Goal: Task Accomplishment & Management: Complete application form

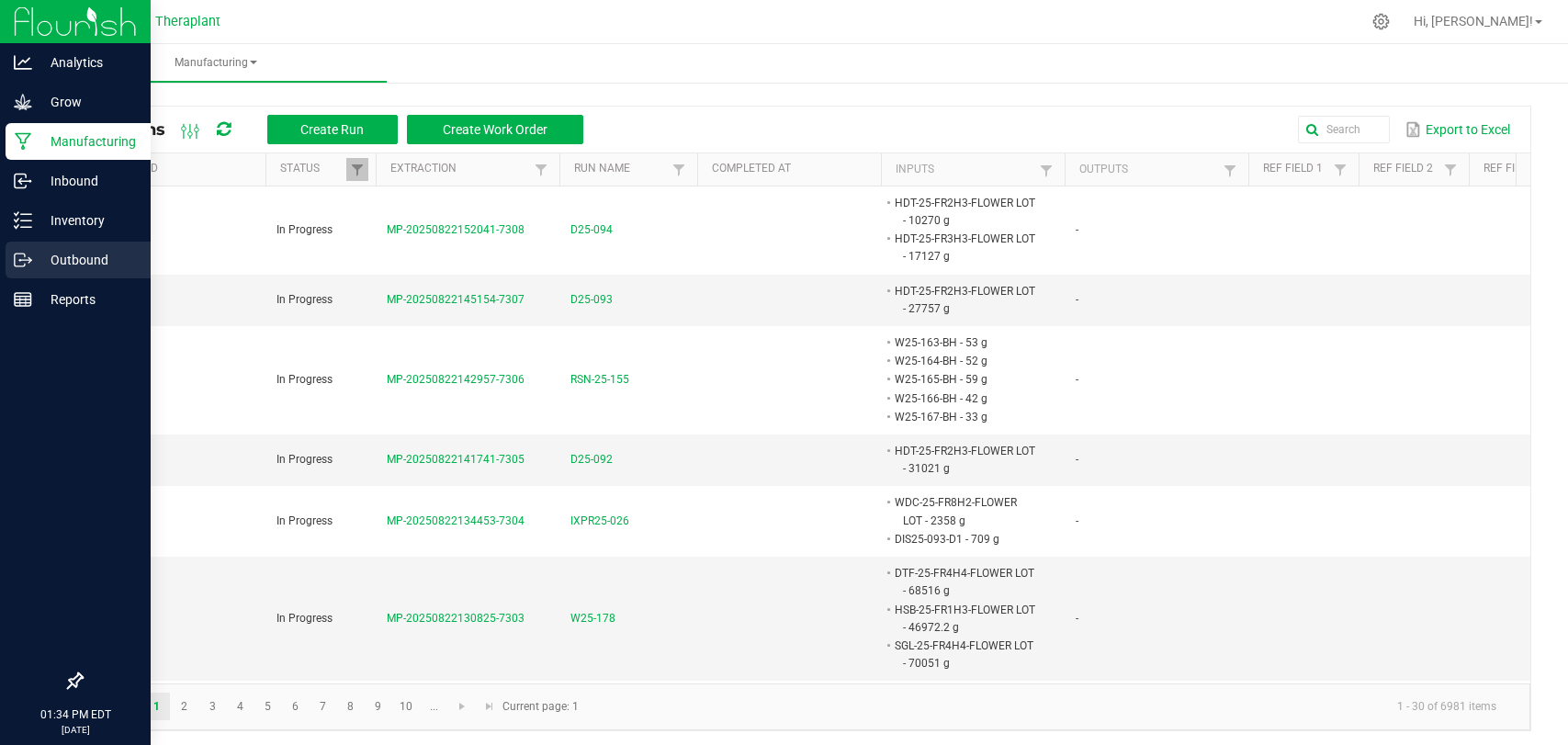
drag, startPoint x: 0, startPoint y: 0, endPoint x: 6, endPoint y: 251, distance: 251.1
click at [6, 251] on div "Outbound" at bounding box center [78, 260] width 145 height 37
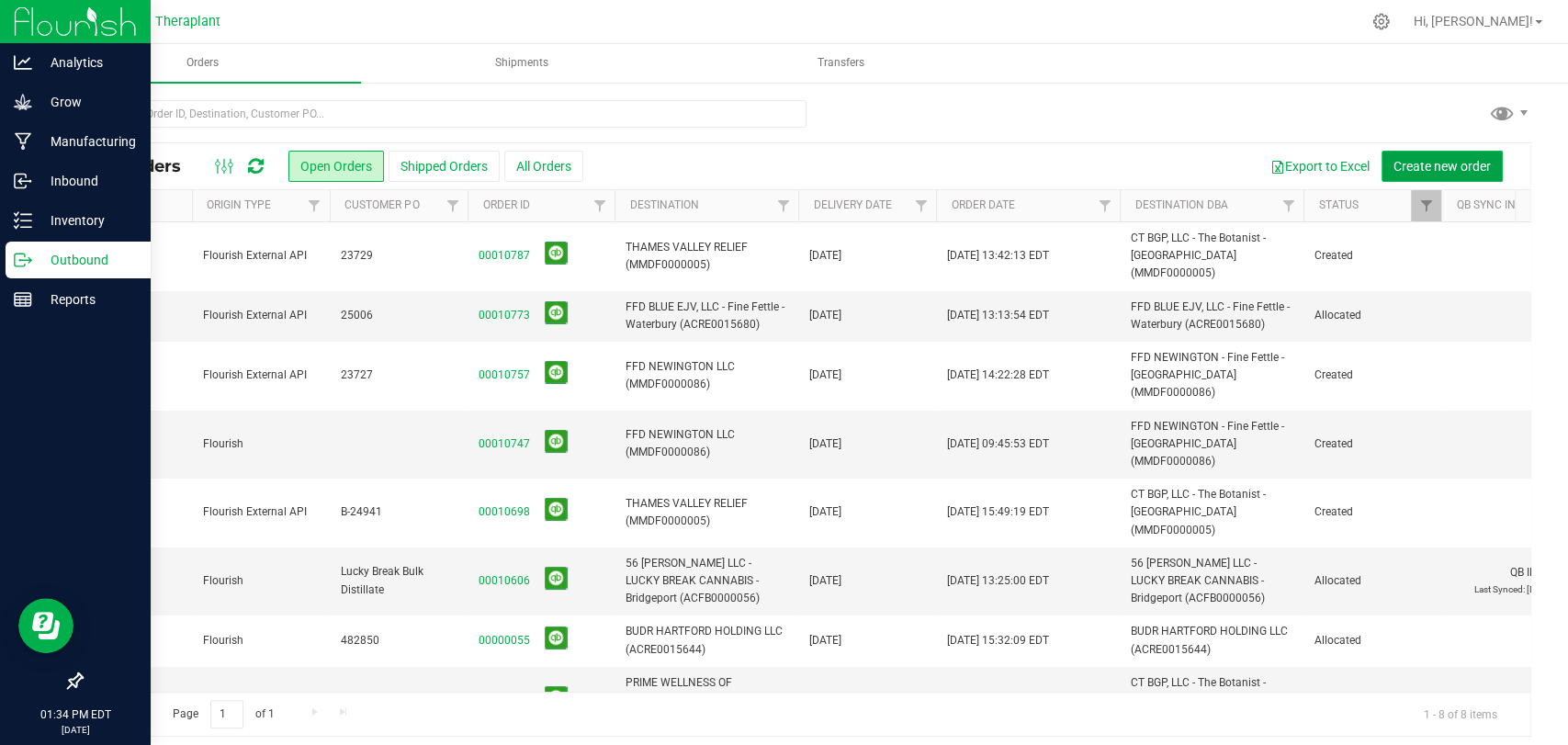
click at [1458, 164] on span "Create new order" at bounding box center [1443, 166] width 98 height 15
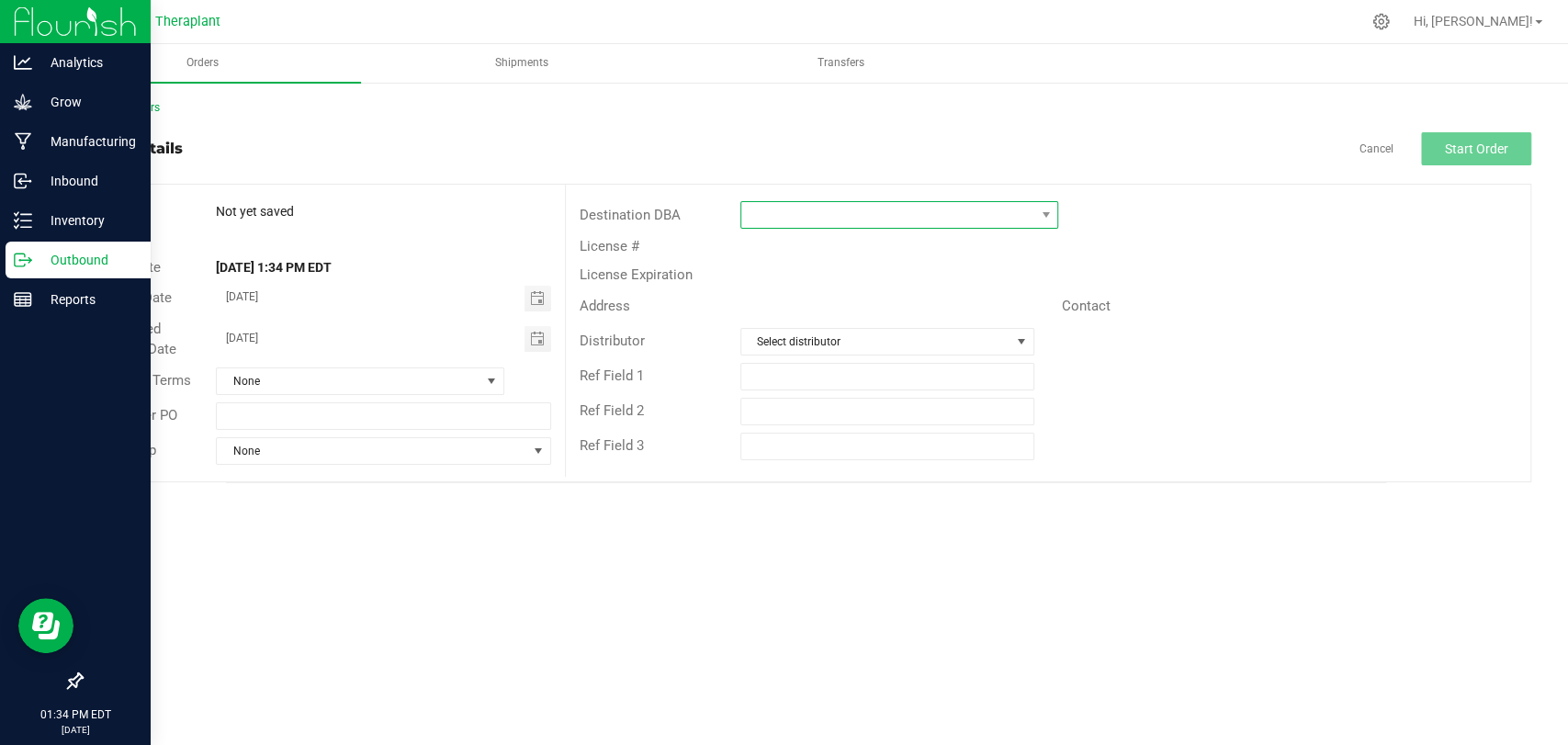
click at [772, 213] on span at bounding box center [888, 215] width 294 height 26
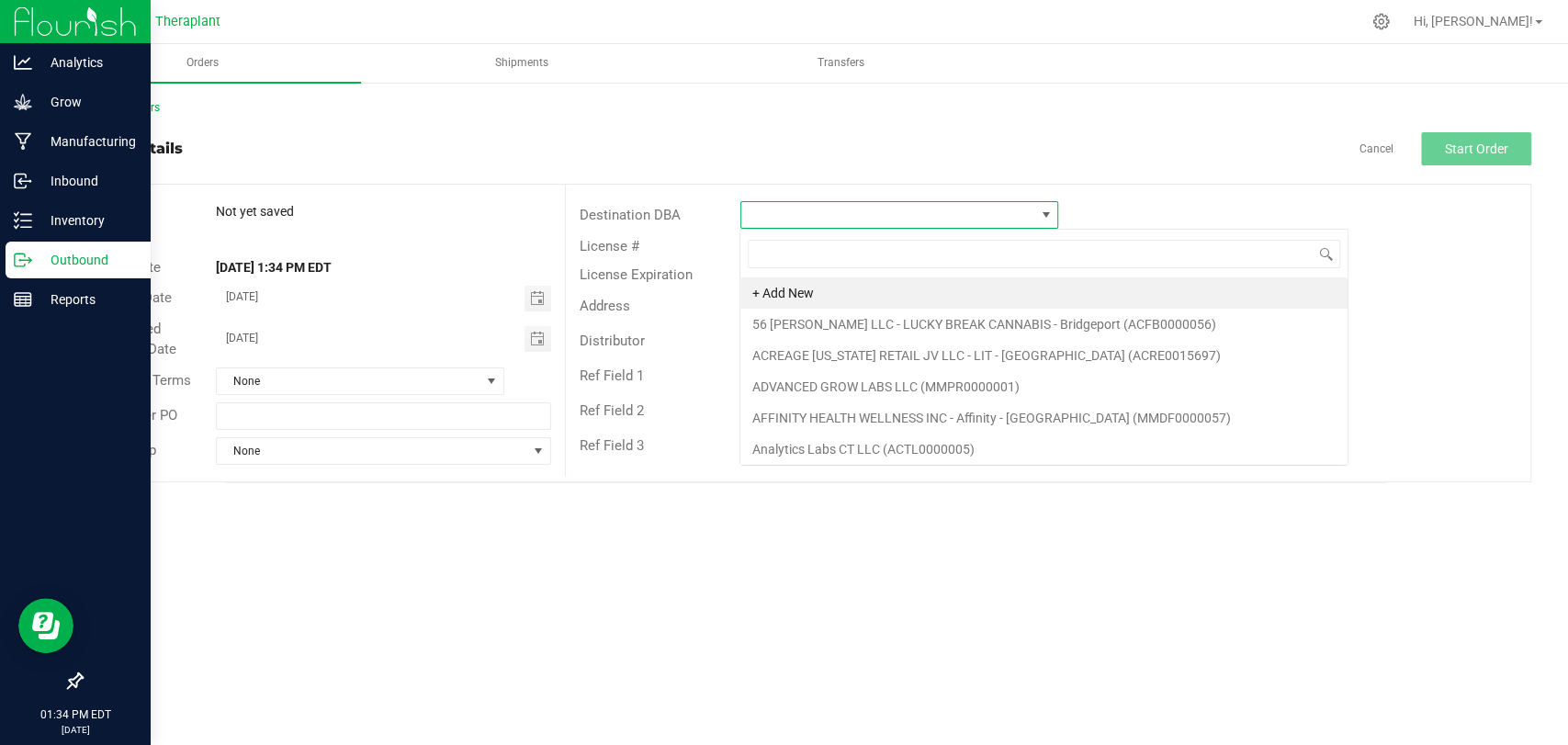
scroll to position [27, 317]
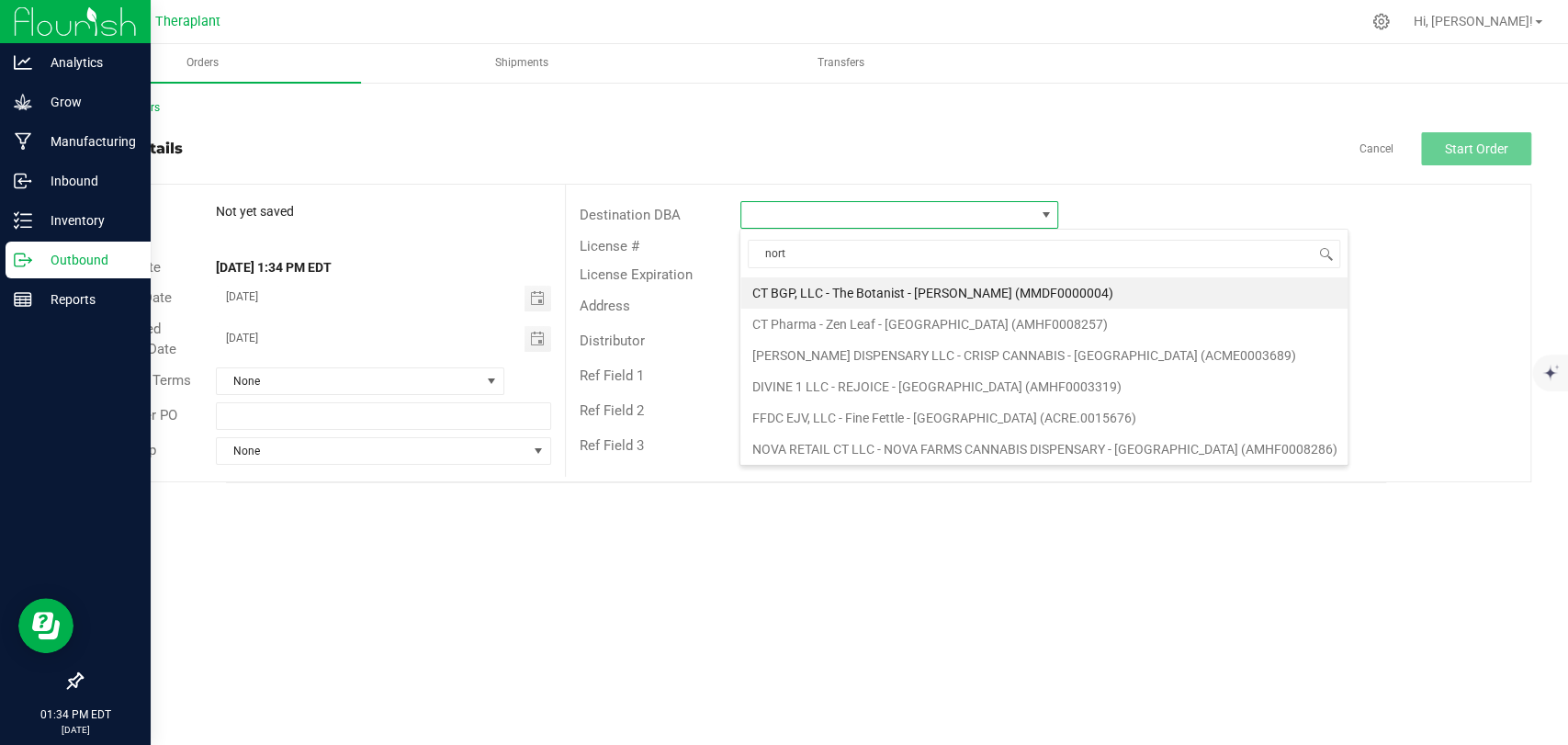
type input "north"
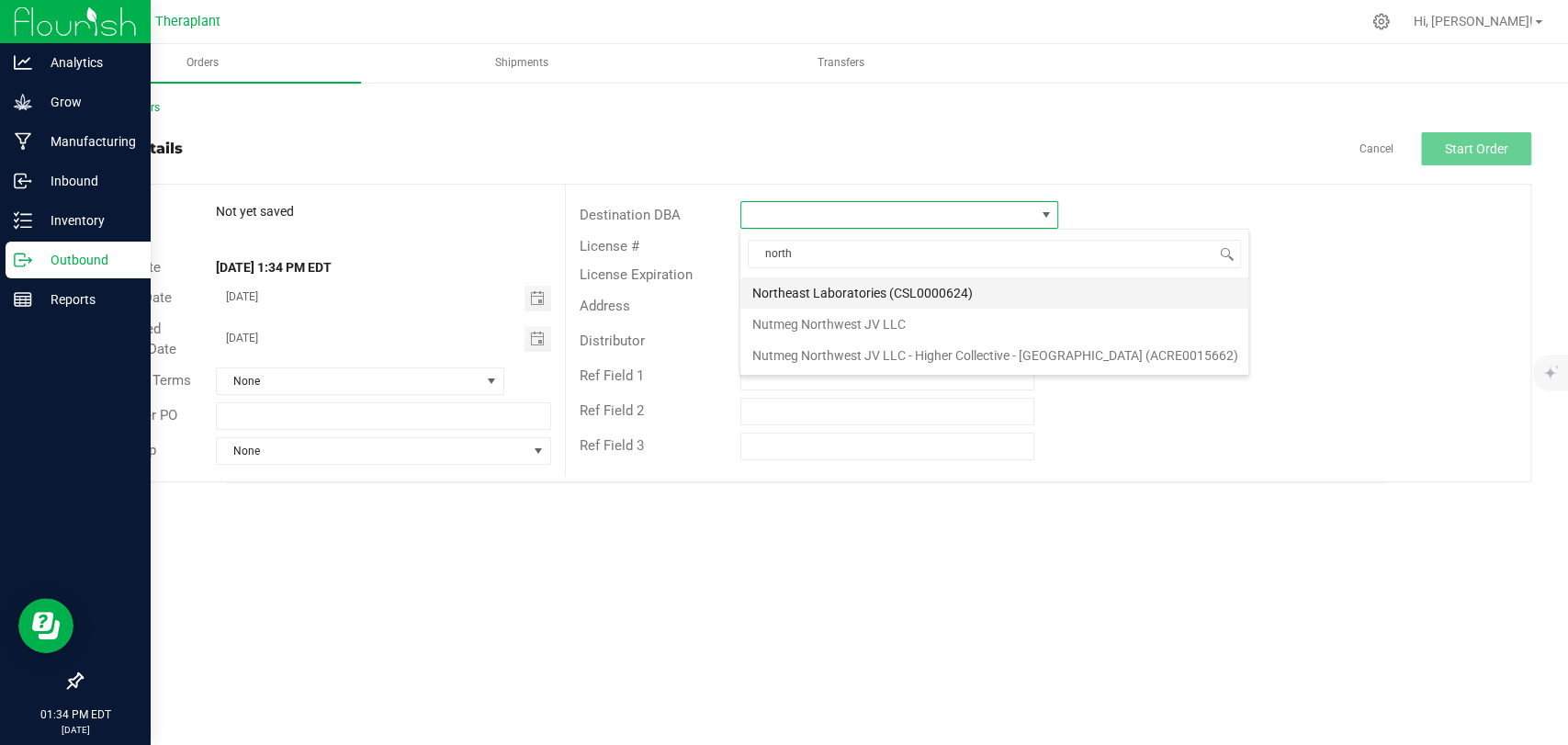
click at [831, 287] on li "Northeast Laboratories (CSL0000624)" at bounding box center [995, 293] width 508 height 31
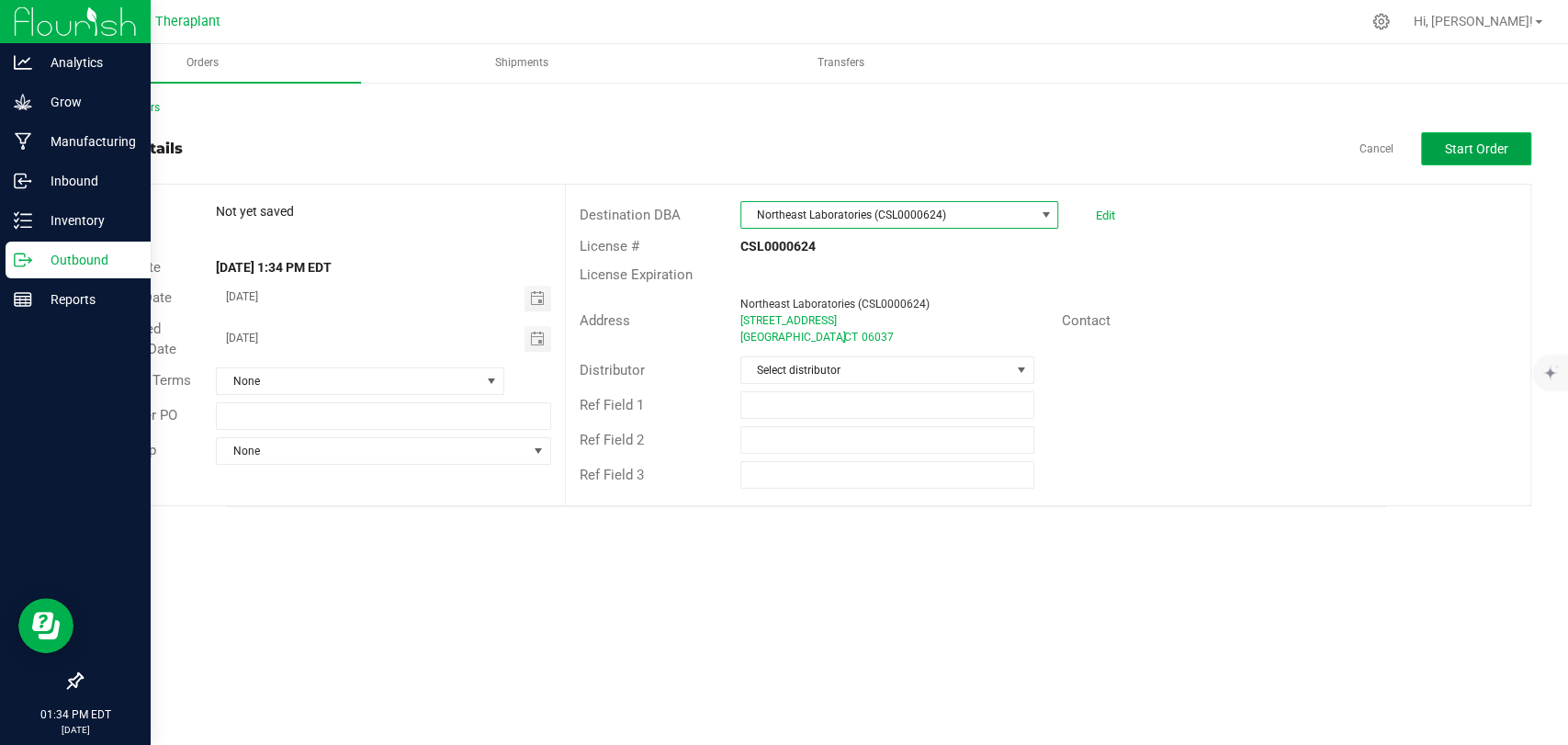
click at [1466, 134] on button "Start Order" at bounding box center [1477, 149] width 110 height 33
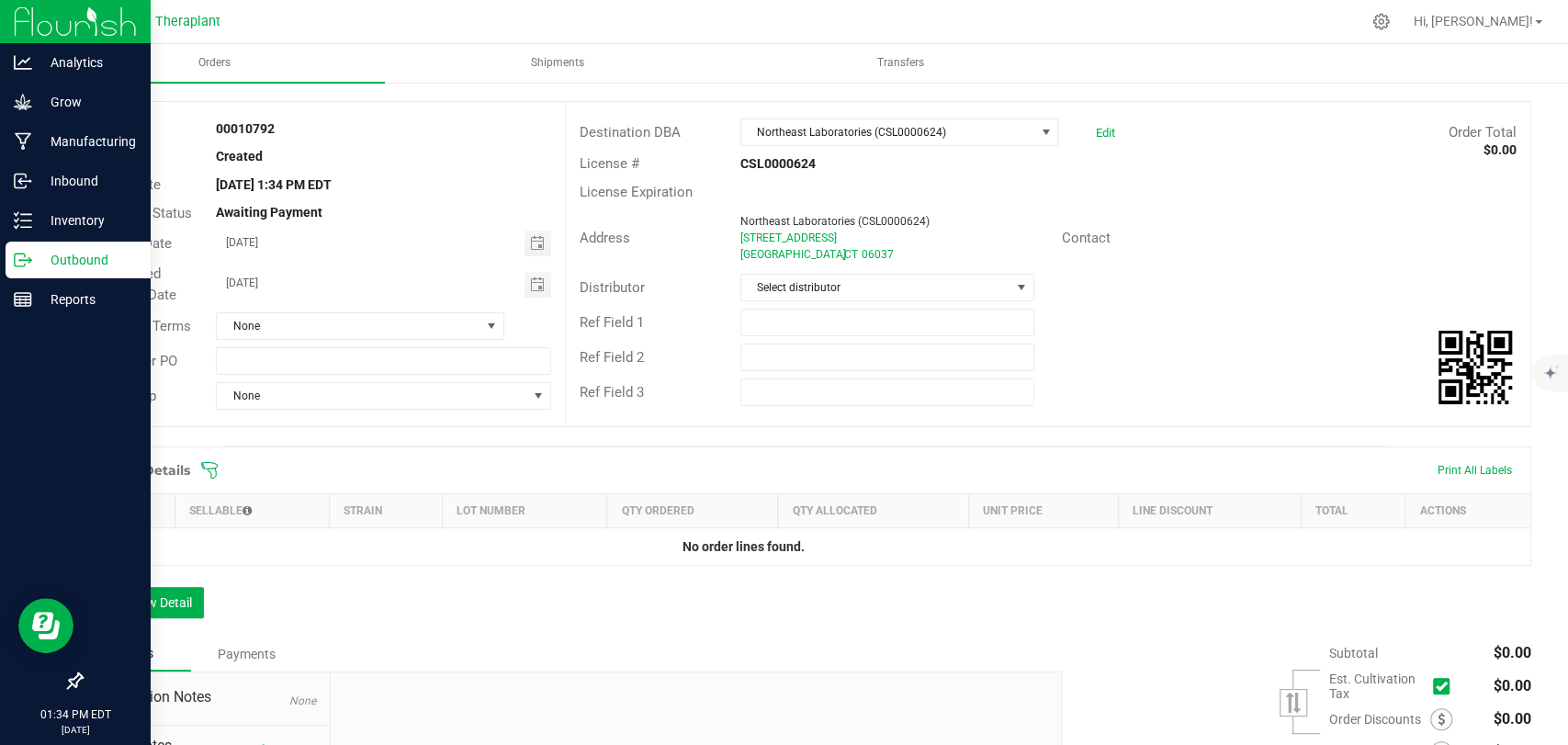
scroll to position [102, 0]
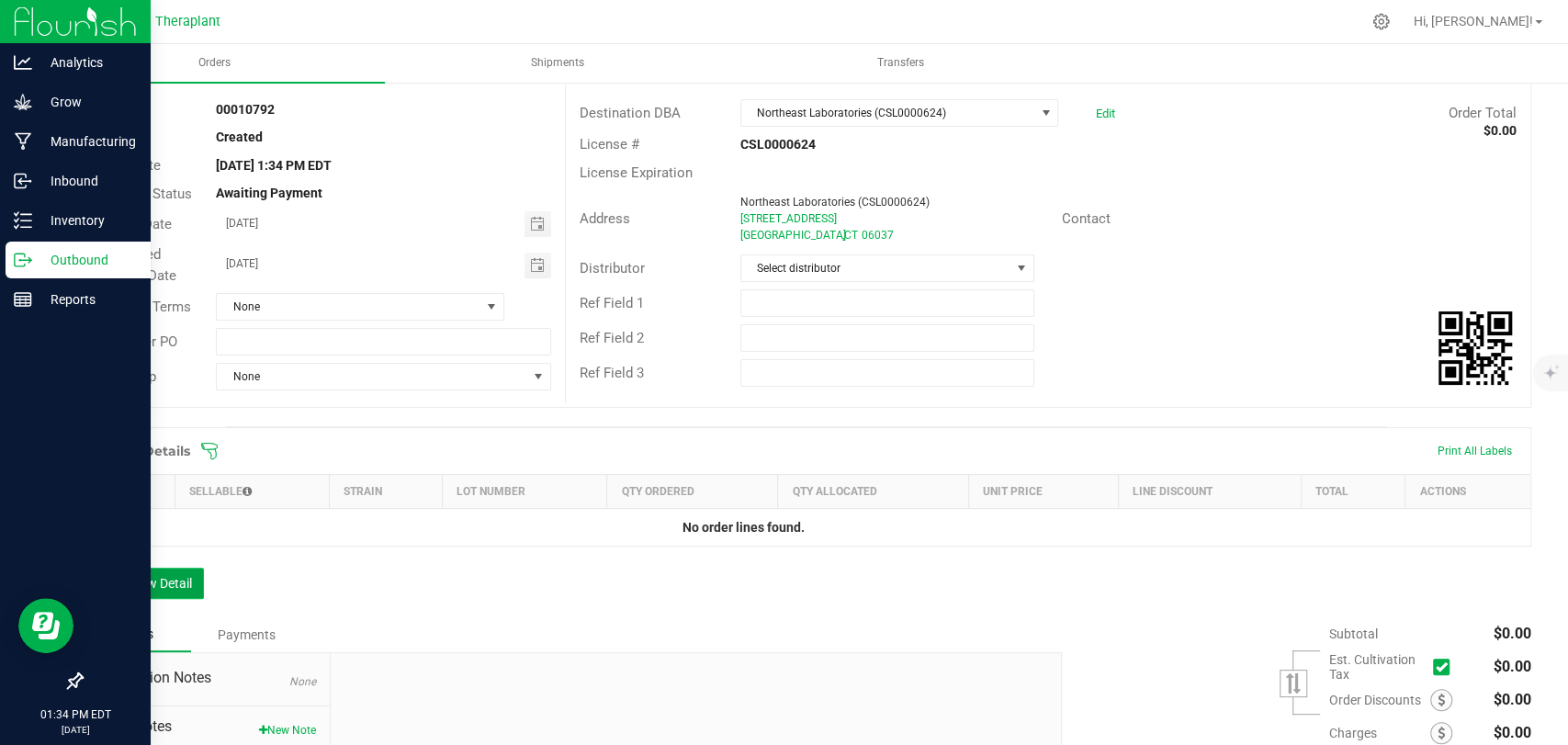
click at [177, 579] on button "Add New Detail" at bounding box center [143, 583] width 123 height 31
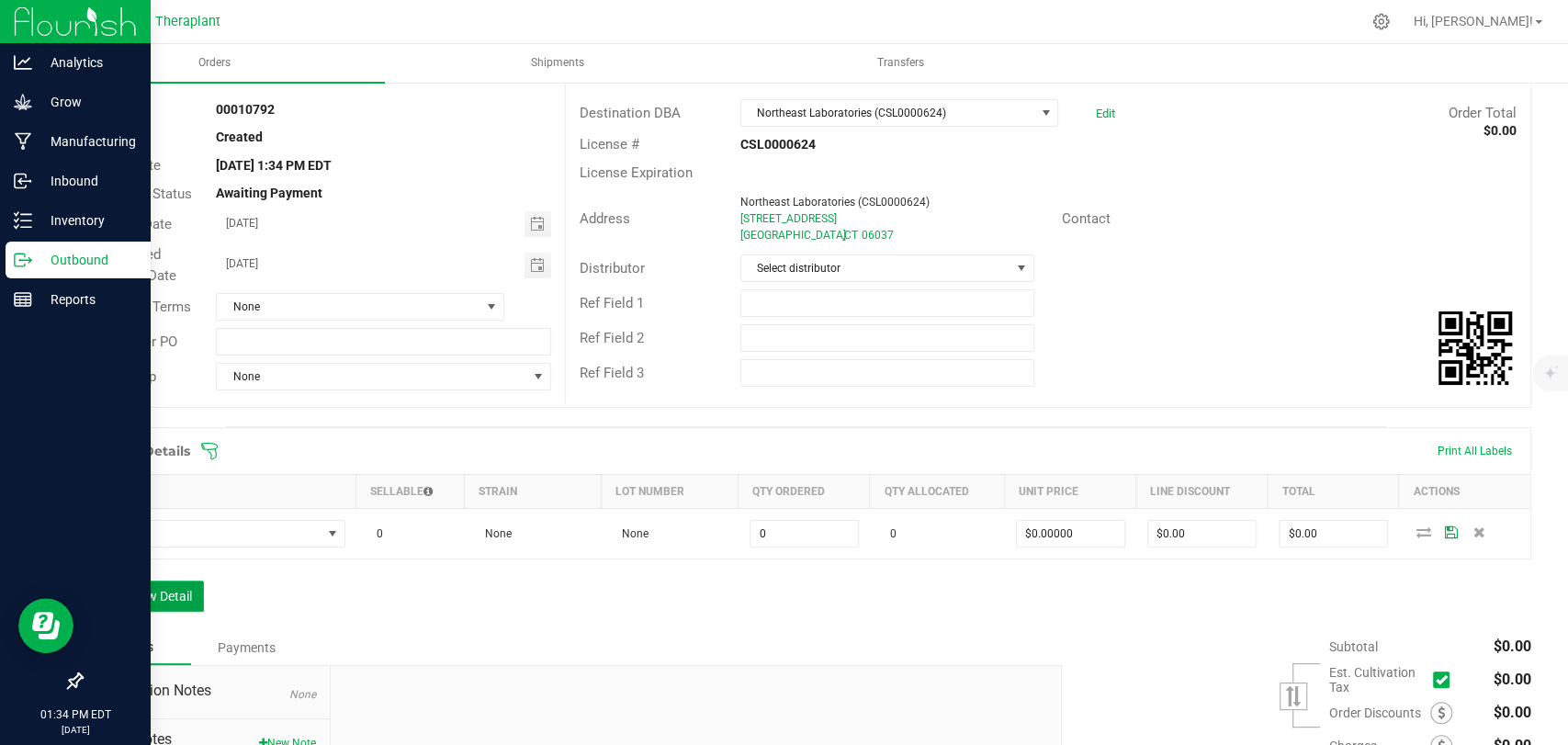
click at [168, 602] on button "Add New Detail" at bounding box center [143, 596] width 123 height 31
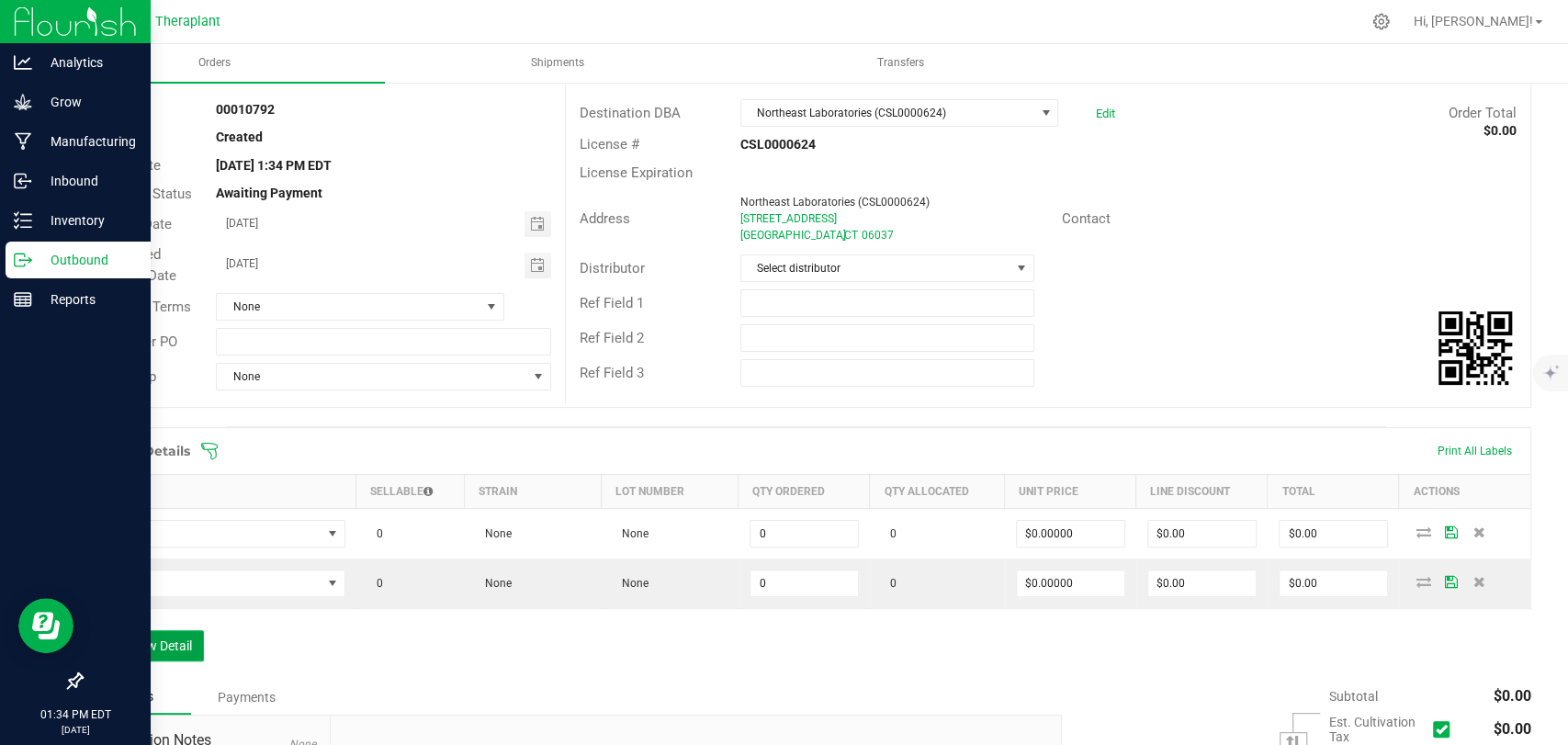
click at [168, 641] on button "Add New Detail" at bounding box center [143, 646] width 123 height 31
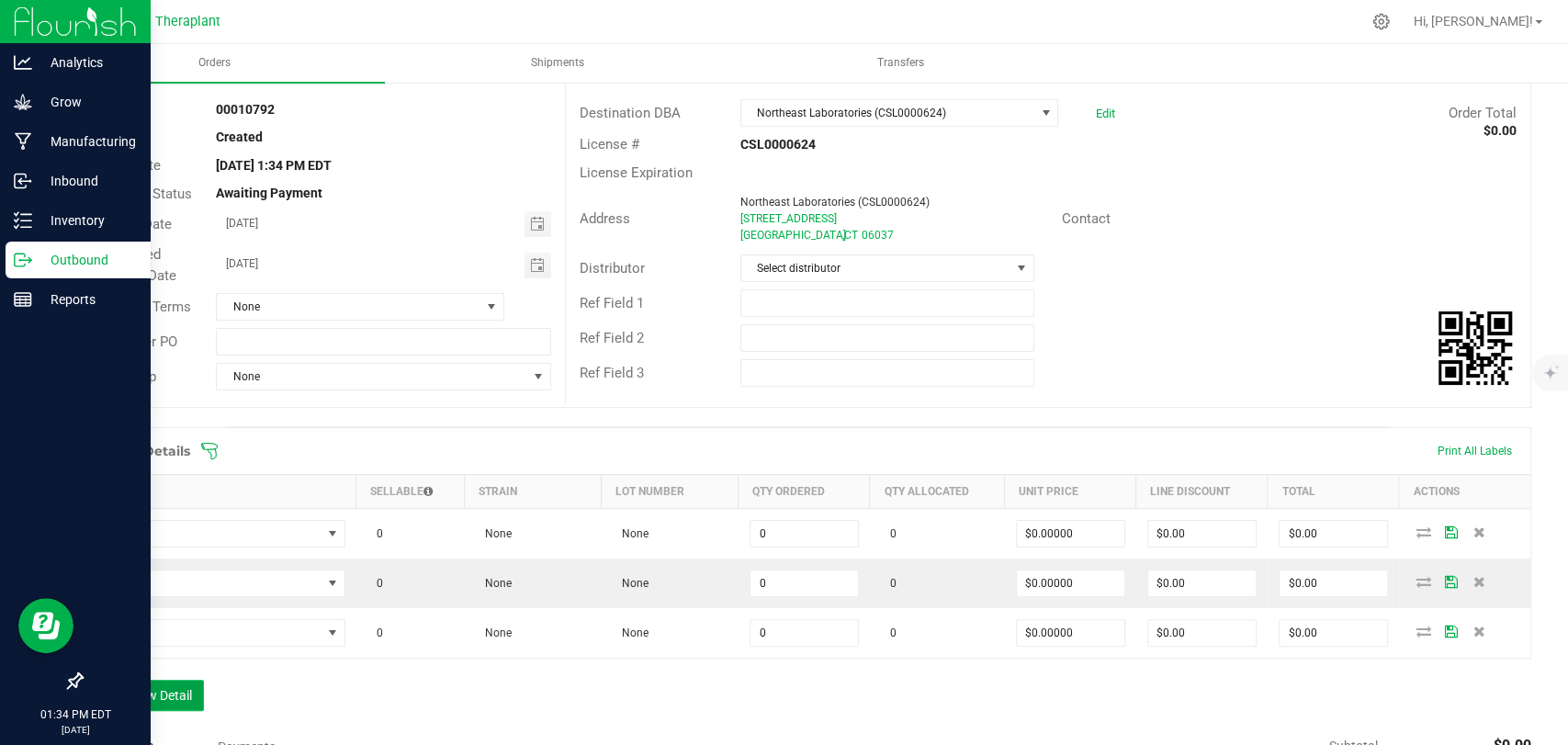
click at [170, 695] on button "Add New Detail" at bounding box center [143, 695] width 123 height 31
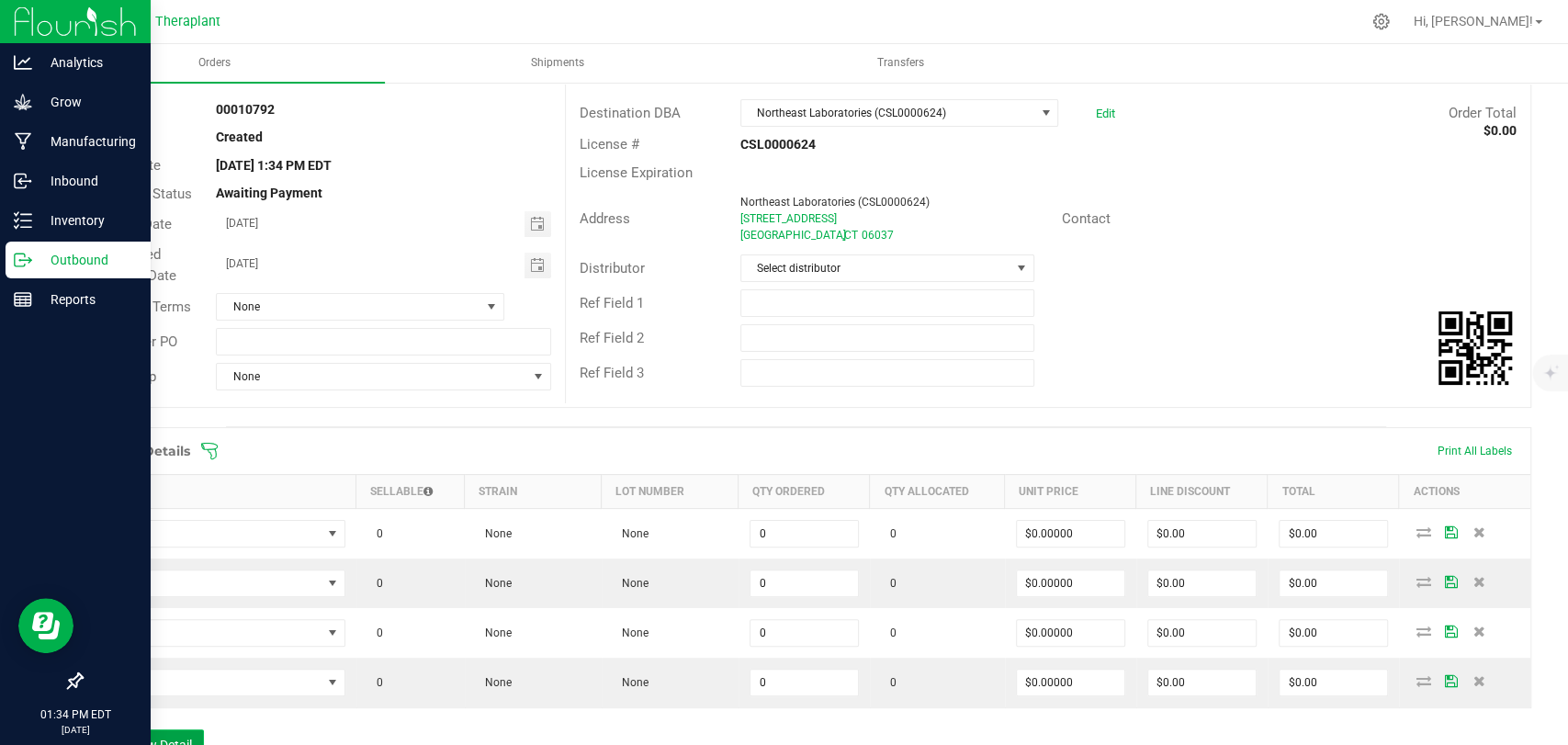
click at [177, 729] on button "Add New Detail" at bounding box center [143, 745] width 123 height 31
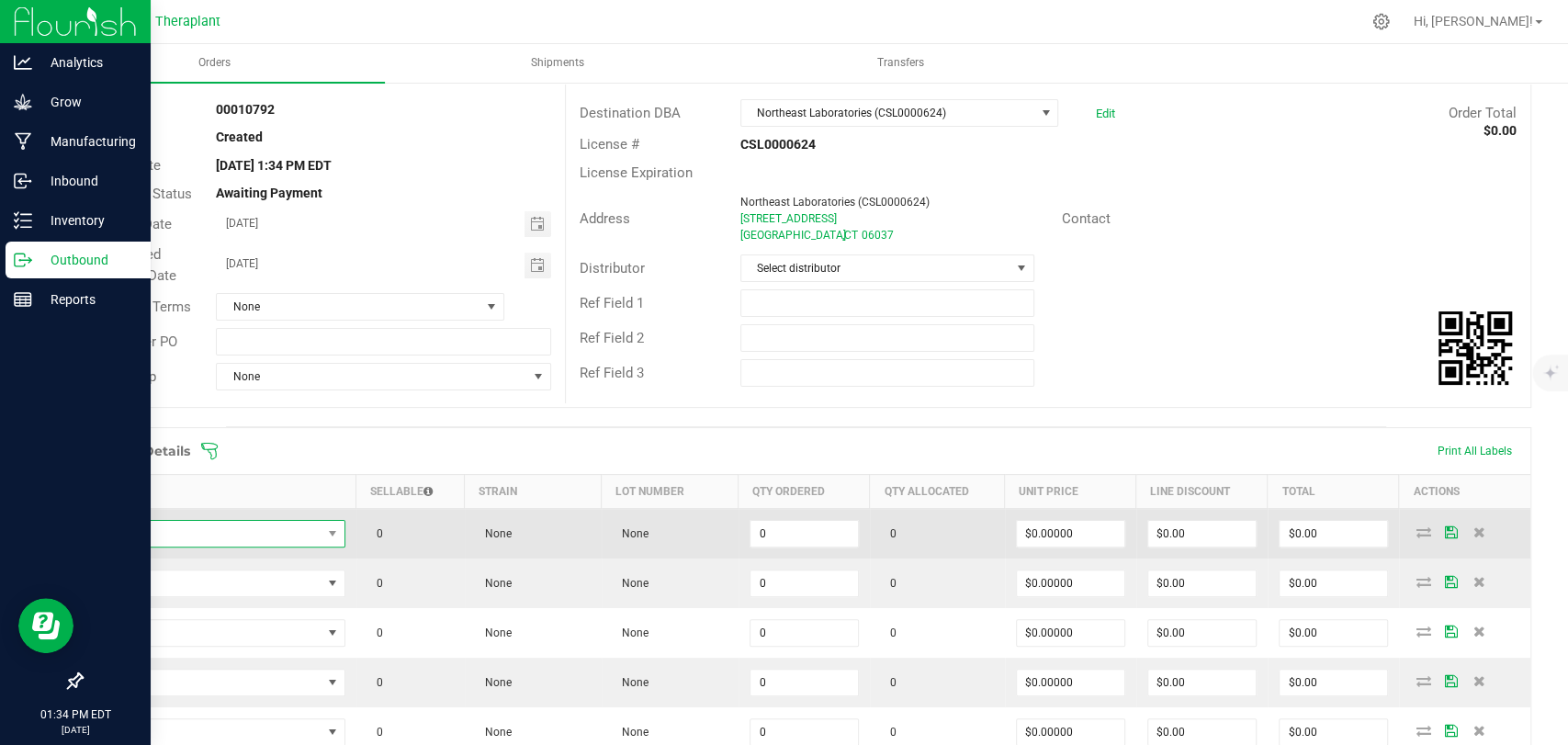
click at [233, 525] on span "NO DATA FOUND" at bounding box center [208, 533] width 227 height 26
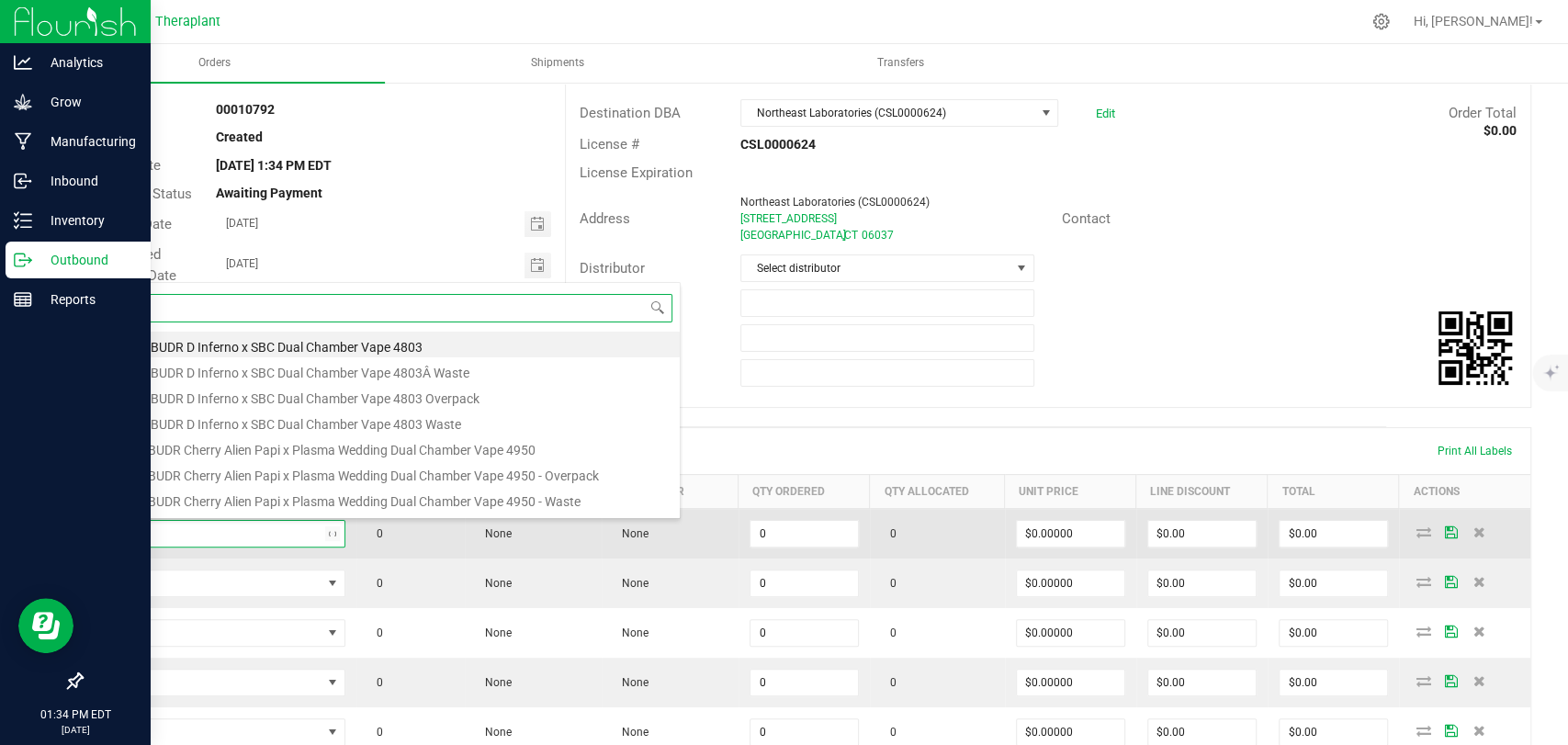
scroll to position [0, 0]
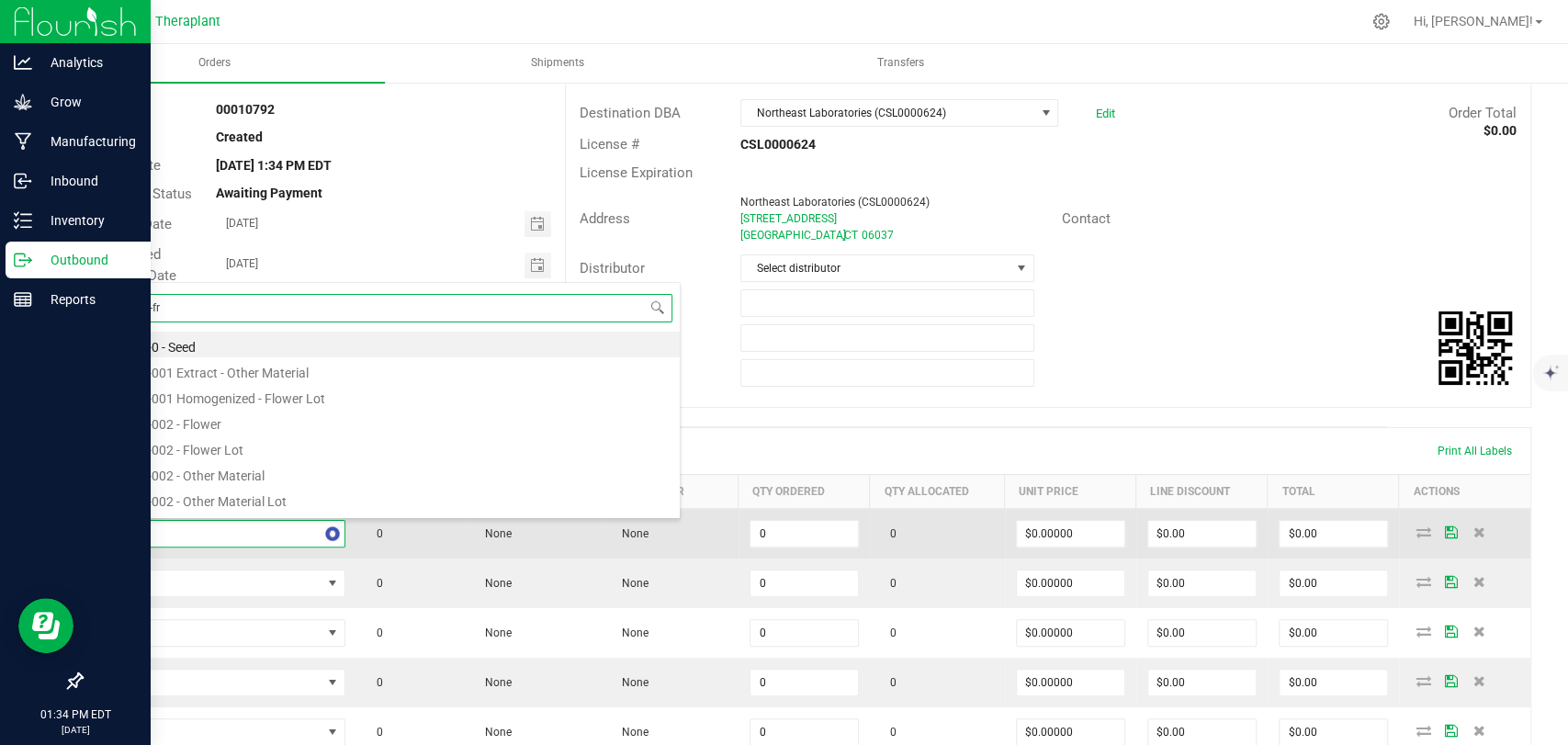
type input "gfc-25-fr3"
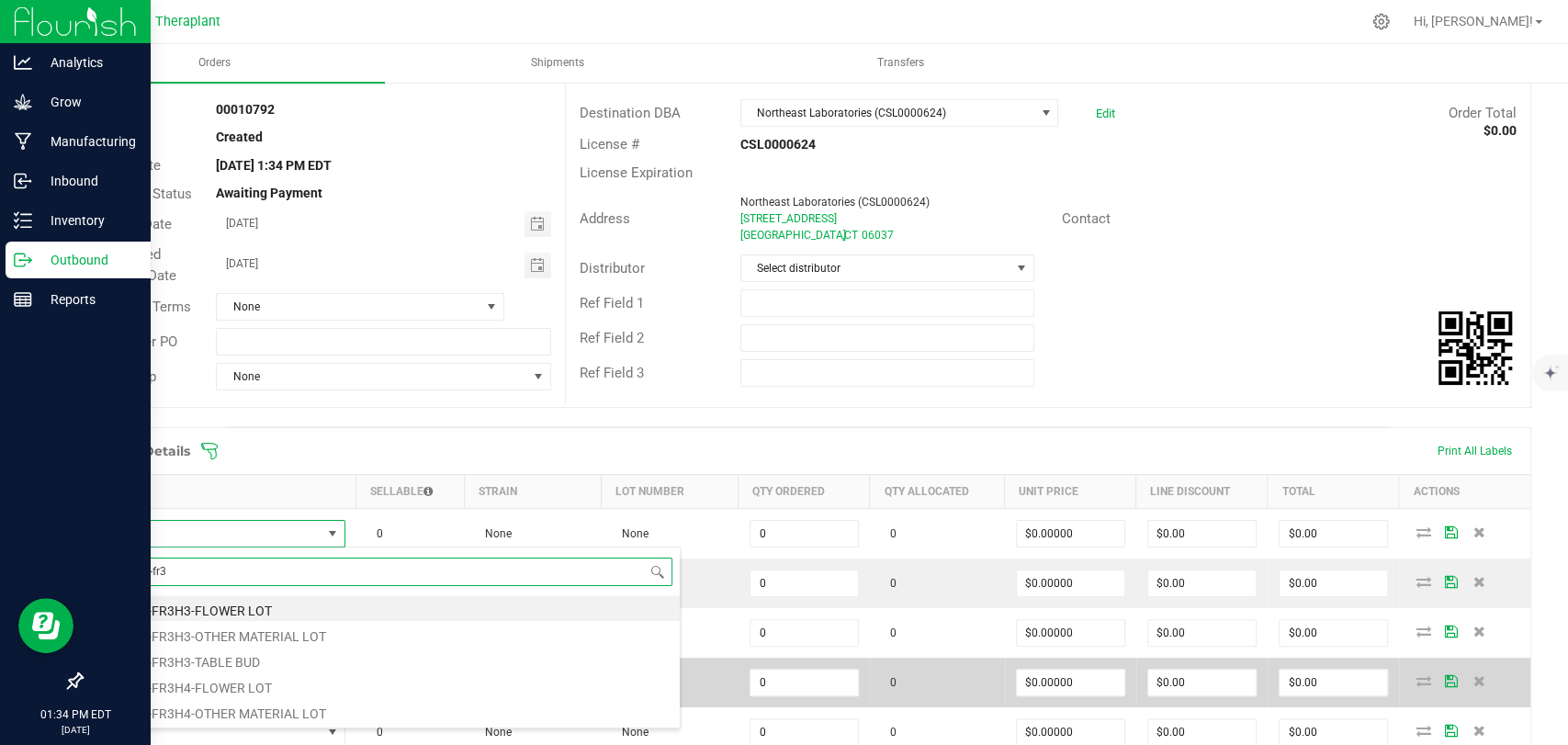
click at [221, 685] on li "GFC-25-FR3H4-FLOWER LOT" at bounding box center [386, 685] width 586 height 26
type input "0.0000 g"
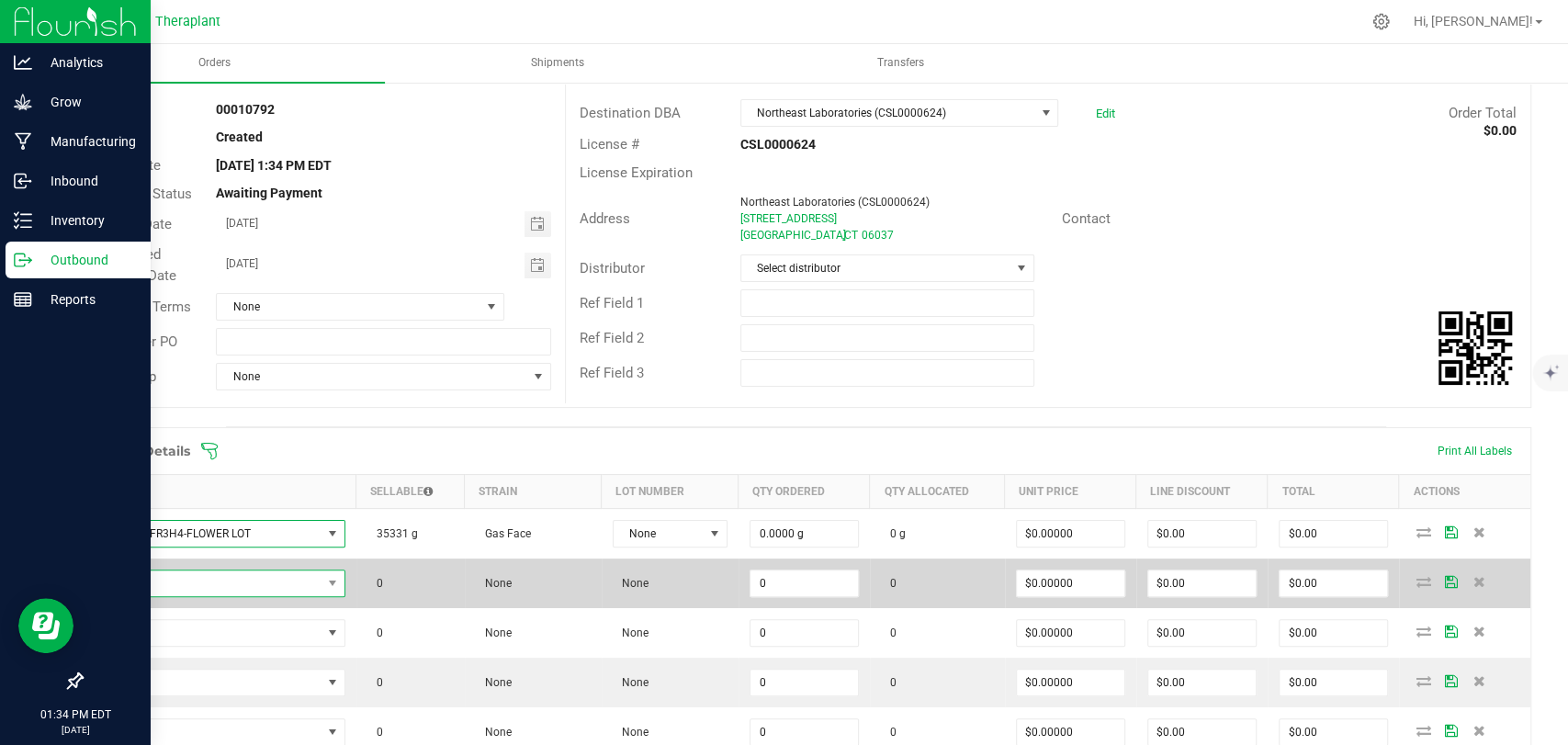
click at [200, 578] on span "NO DATA FOUND" at bounding box center [208, 583] width 227 height 26
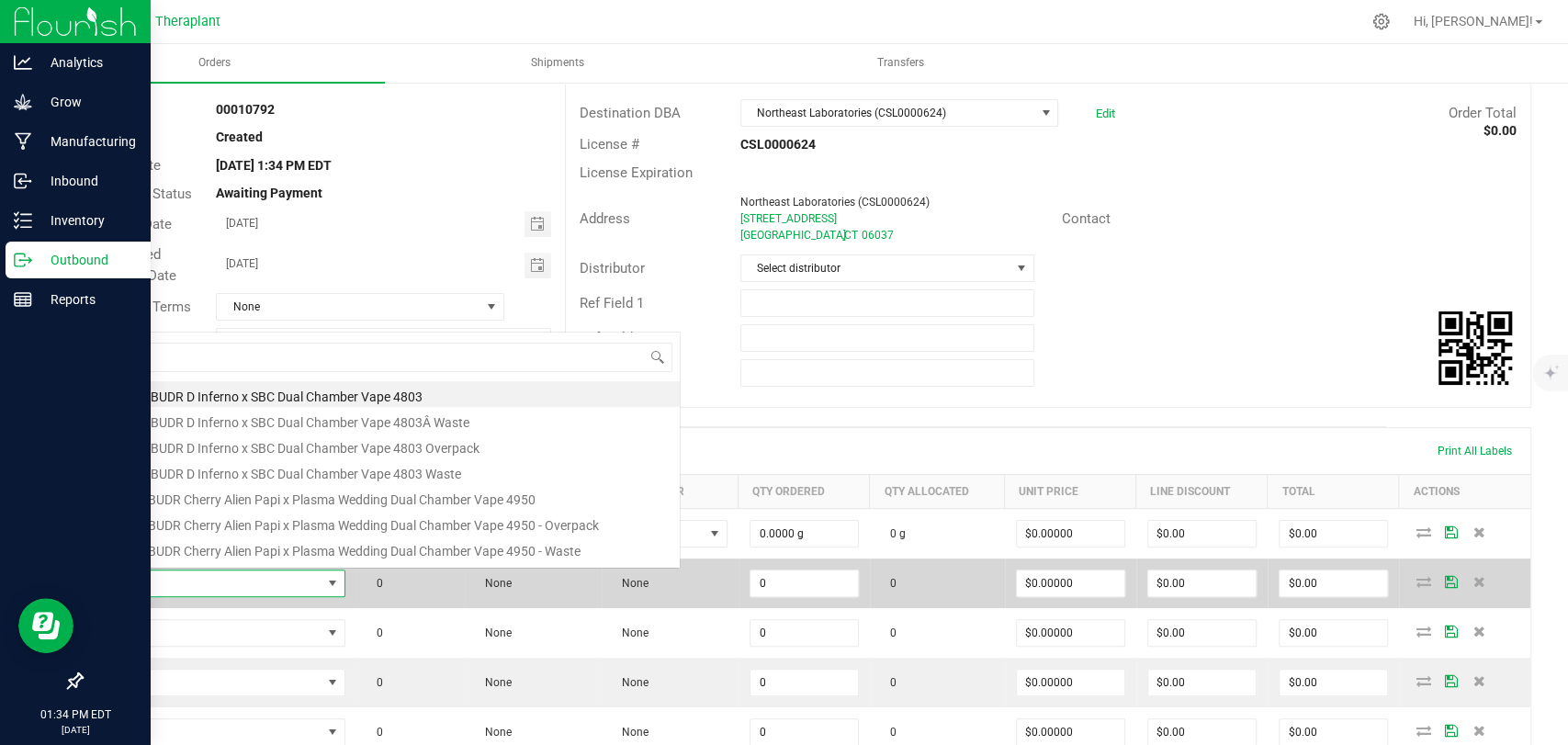
scroll to position [27, 246]
type input "gfc-25-fr3h4"
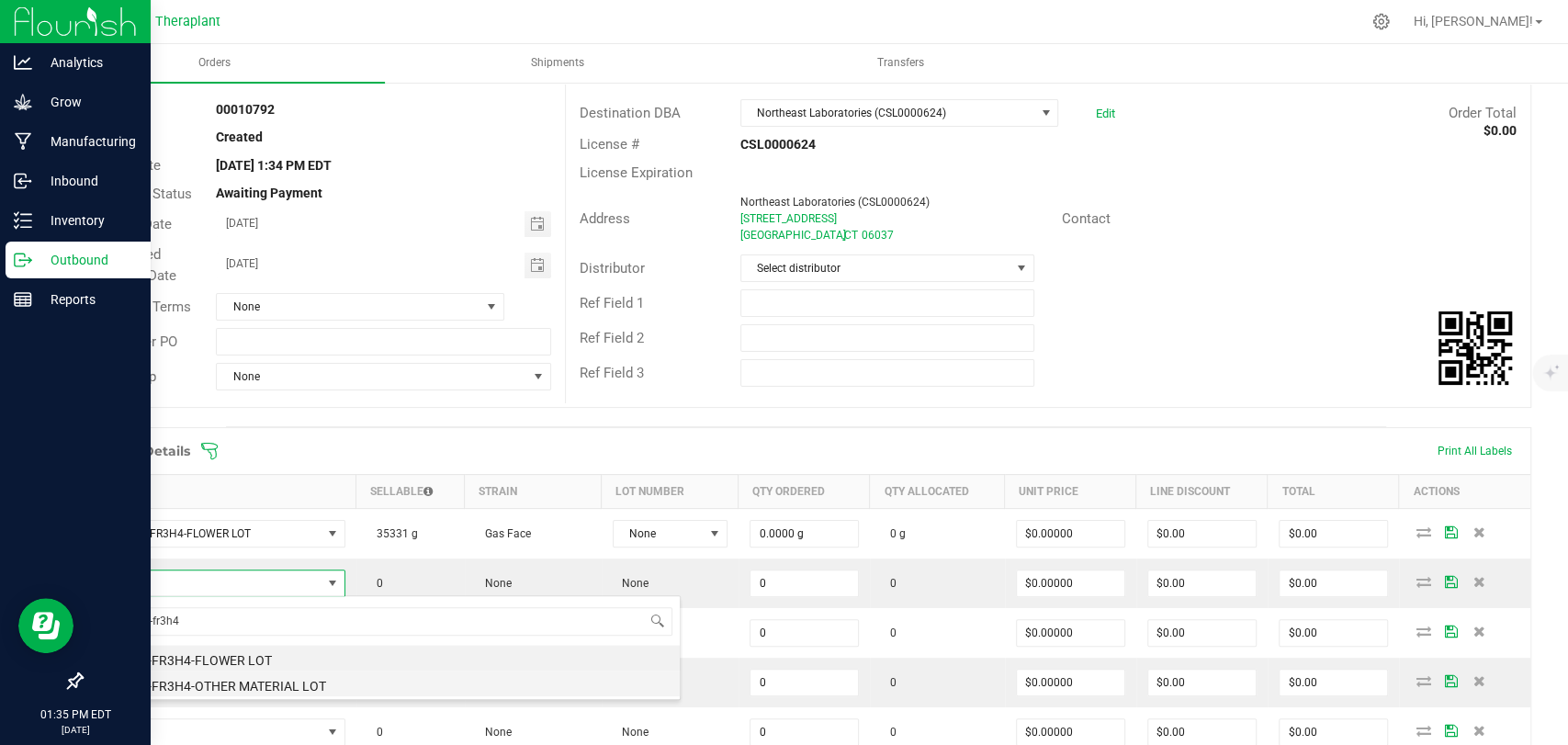
click at [221, 686] on li "GFC-25-FR3H4-OTHER MATERIAL LOT" at bounding box center [386, 683] width 586 height 26
type input "0.0000 g"
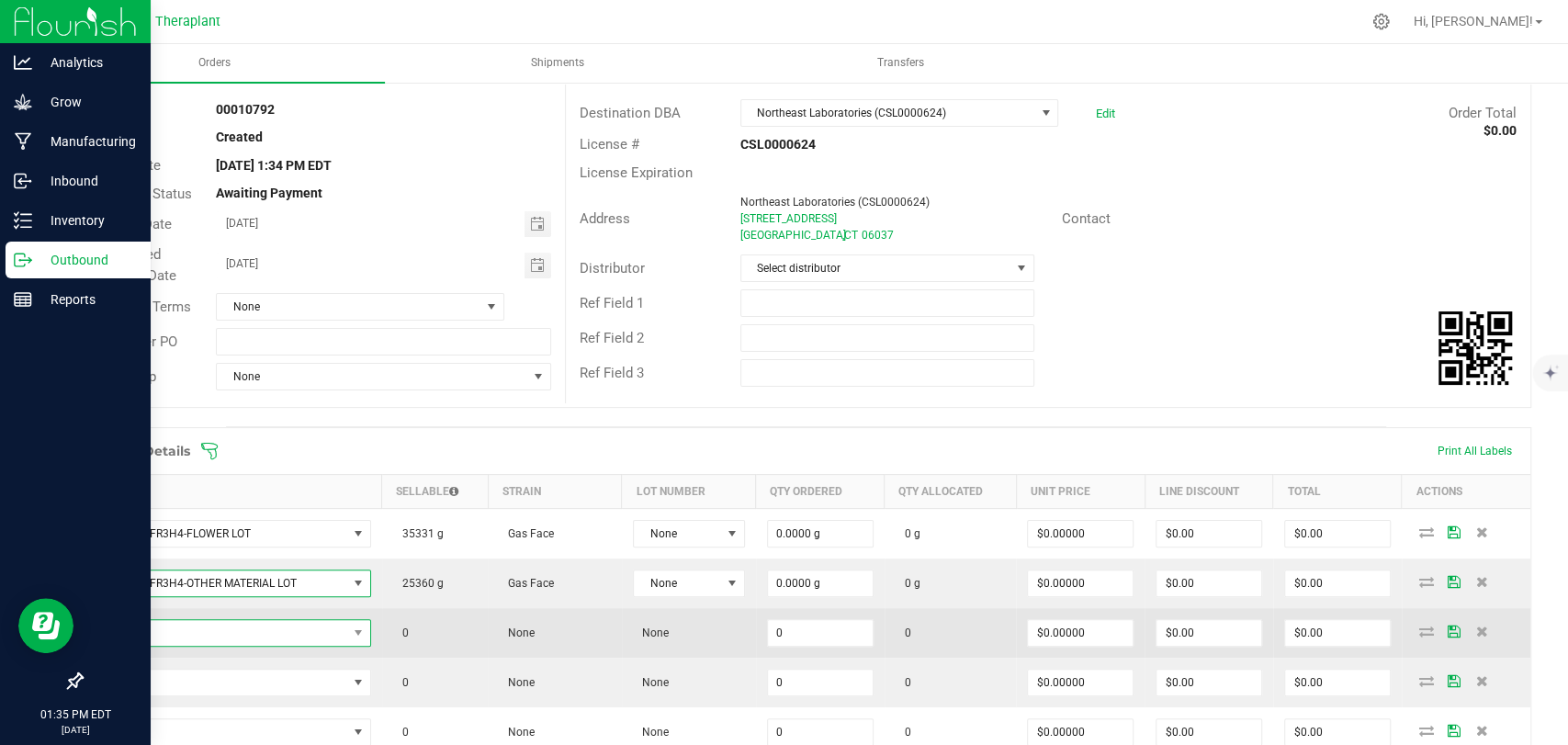
click at [304, 620] on span "NO DATA FOUND" at bounding box center [221, 633] width 253 height 26
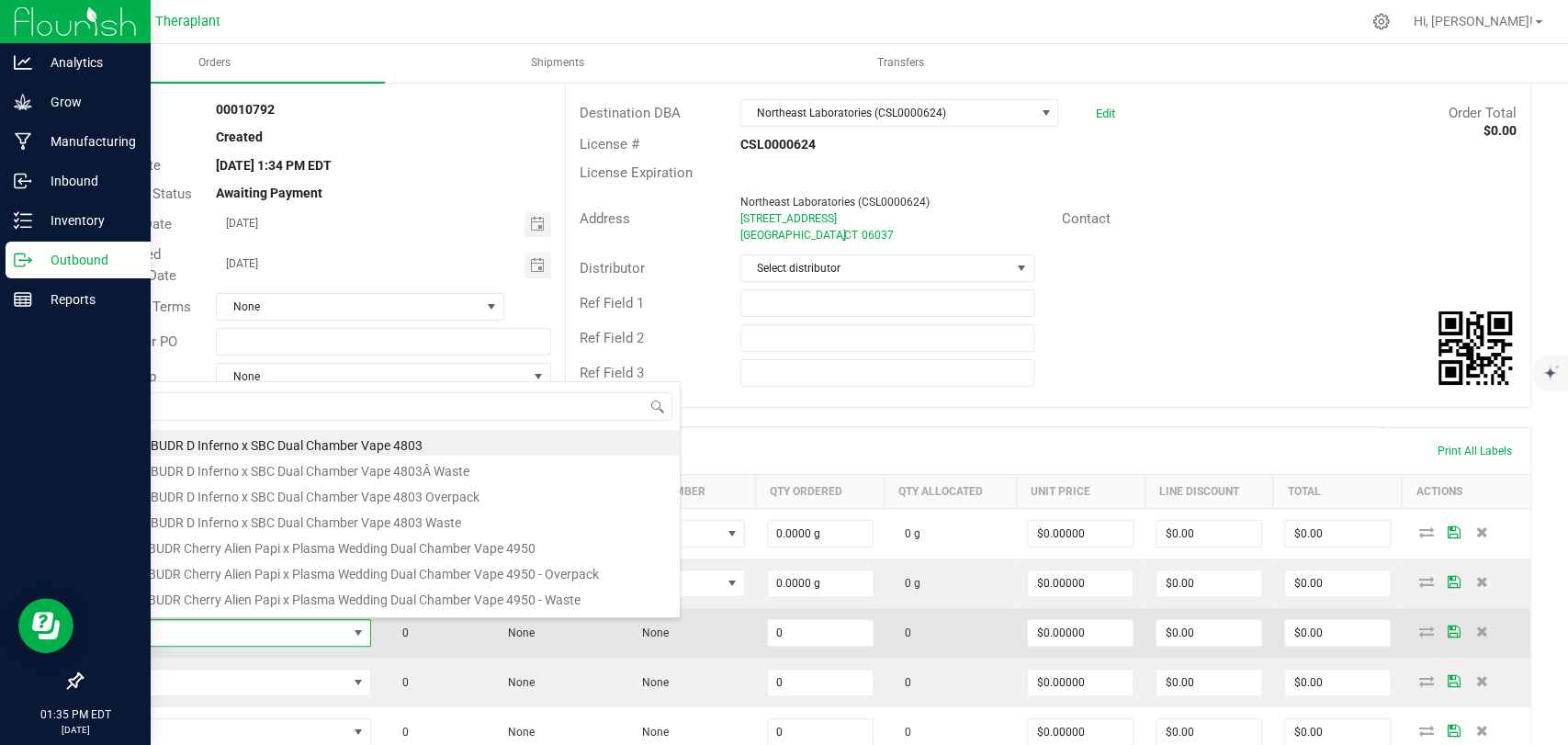
scroll to position [27, 271]
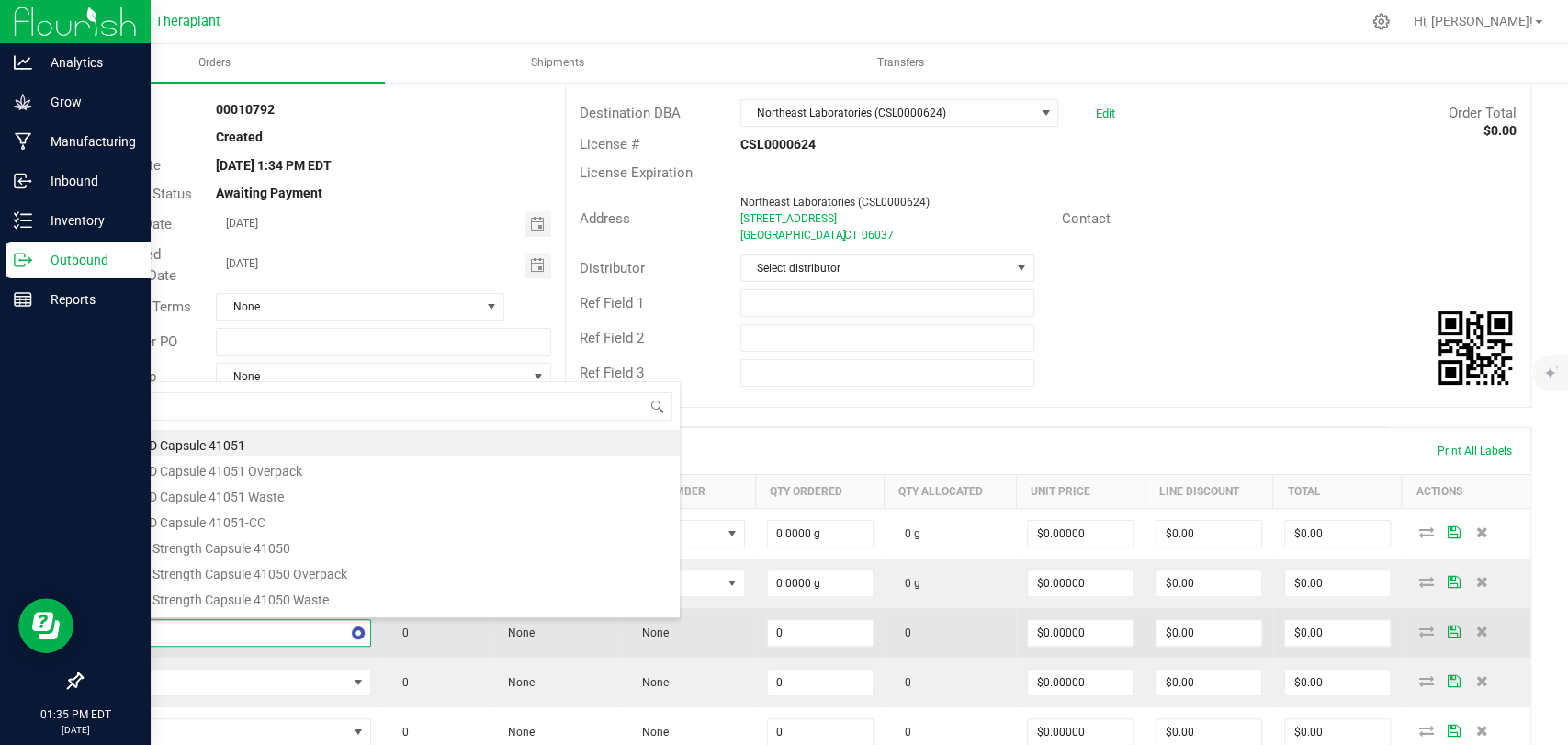
type input "41228"
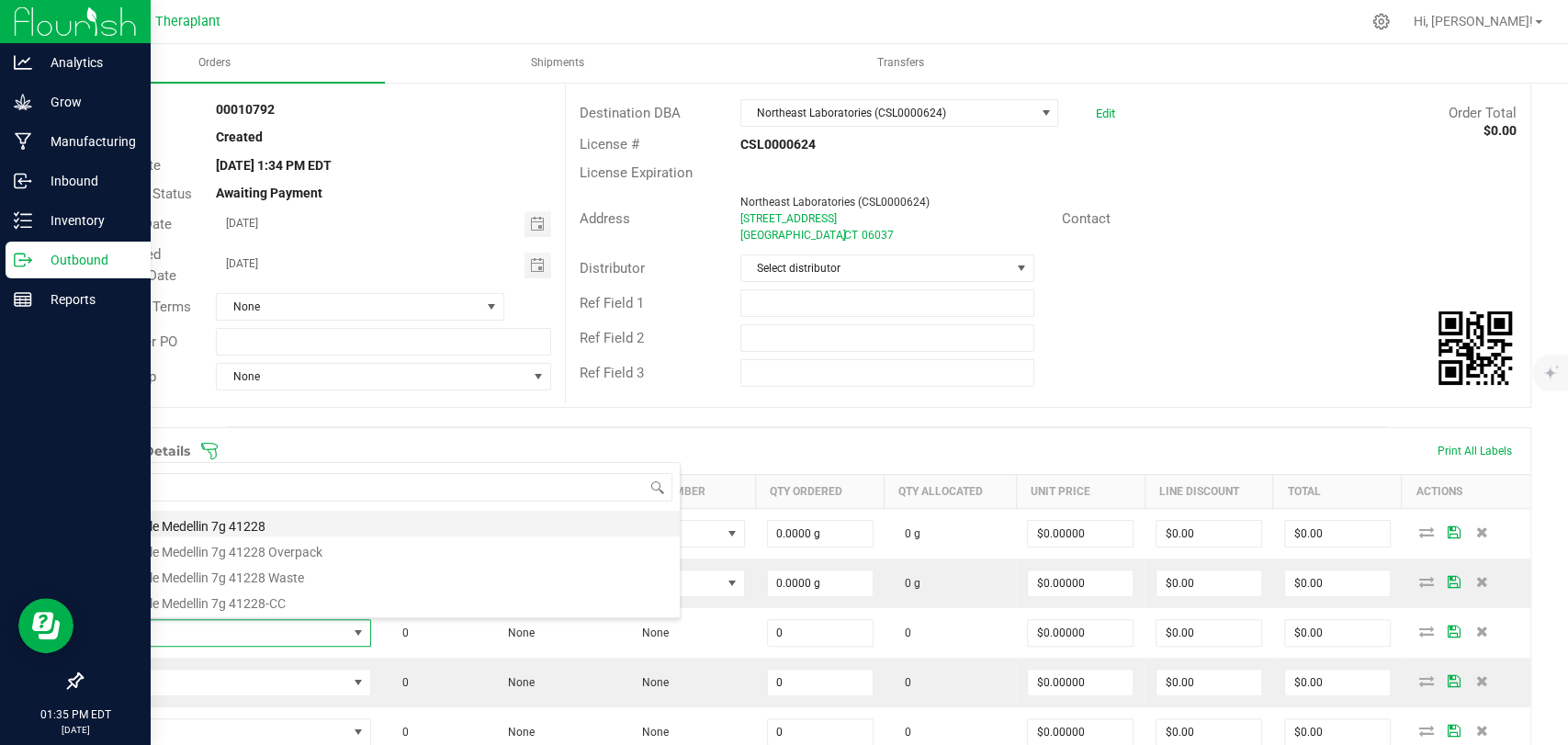
click at [232, 529] on li "Banapple Medellin 7g 41228" at bounding box center [386, 523] width 586 height 26
type input "0 ea"
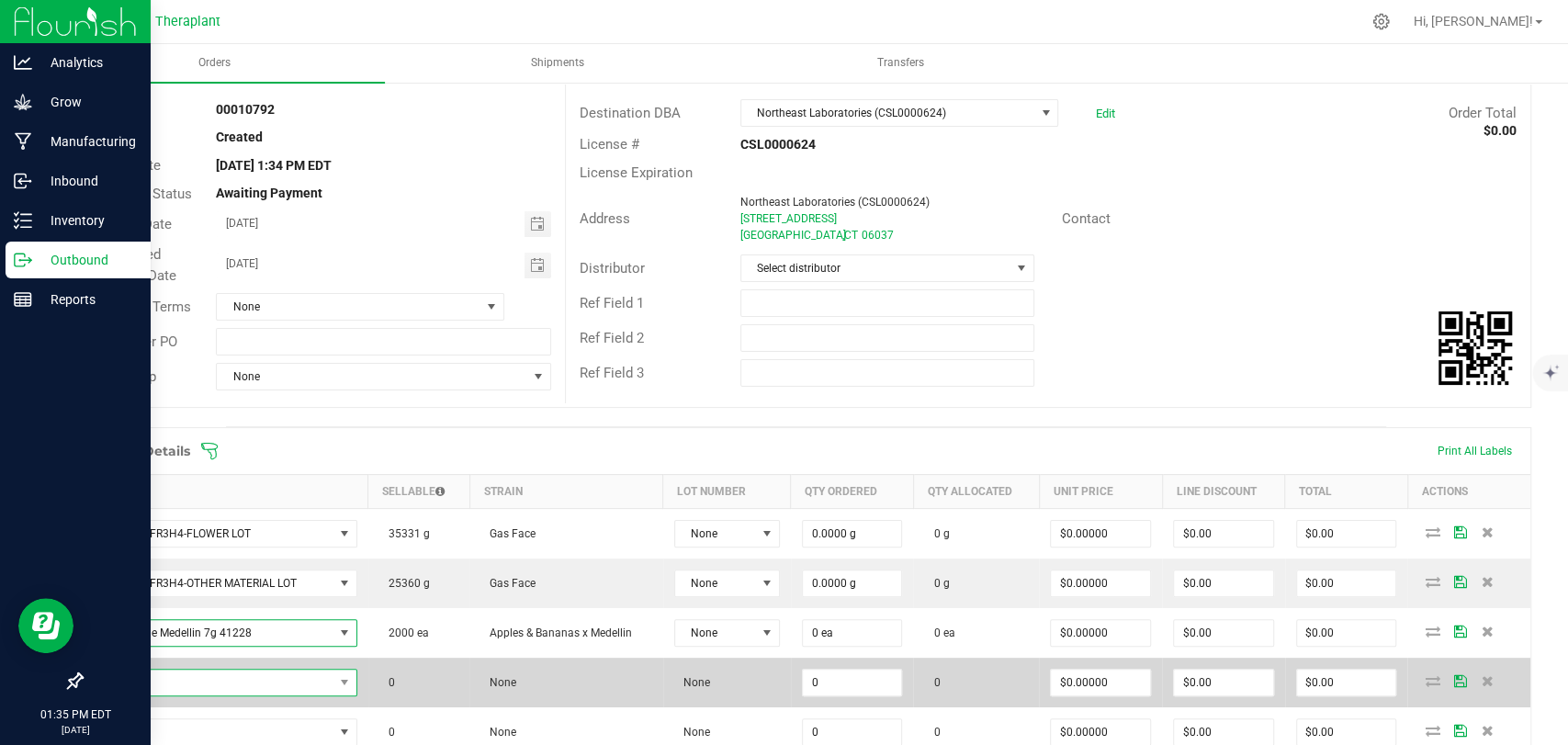
click at [225, 677] on span "NO DATA FOUND" at bounding box center [214, 682] width 239 height 26
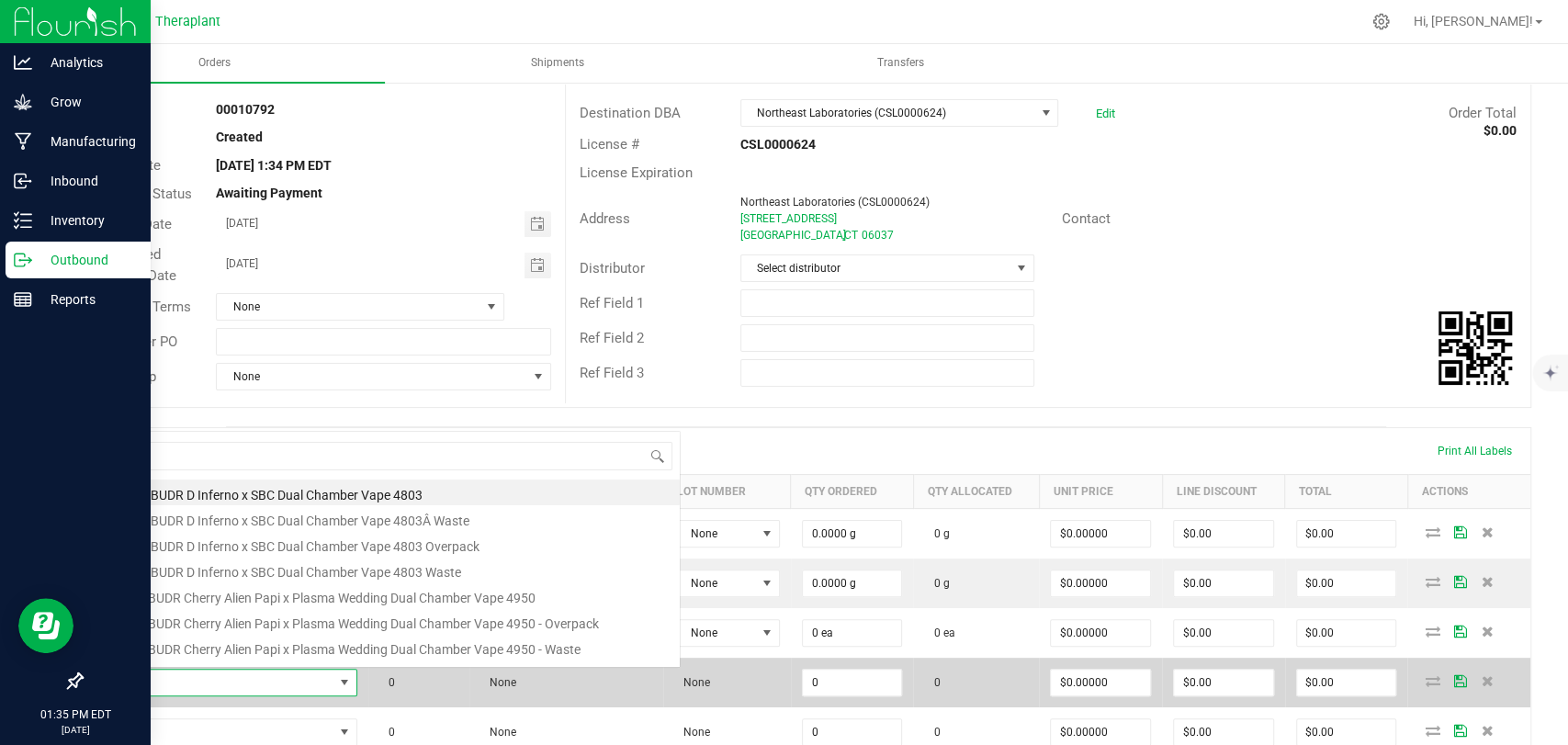
scroll to position [27, 258]
type input "41235"
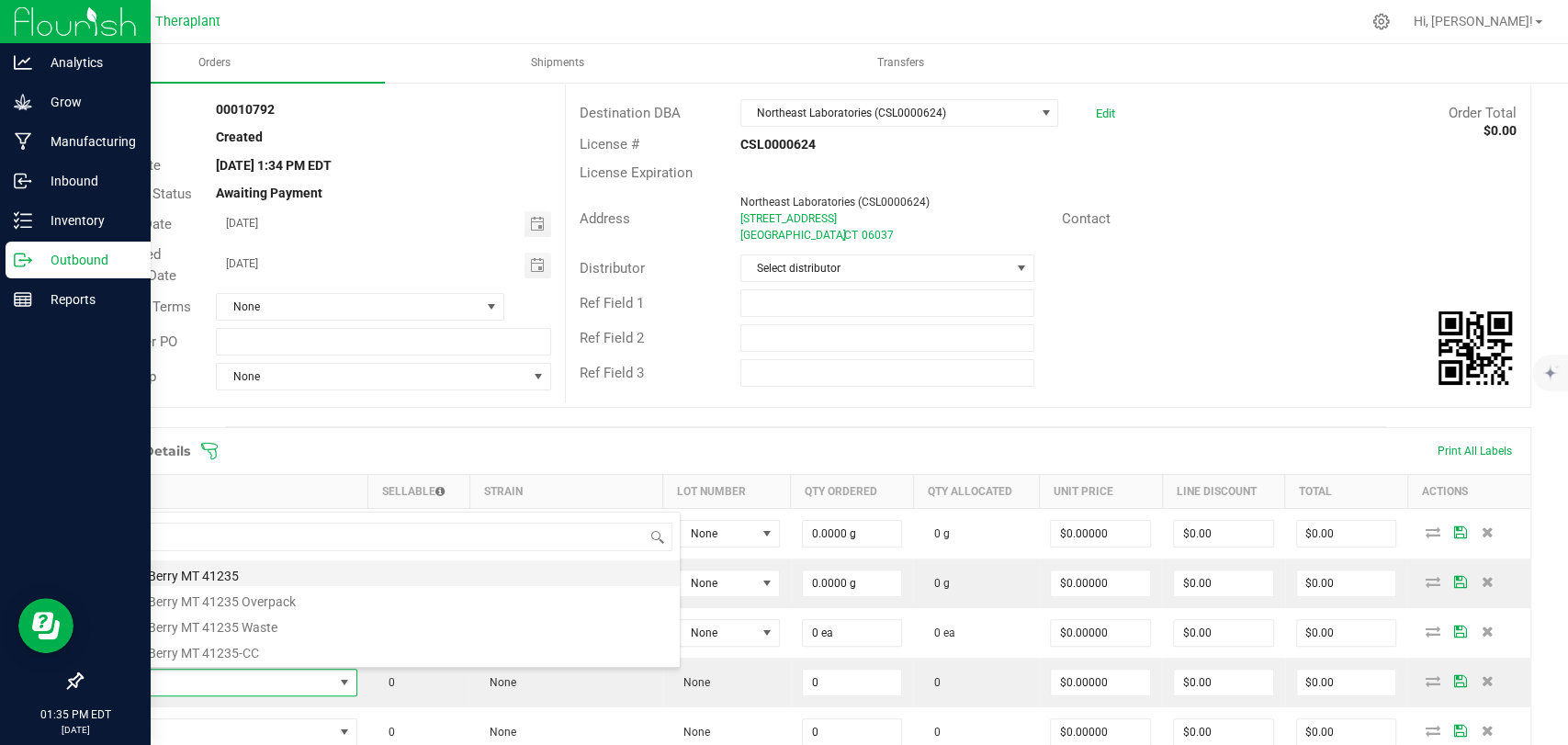
click at [242, 573] on li "ForeverBerry MT 41235" at bounding box center [386, 573] width 586 height 26
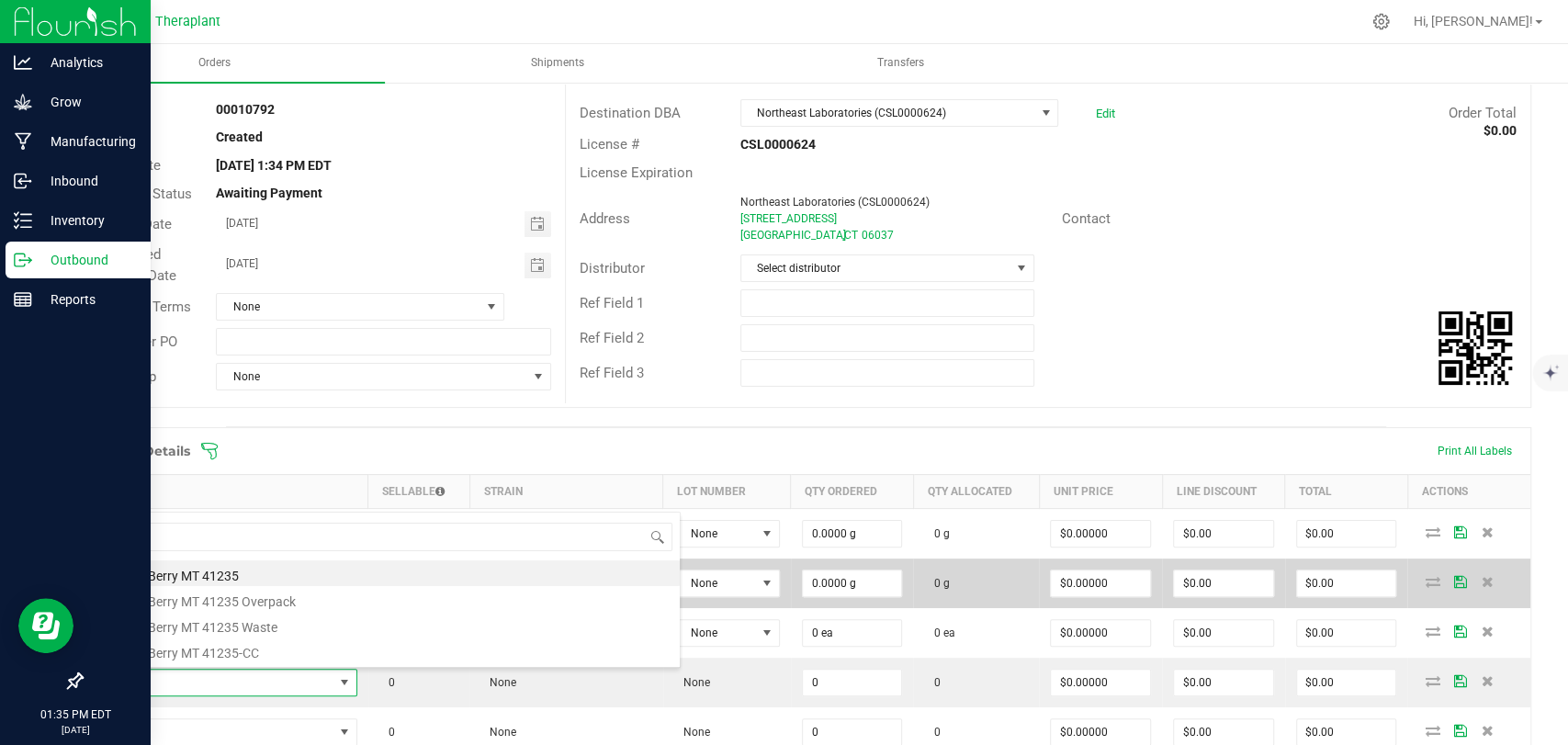
type input "0 ea"
type input "$22.50000"
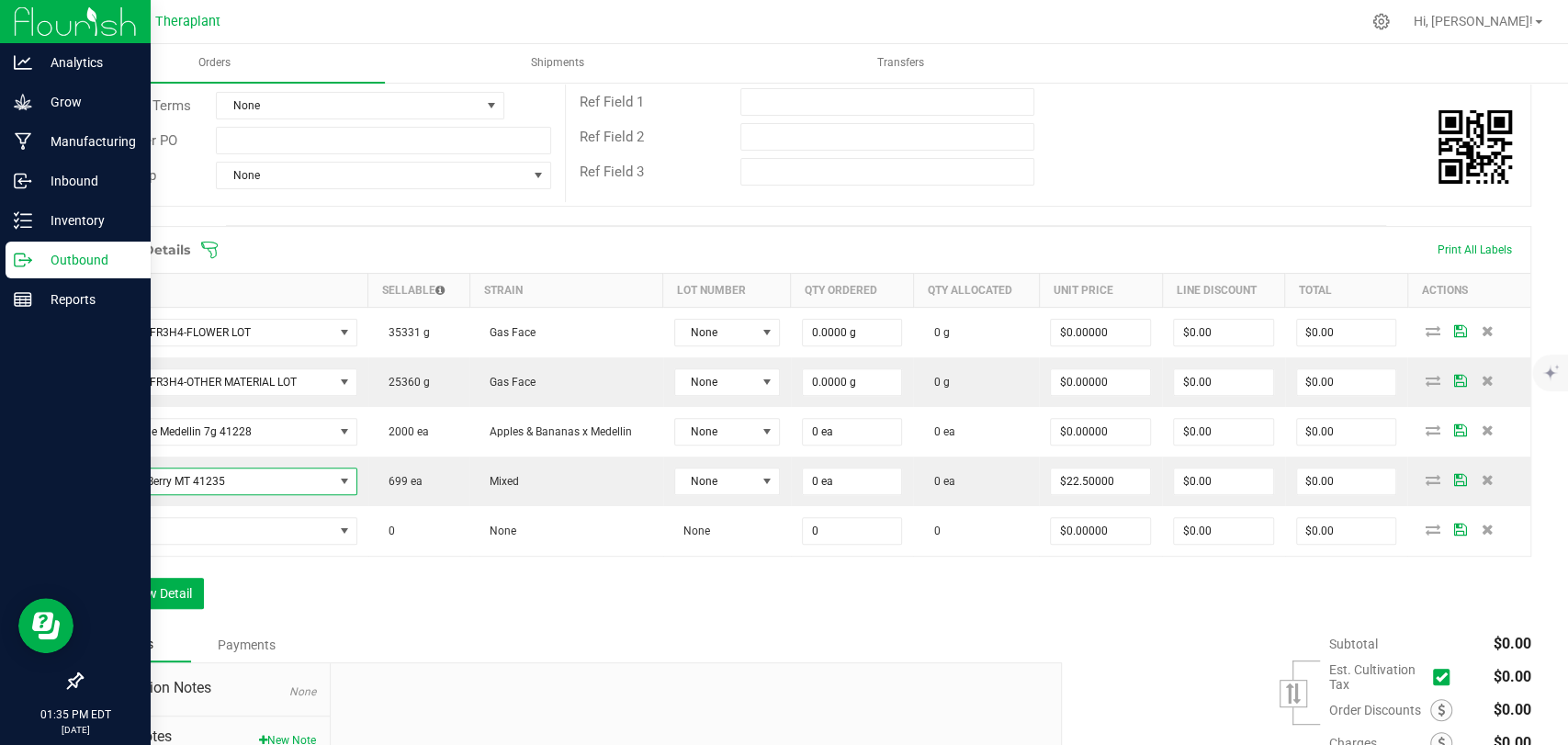
scroll to position [305, 0]
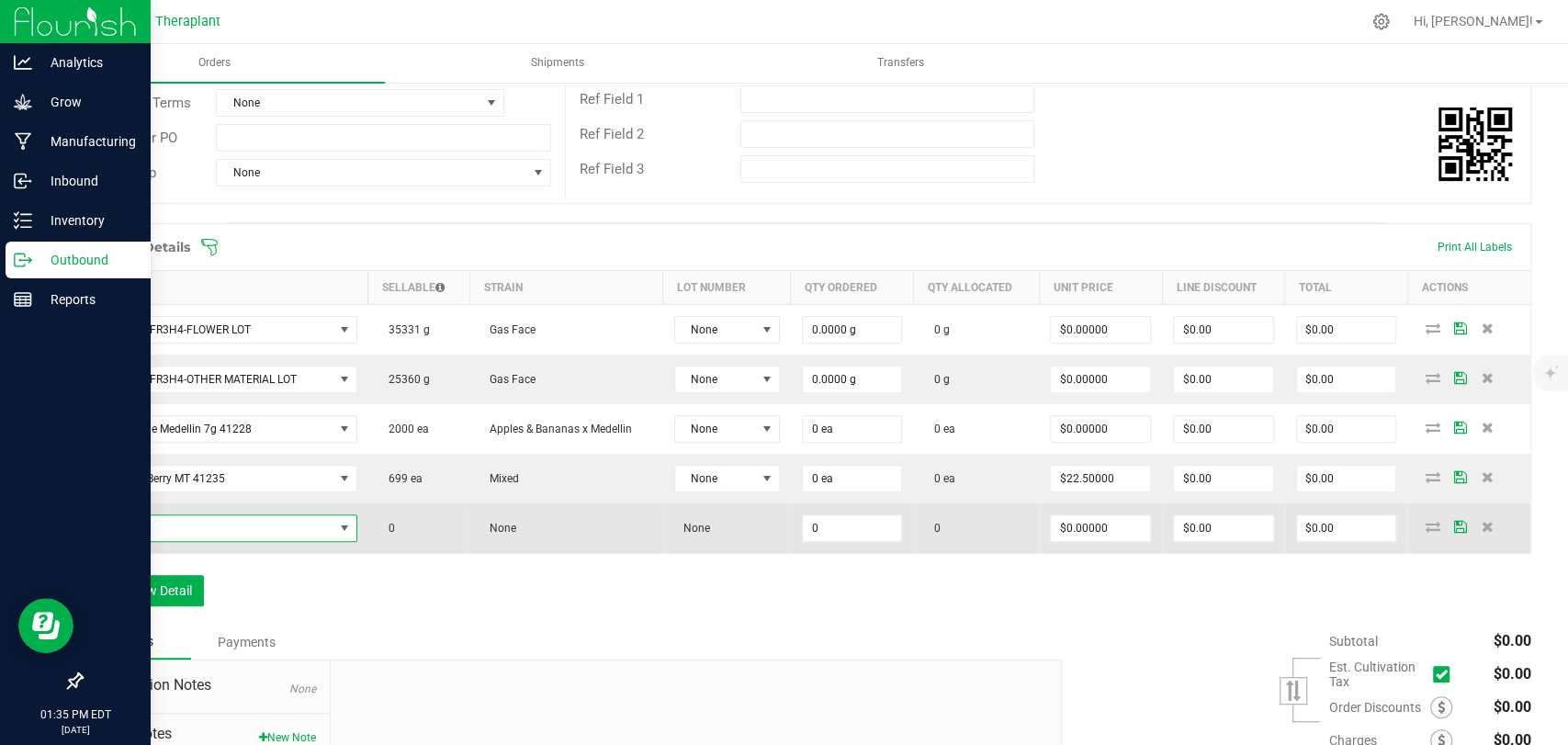
click at [250, 522] on span "NO DATA FOUND" at bounding box center [214, 528] width 239 height 26
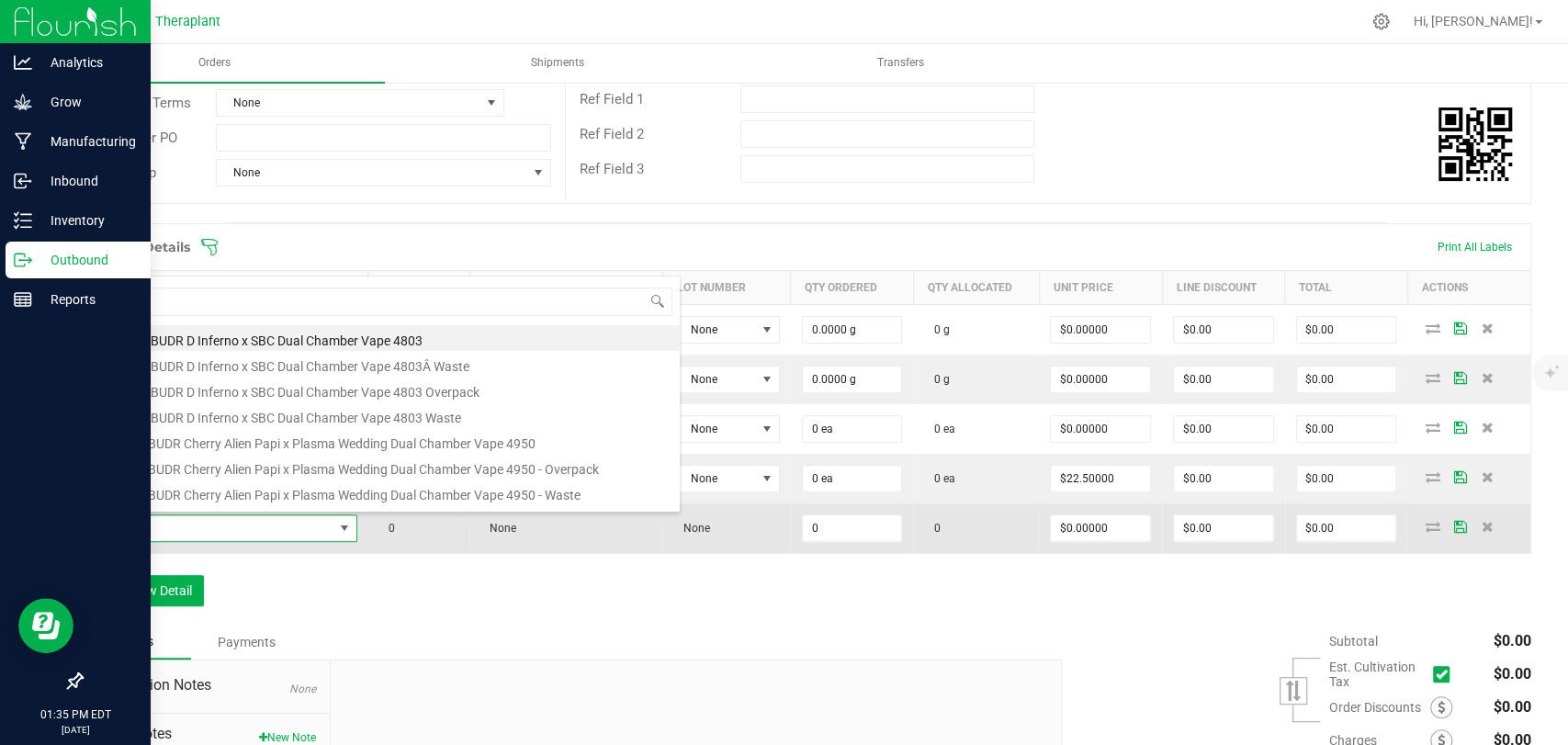
scroll to position [27, 258]
type input "41233"
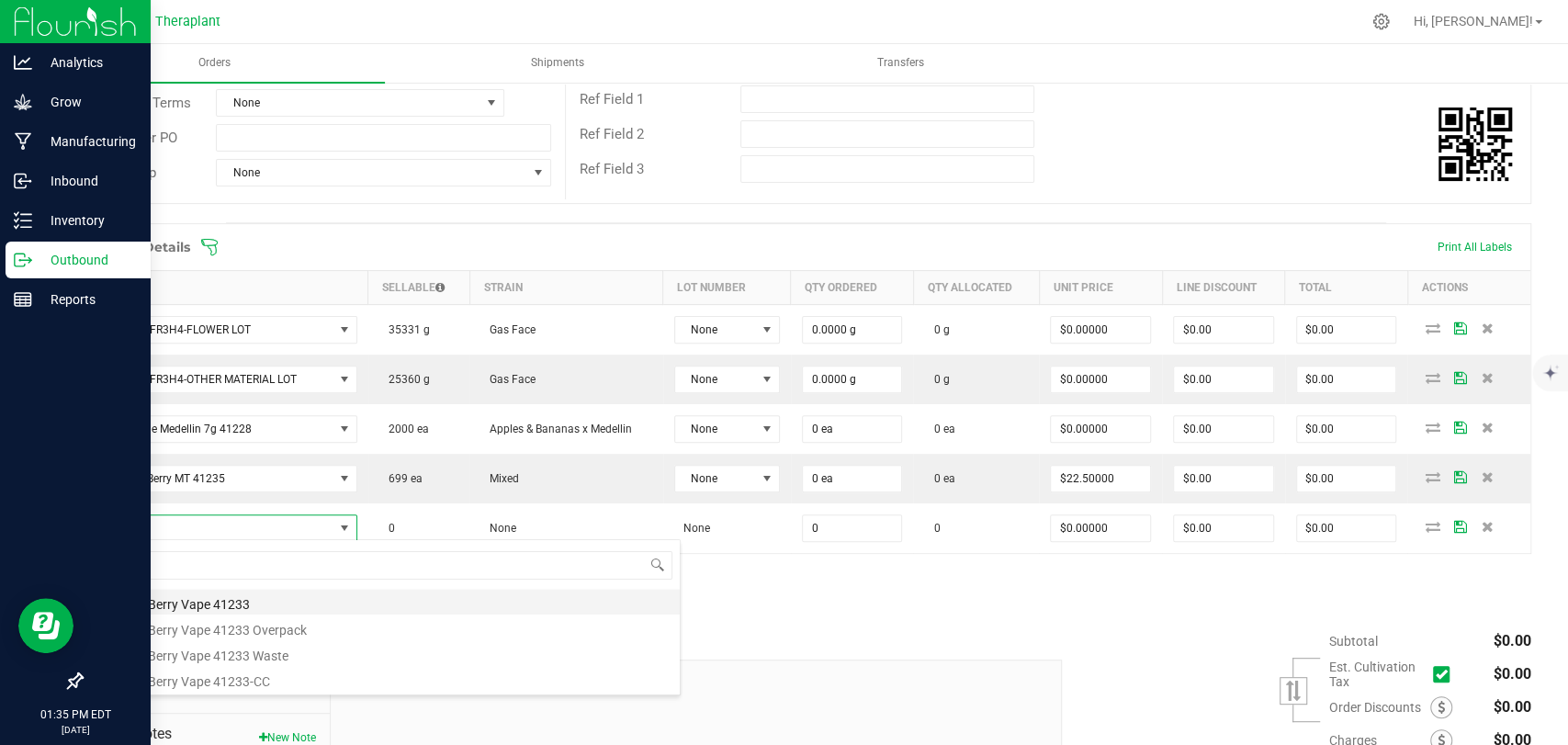
click at [202, 596] on li "ForeverBerry Vape 41233" at bounding box center [386, 602] width 586 height 26
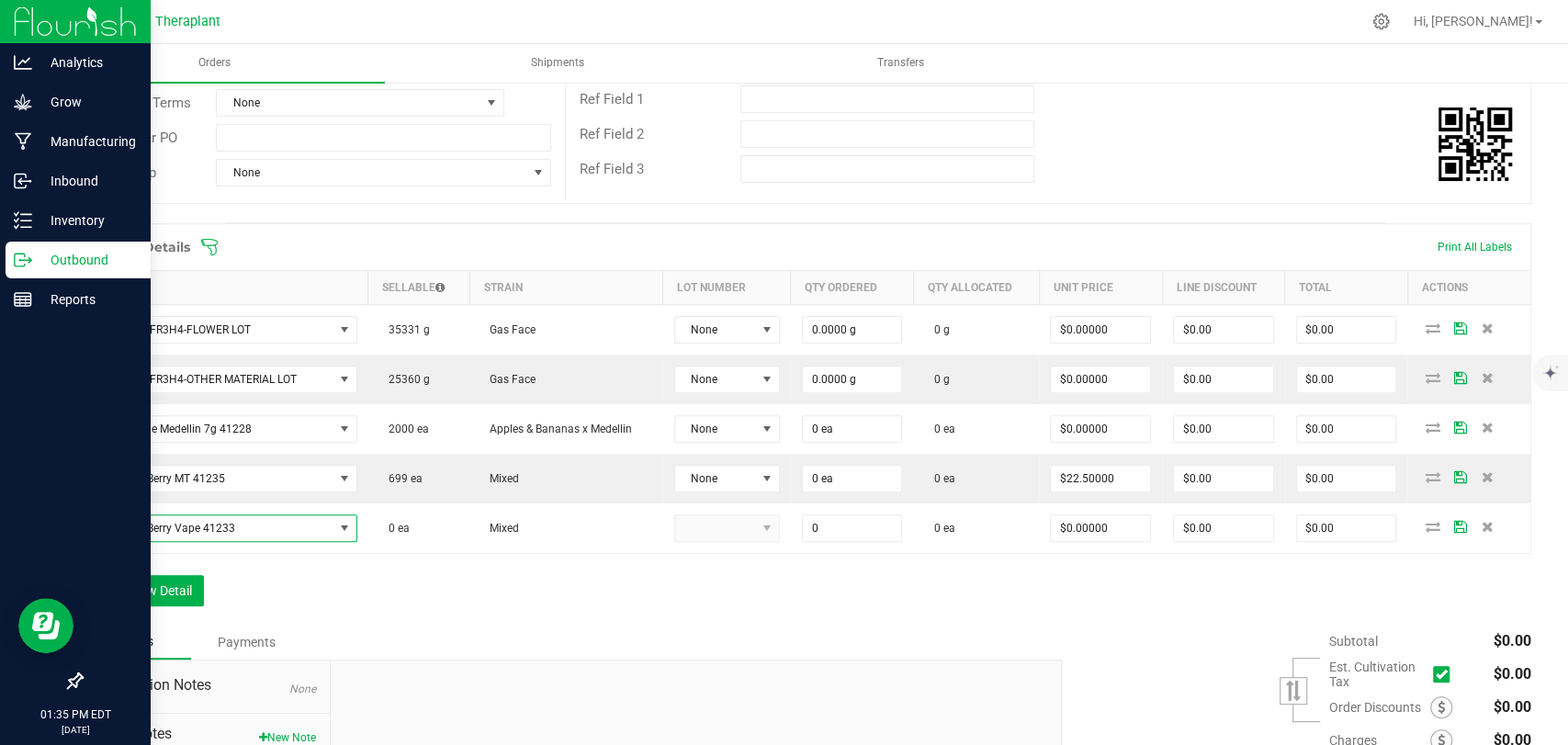
type input "0 ea"
type input "$20.00000"
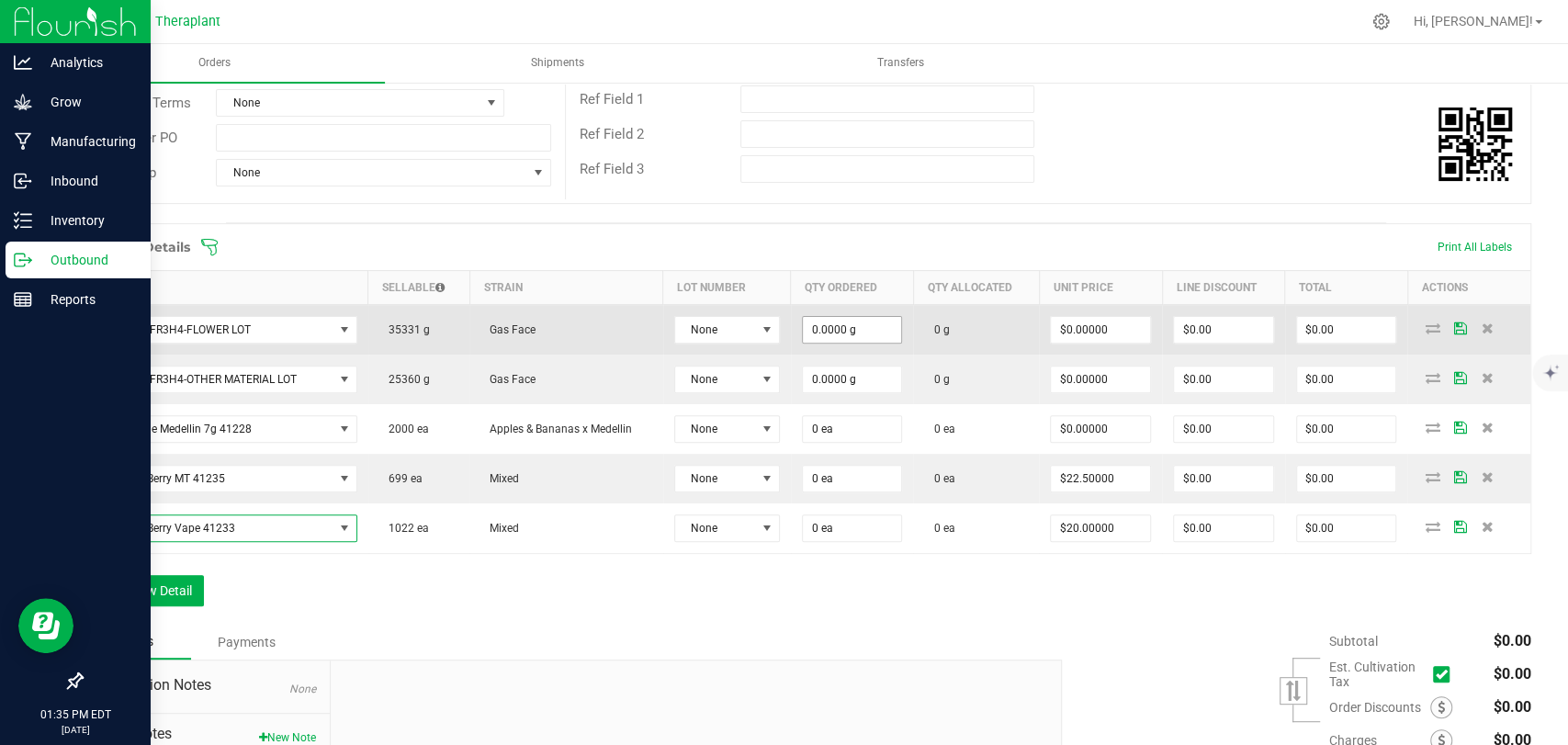
click at [860, 331] on input "0.0000 g" at bounding box center [853, 329] width 99 height 26
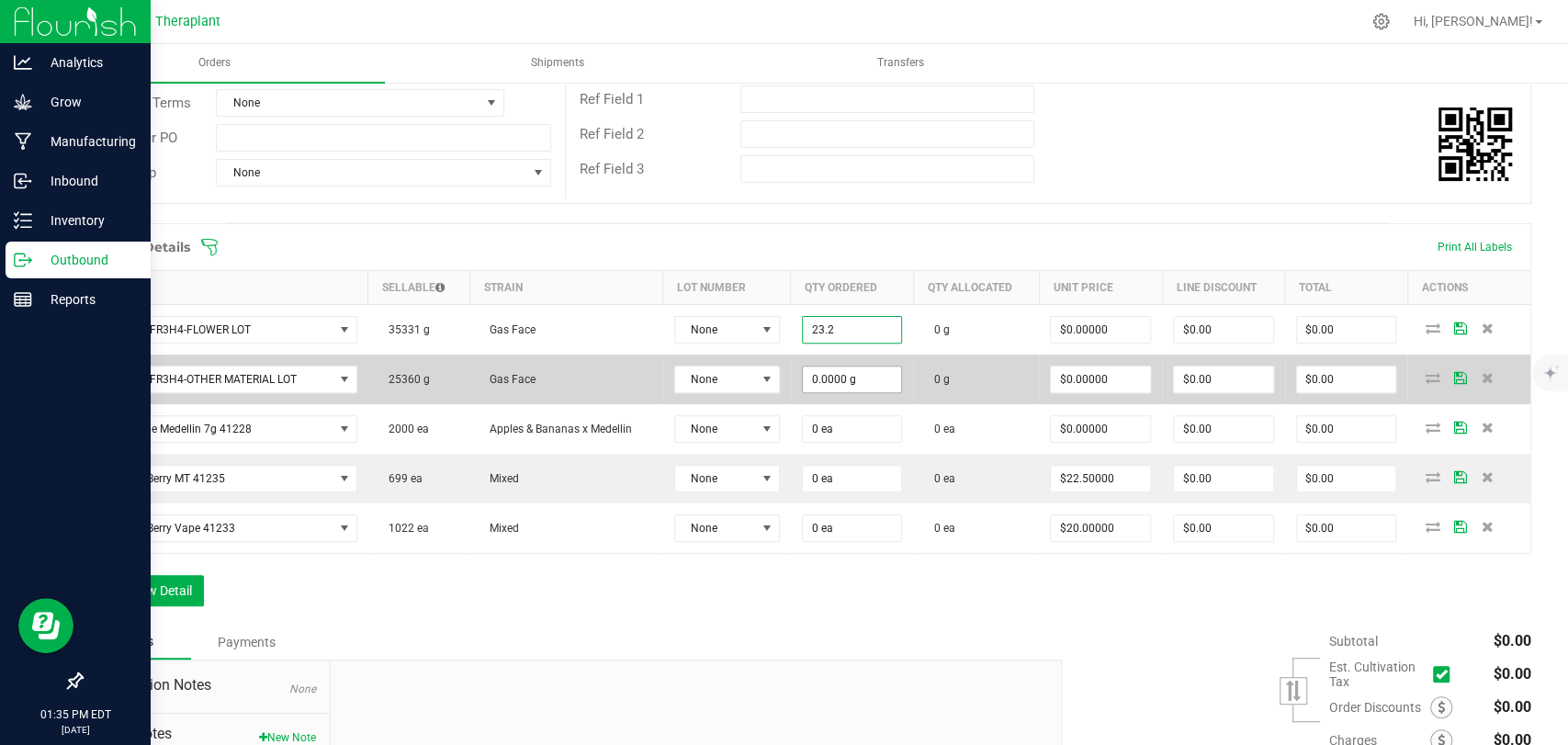
click at [827, 375] on input "0.0000 g" at bounding box center [853, 379] width 99 height 26
type input "23.2000 g"
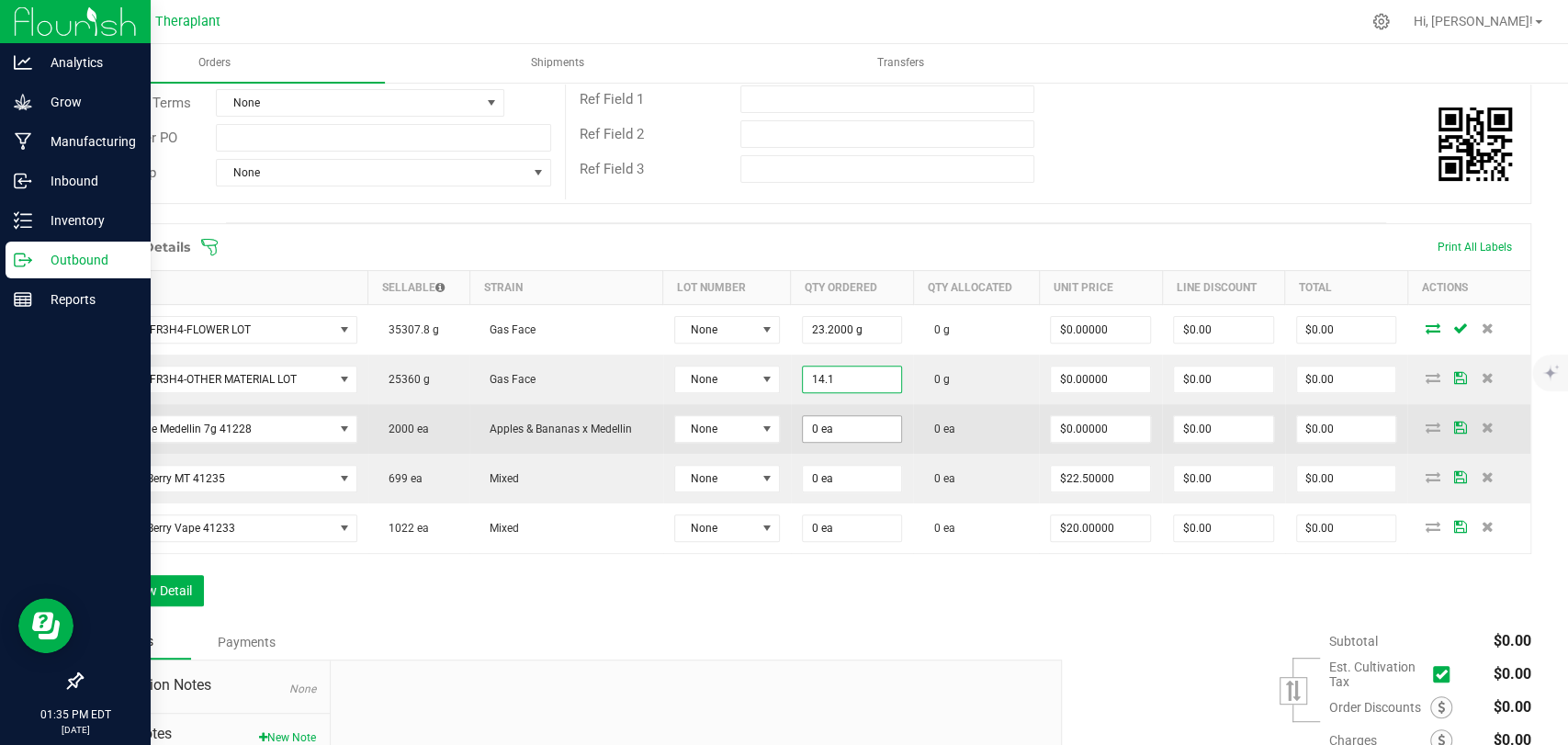
click at [828, 427] on input "0 ea" at bounding box center [853, 429] width 99 height 26
type input "14.1000 g"
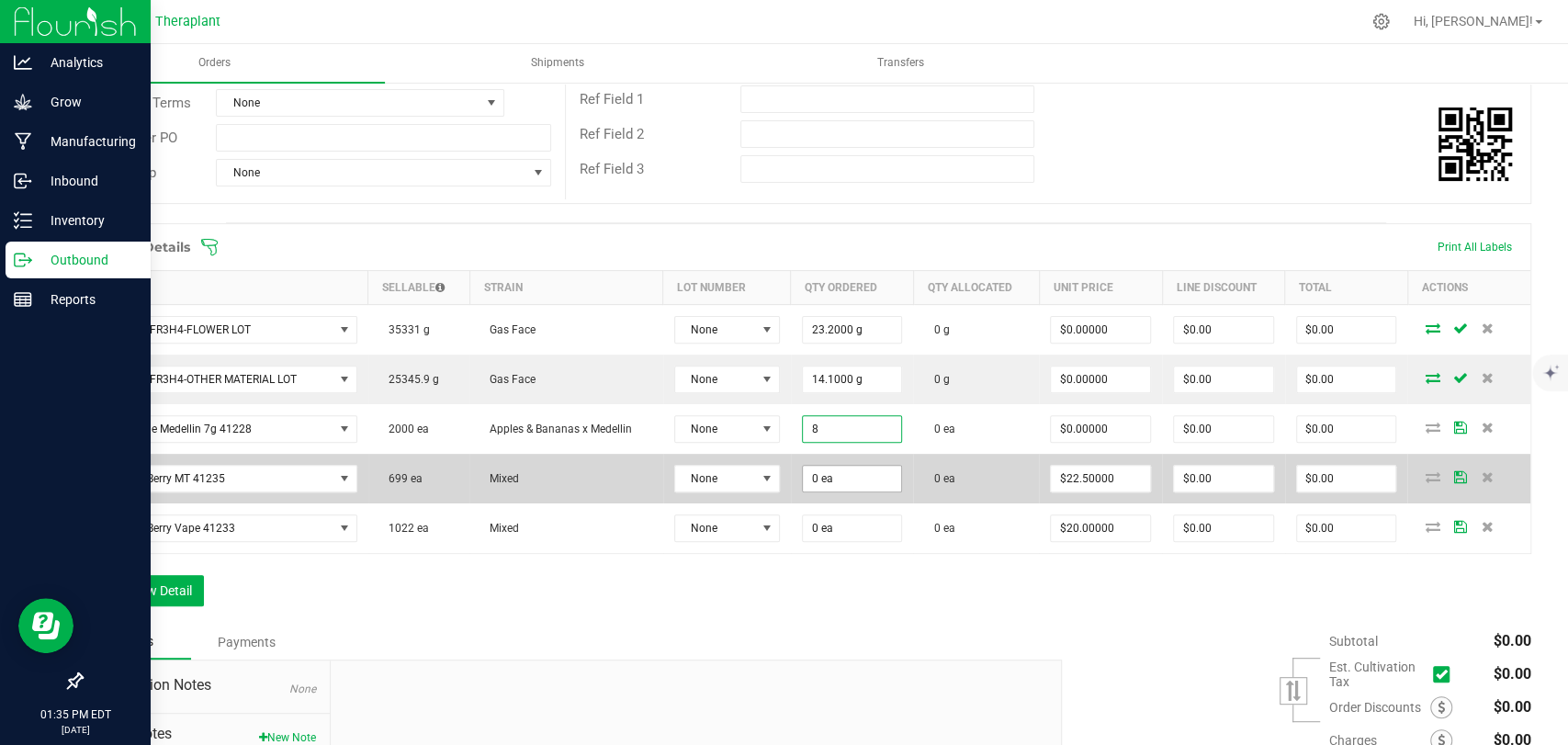
type input "8 ea"
click at [818, 476] on input "0" at bounding box center [853, 478] width 99 height 26
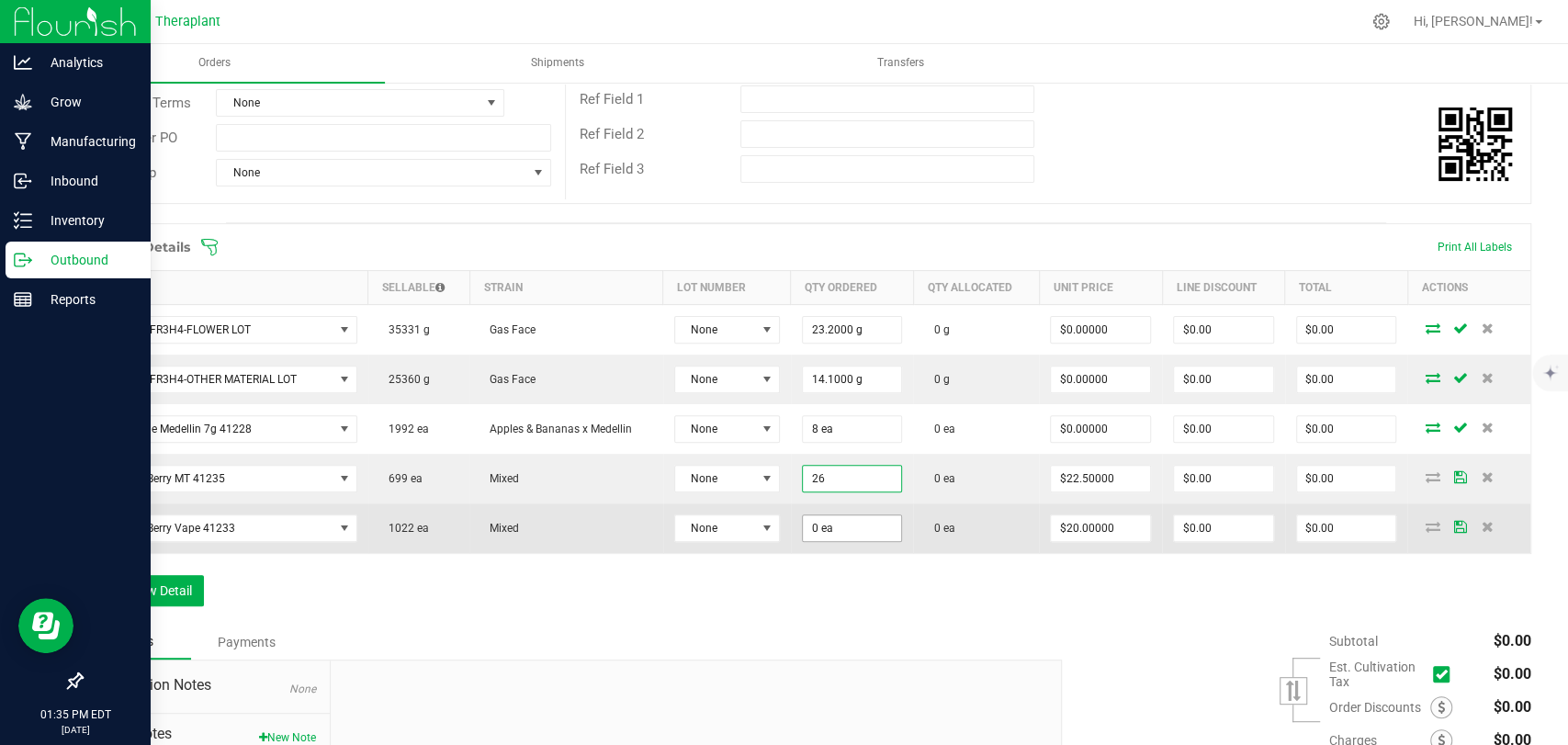
click at [816, 523] on input "0 ea" at bounding box center [853, 528] width 99 height 26
type input "26 ea"
type input "$585.00"
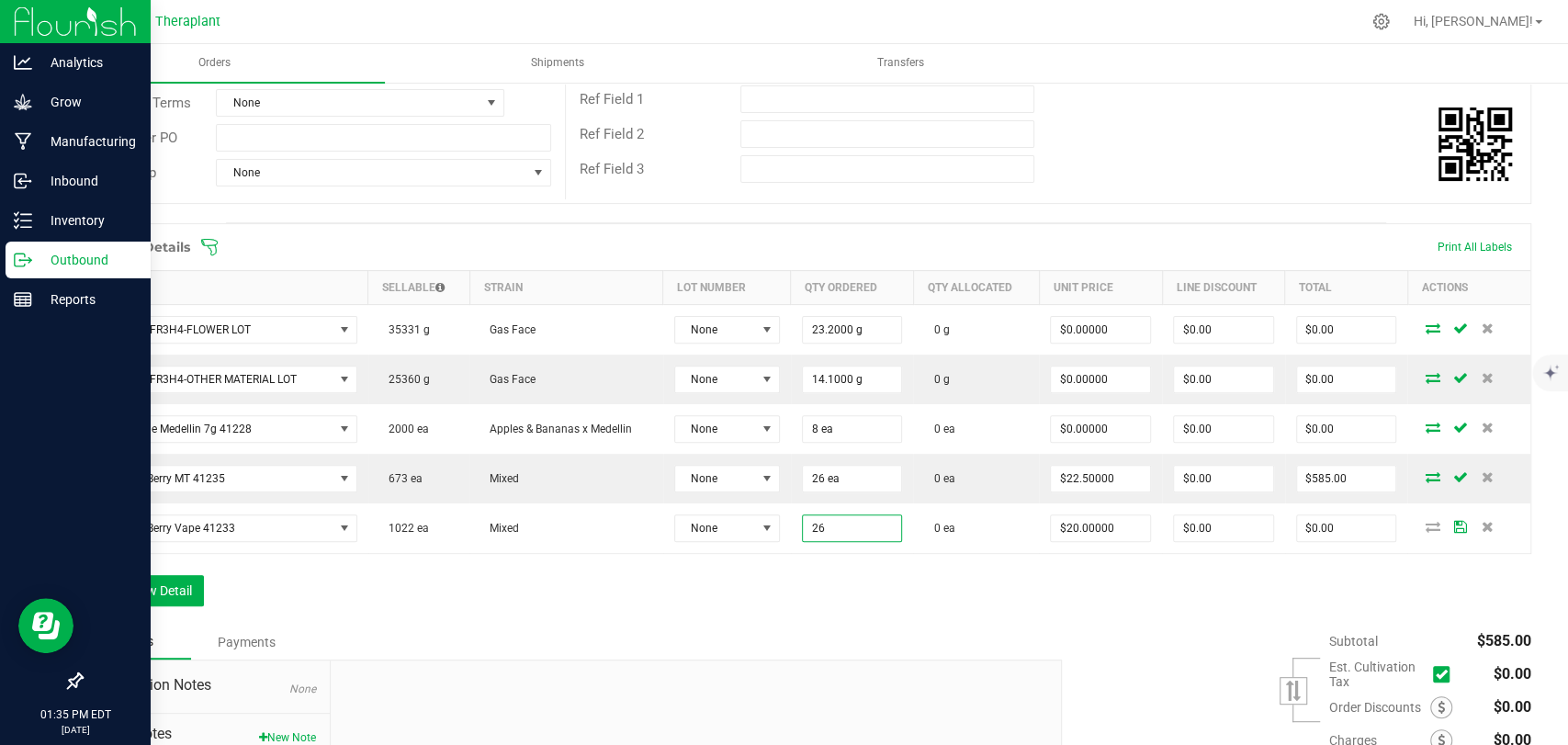
click at [821, 582] on div "Order Details Print All Labels Item Sellable Strain Lot Number Qty Ordered Qty …" at bounding box center [806, 424] width 1451 height 401
type input "26 ea"
type input "$520.00"
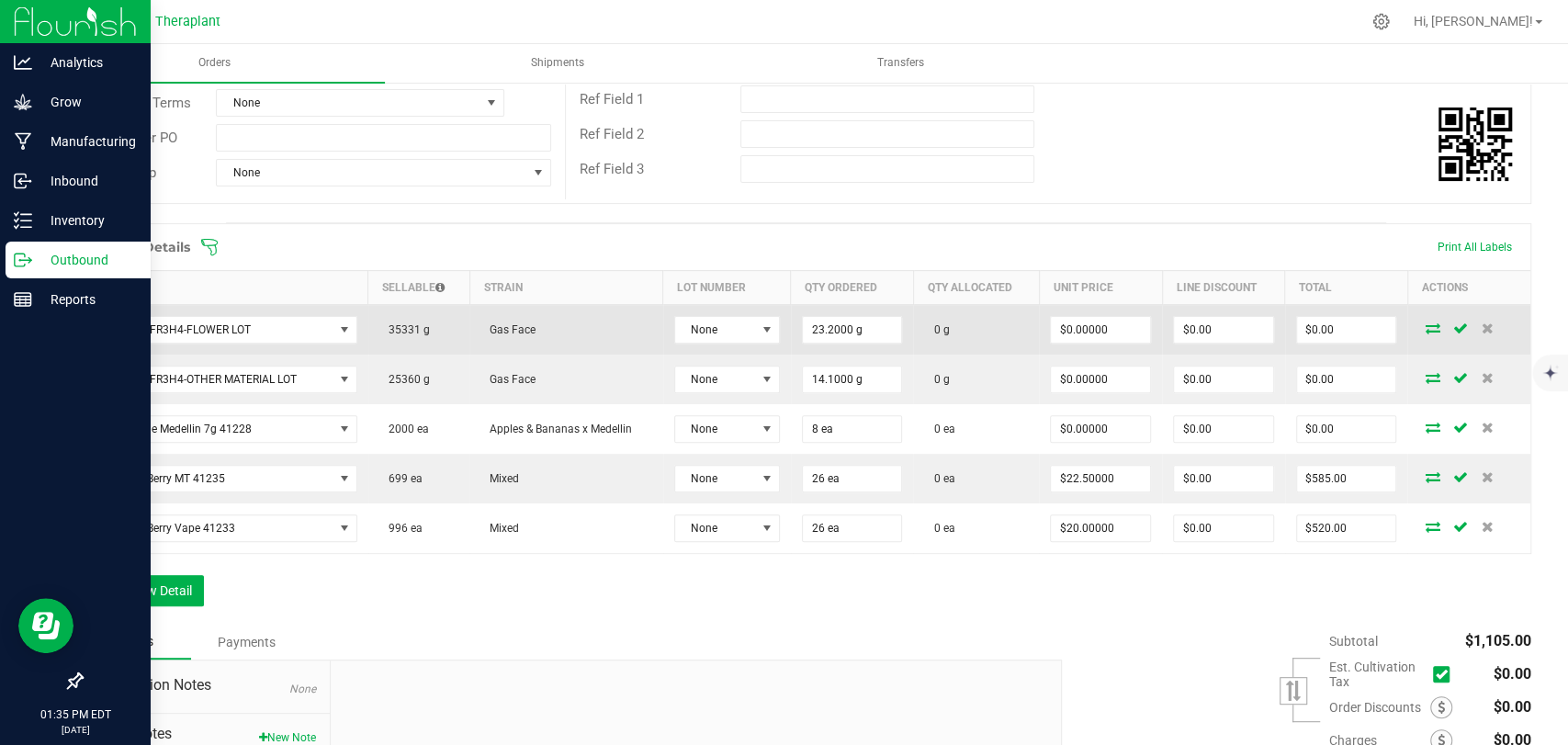
click at [1425, 328] on icon at bounding box center [1433, 327] width 15 height 11
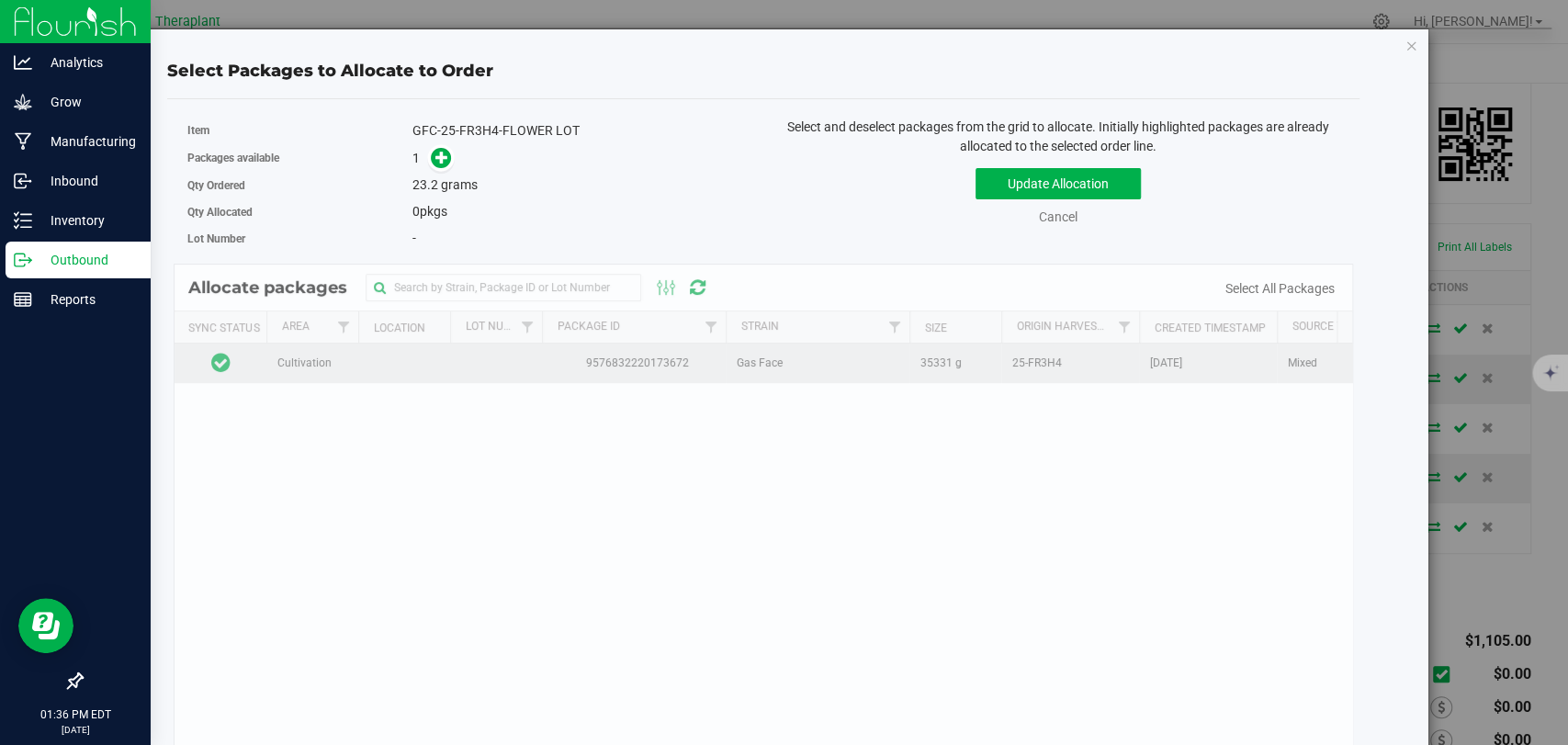
click at [228, 360] on icon at bounding box center [221, 361] width 19 height 22
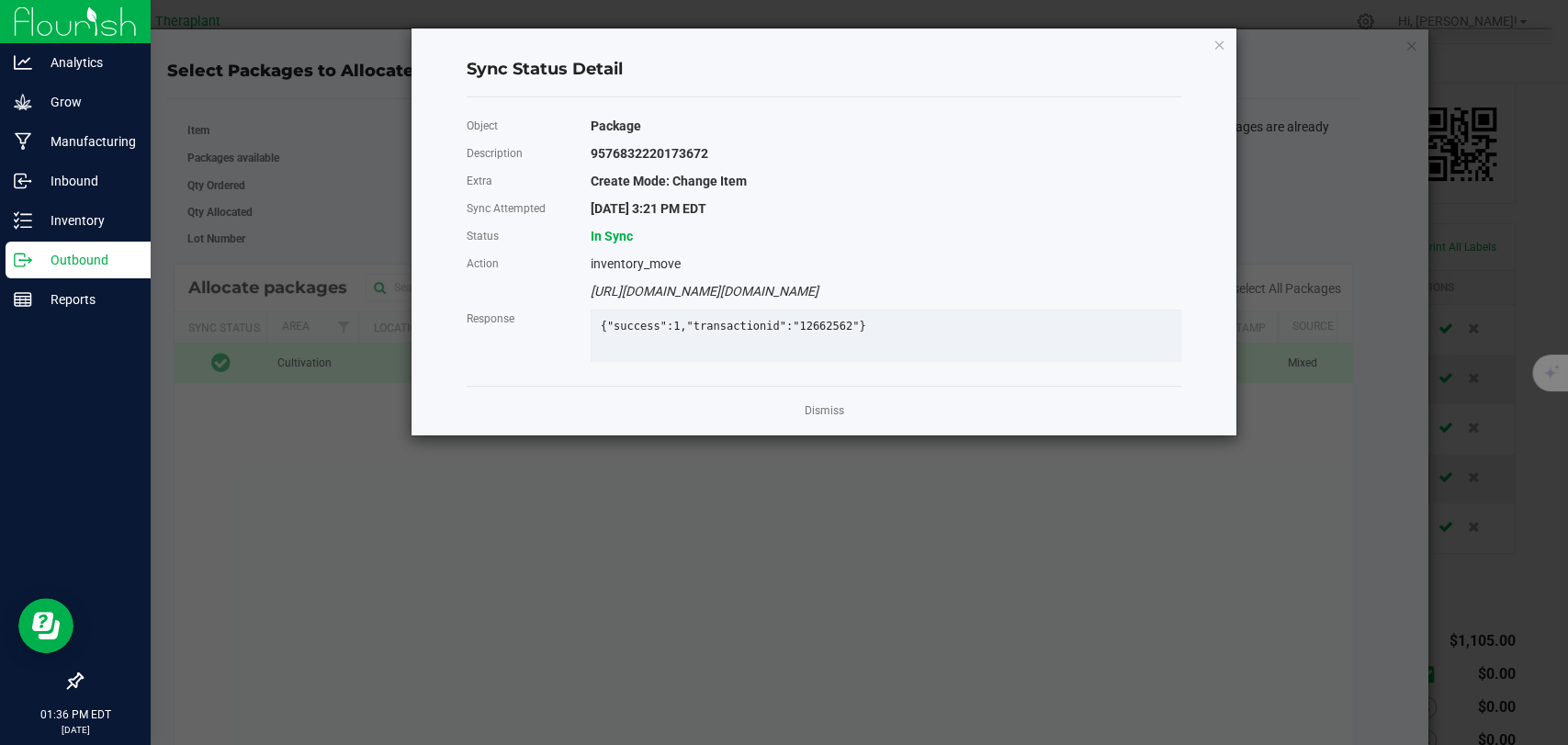
click at [827, 418] on link "Dismiss" at bounding box center [824, 410] width 40 height 16
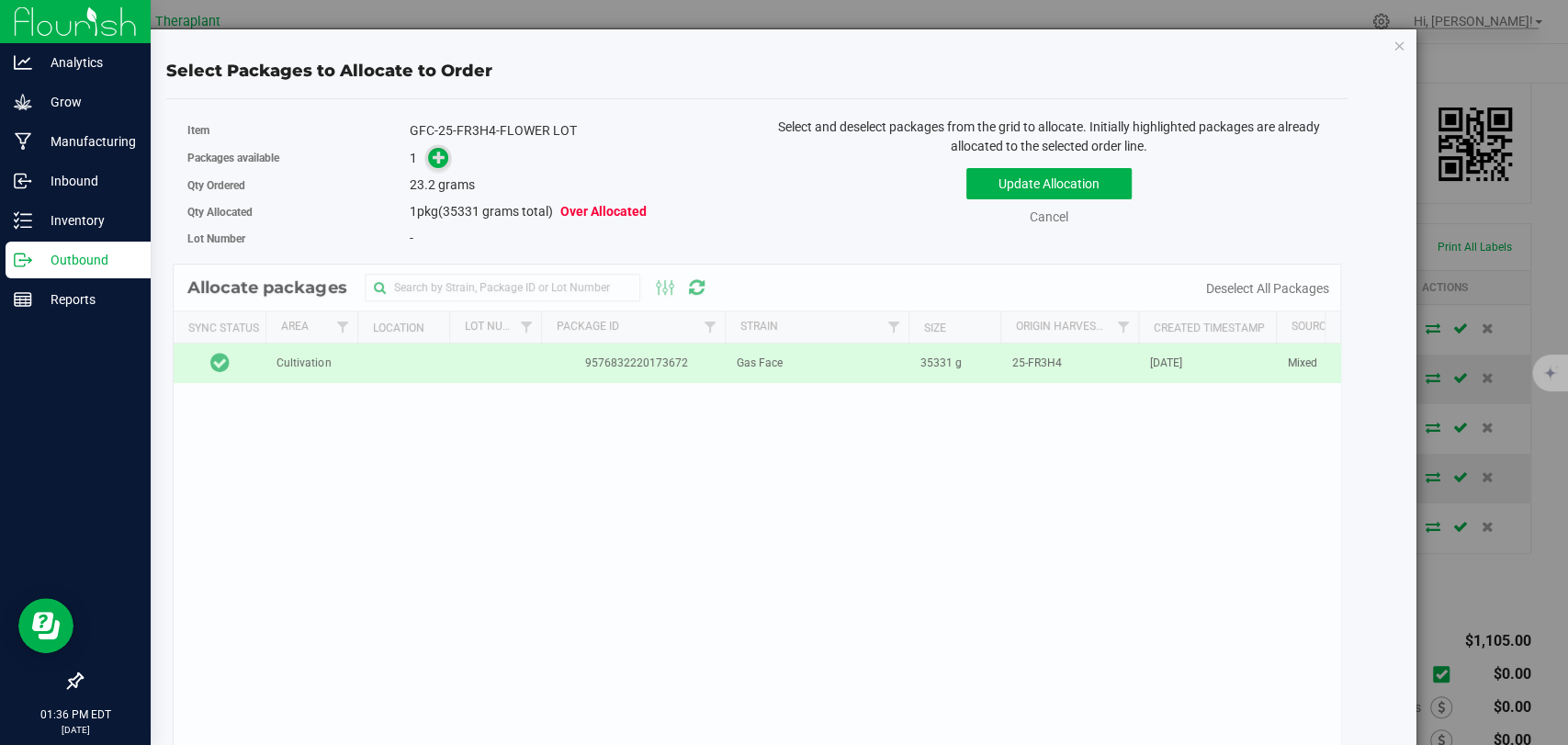
click at [429, 159] on span at bounding box center [438, 157] width 21 height 21
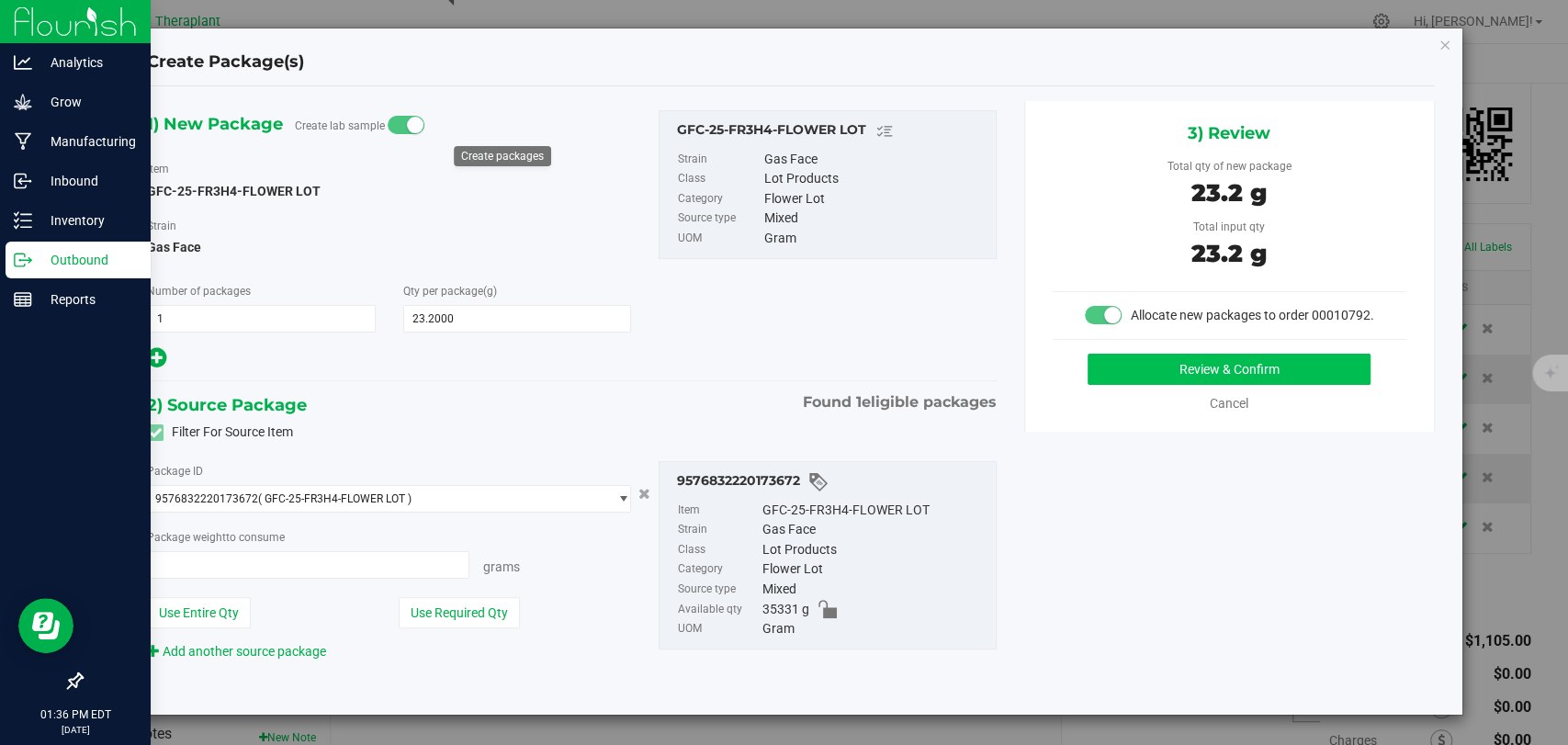
type input "23.2000 g"
click at [1135, 376] on button "Review & Confirm" at bounding box center [1229, 369] width 283 height 31
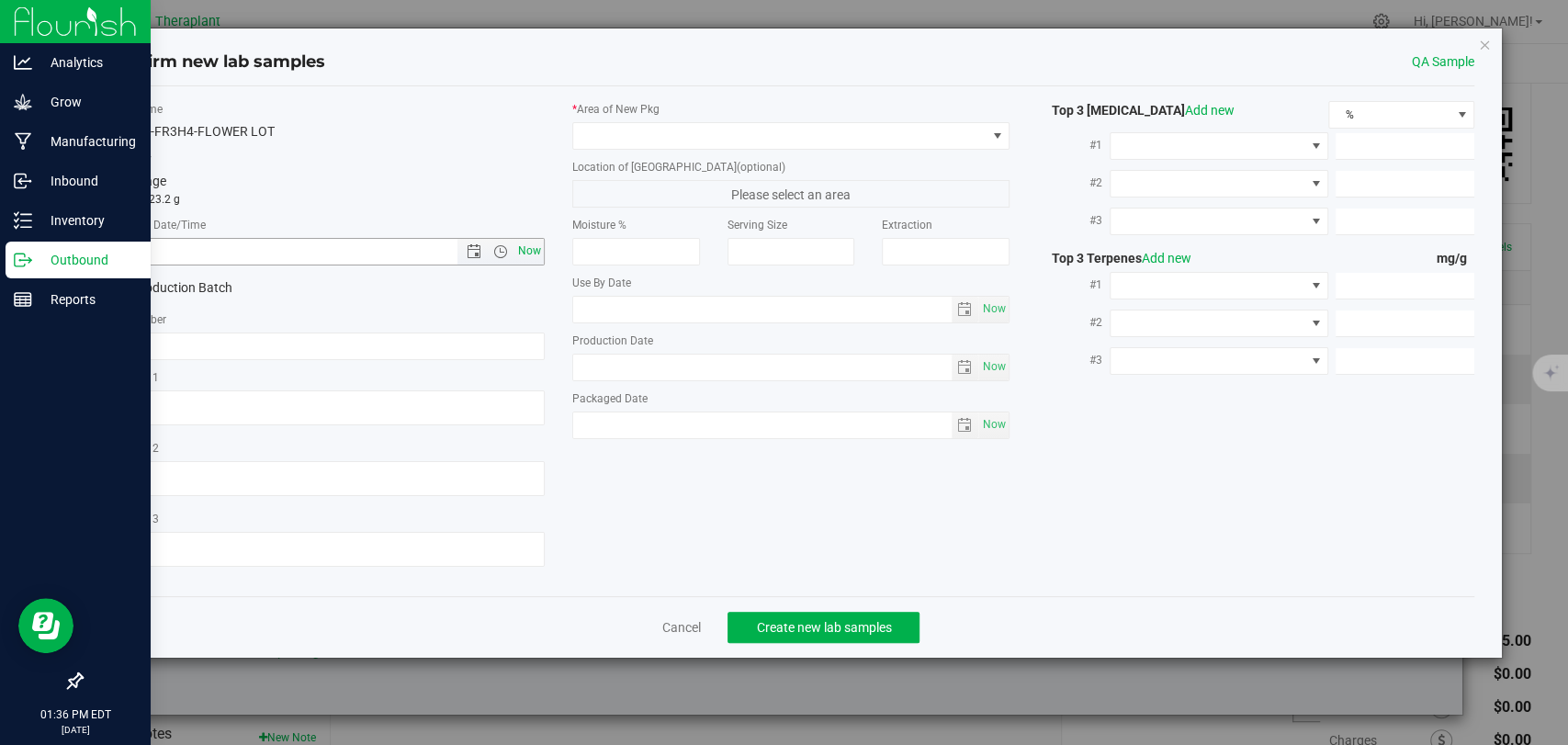
click at [537, 261] on span "Now" at bounding box center [530, 251] width 31 height 27
type input "[DATE] 1:36 PM"
click at [646, 136] on span at bounding box center [779, 136] width 412 height 26
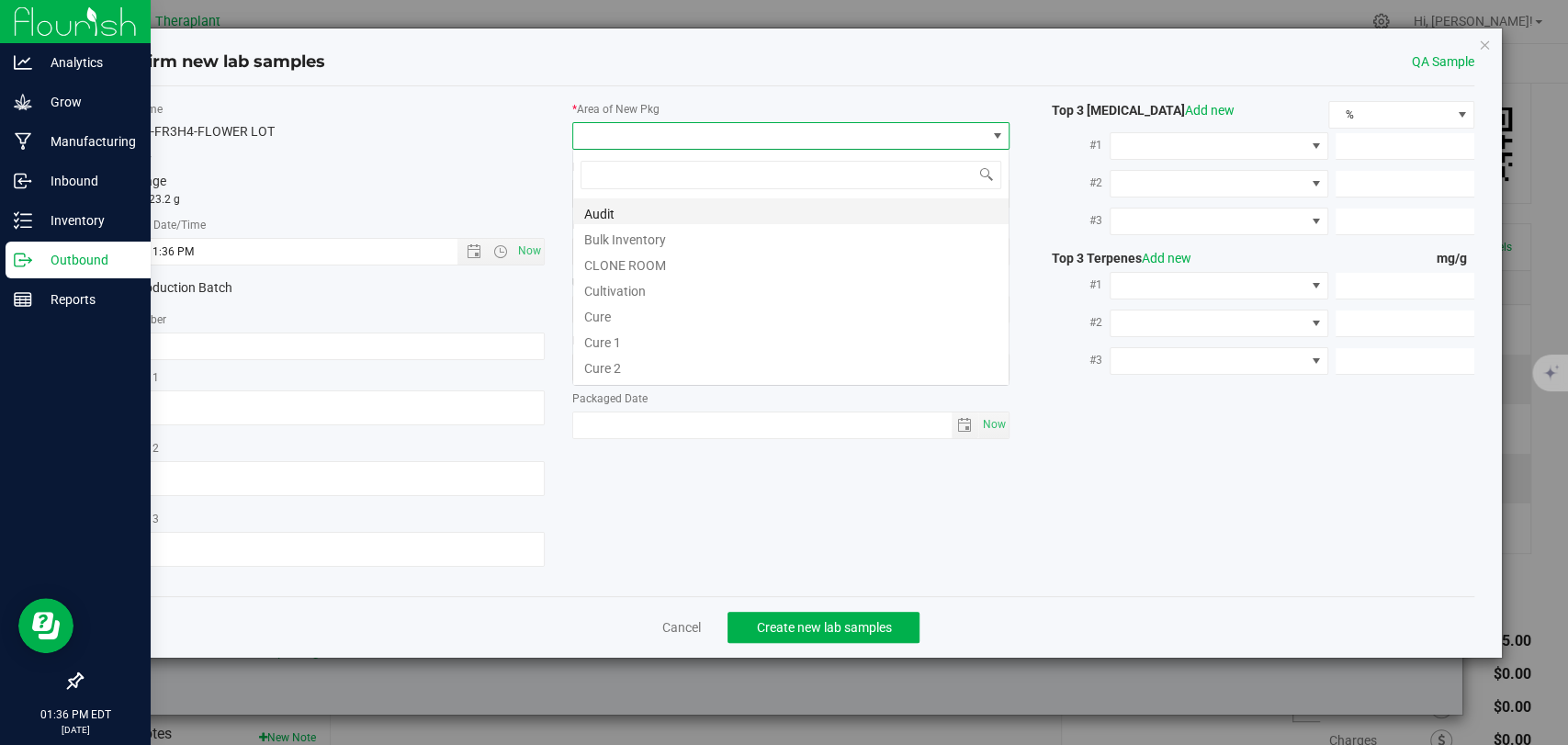
scroll to position [27, 437]
click at [617, 237] on li "Bulk Inventory" at bounding box center [790, 237] width 435 height 26
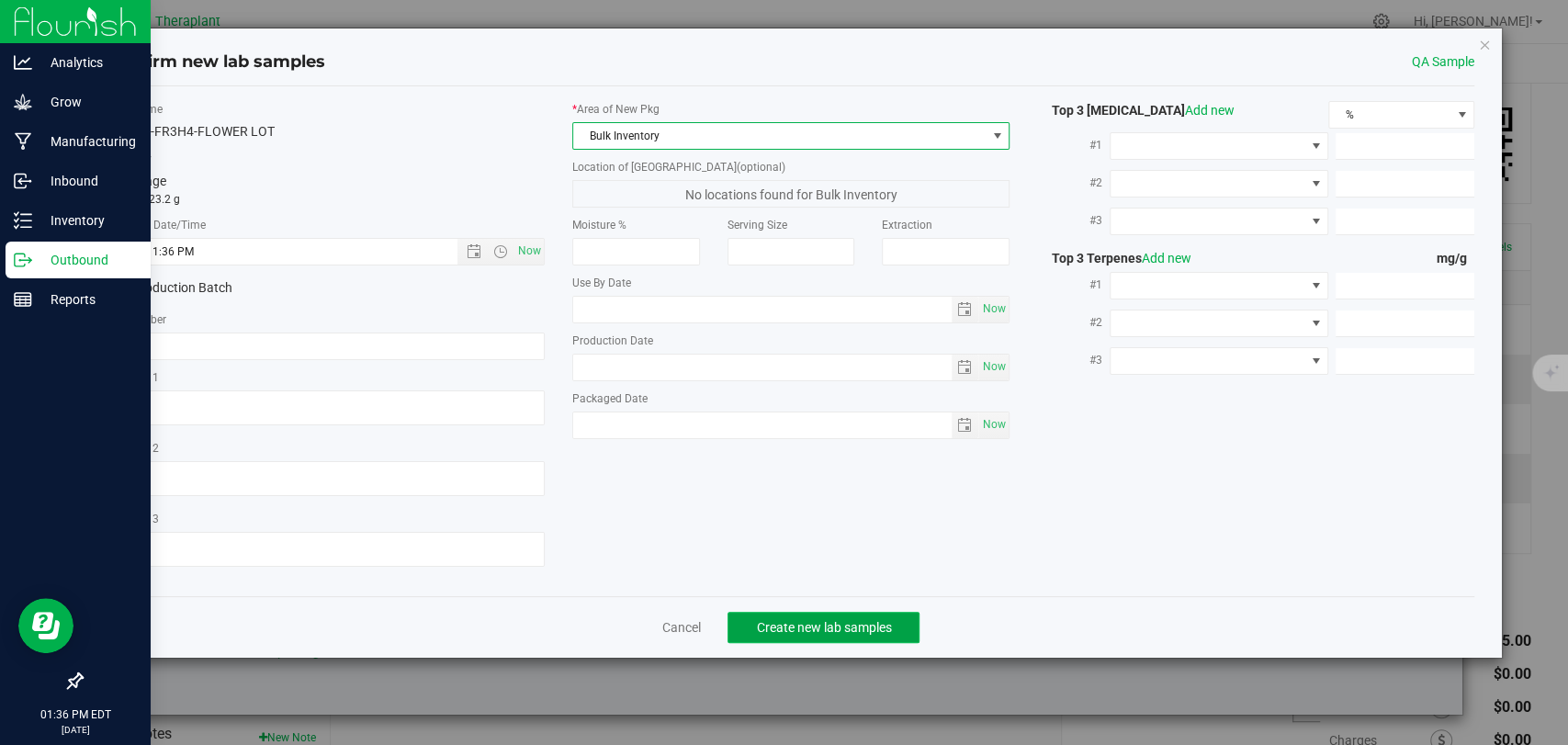
click at [819, 626] on span "Create new lab samples" at bounding box center [824, 627] width 135 height 15
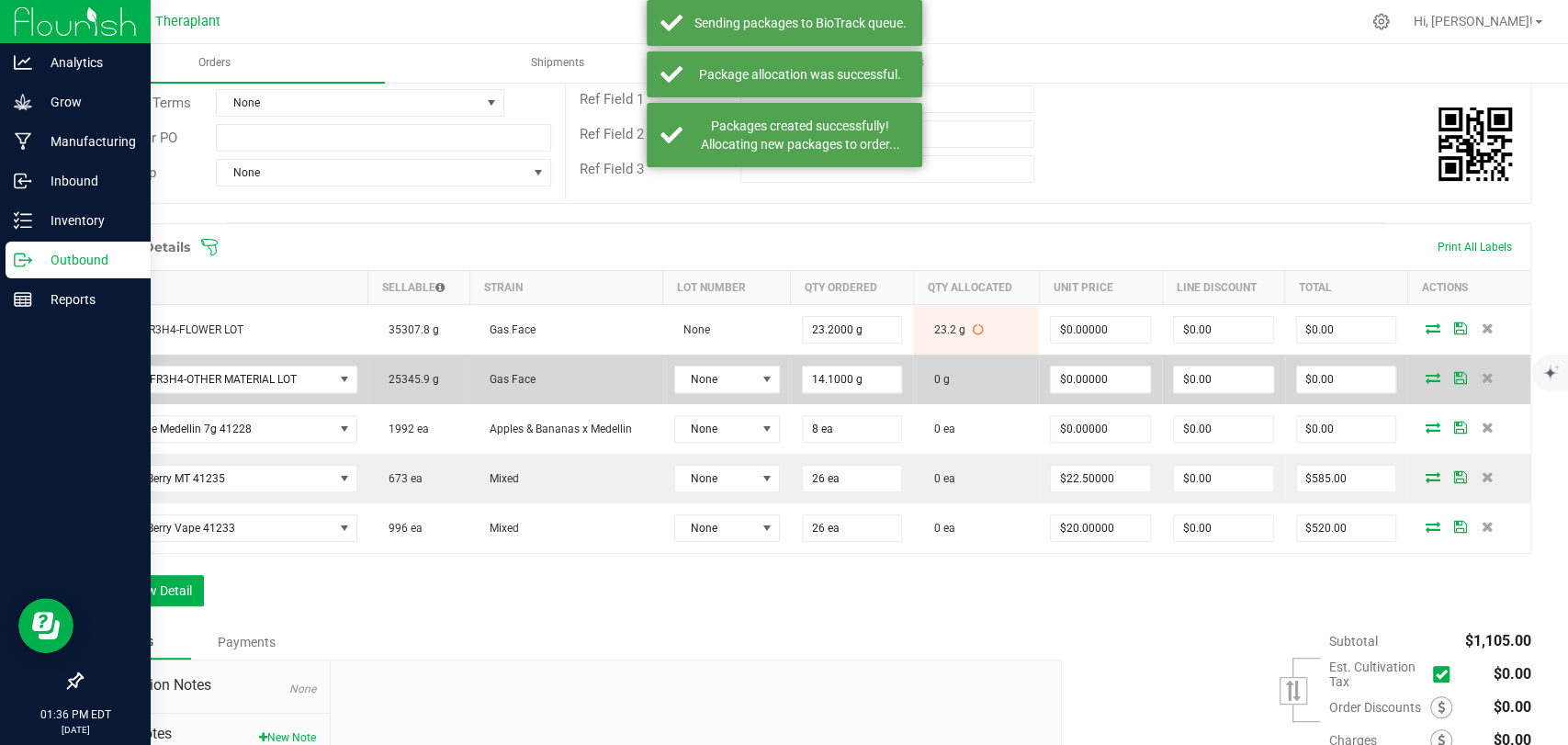
click at [1425, 376] on icon at bounding box center [1433, 377] width 15 height 11
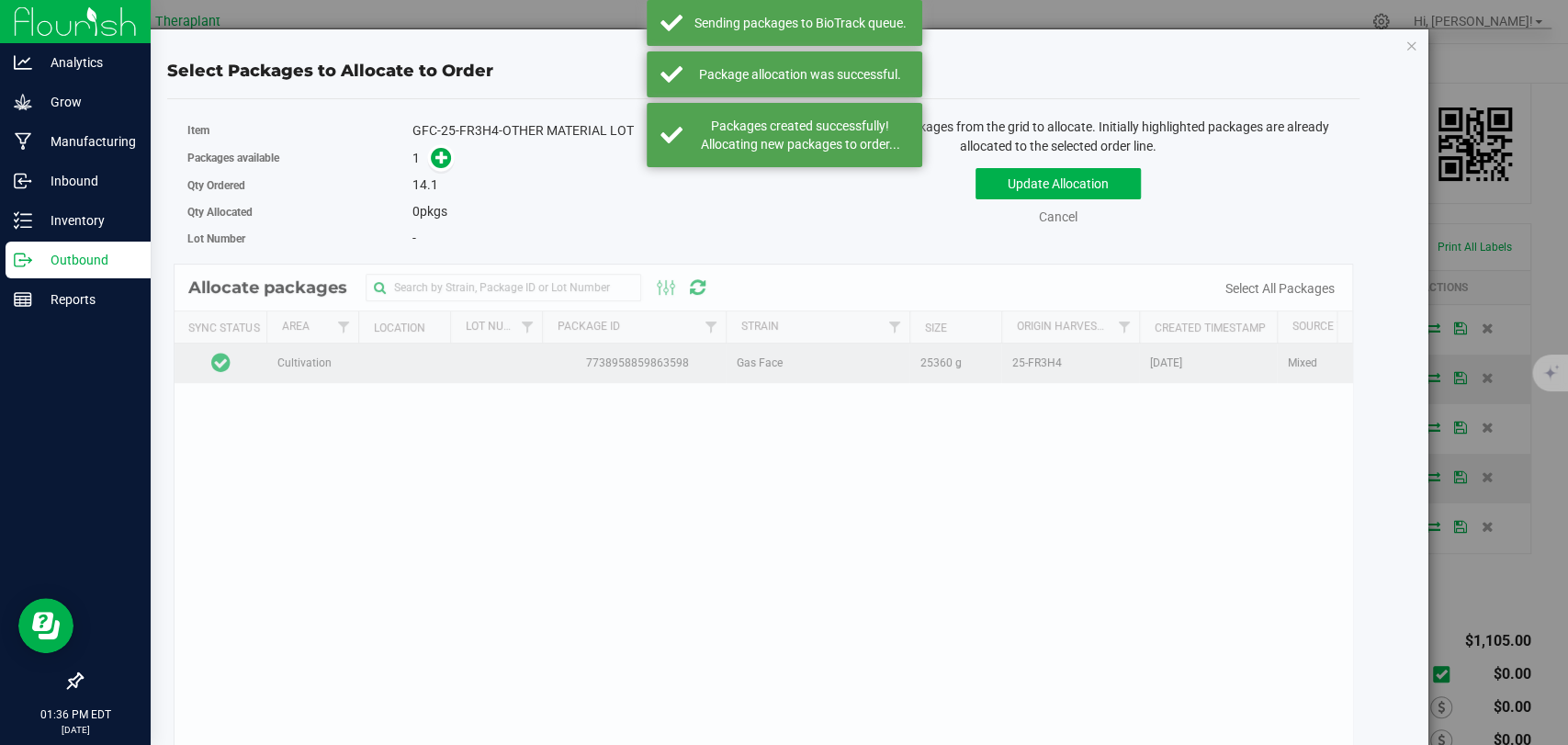
click at [242, 354] on td at bounding box center [221, 362] width 92 height 40
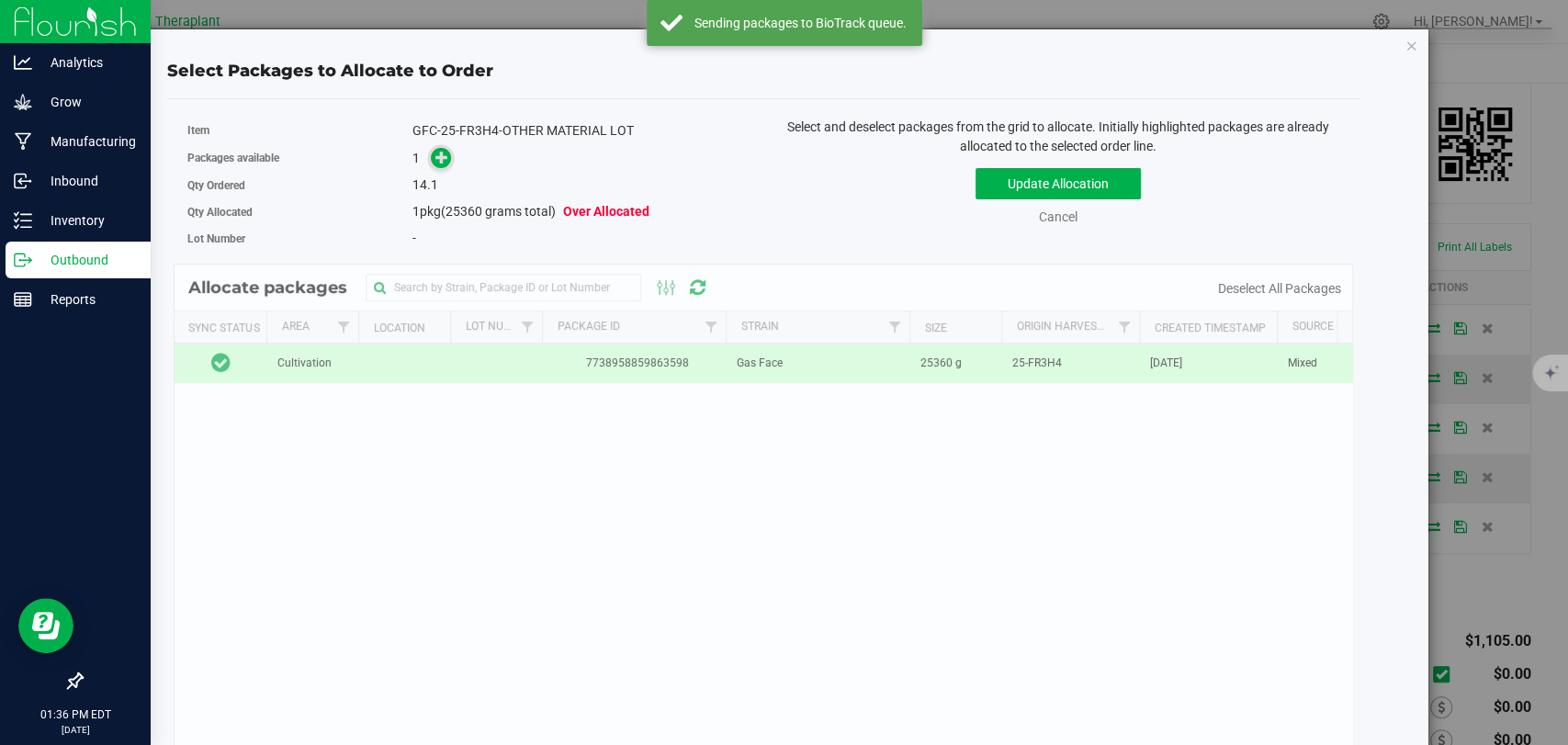
click at [442, 161] on icon at bounding box center [443, 156] width 15 height 15
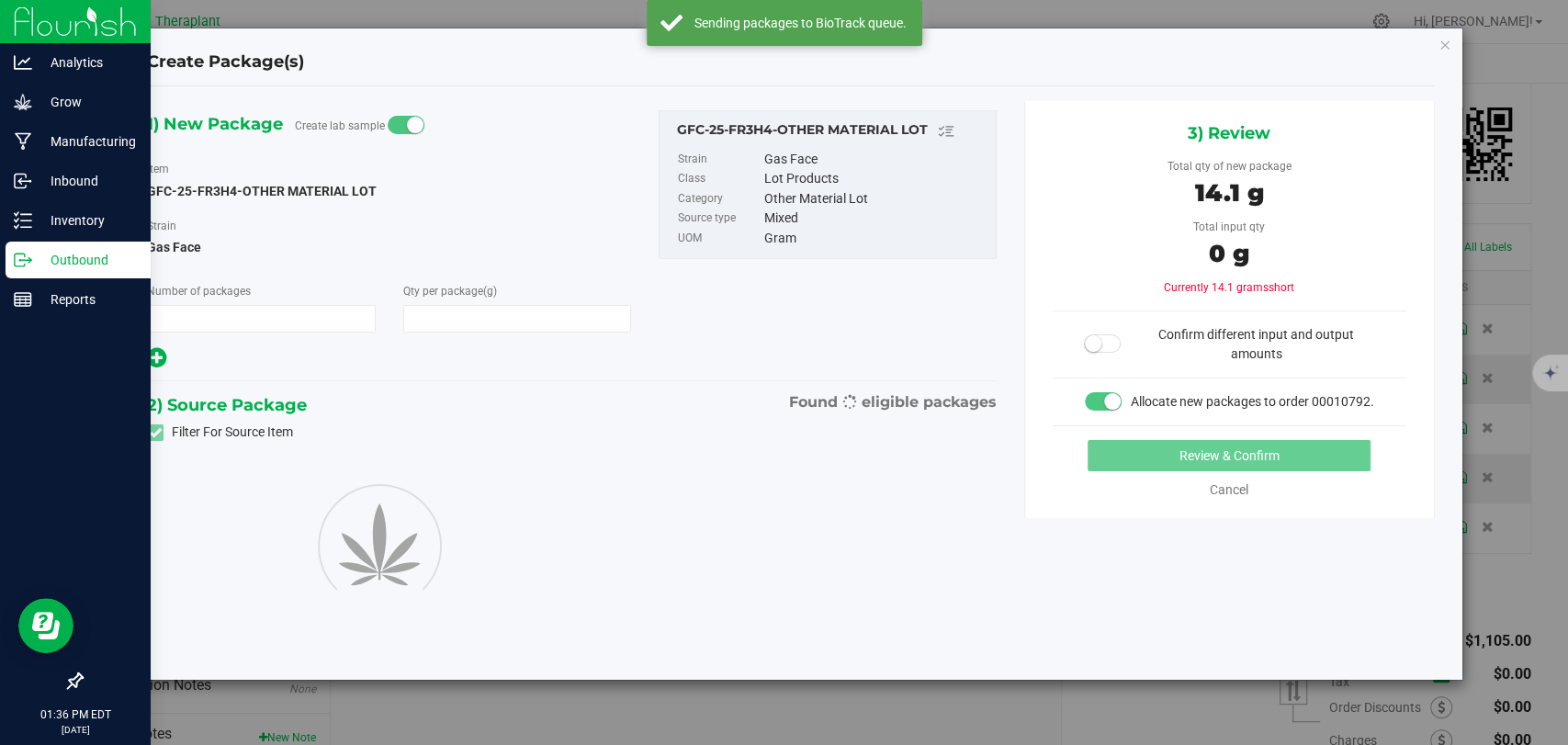
type input "1"
type input "14.1000"
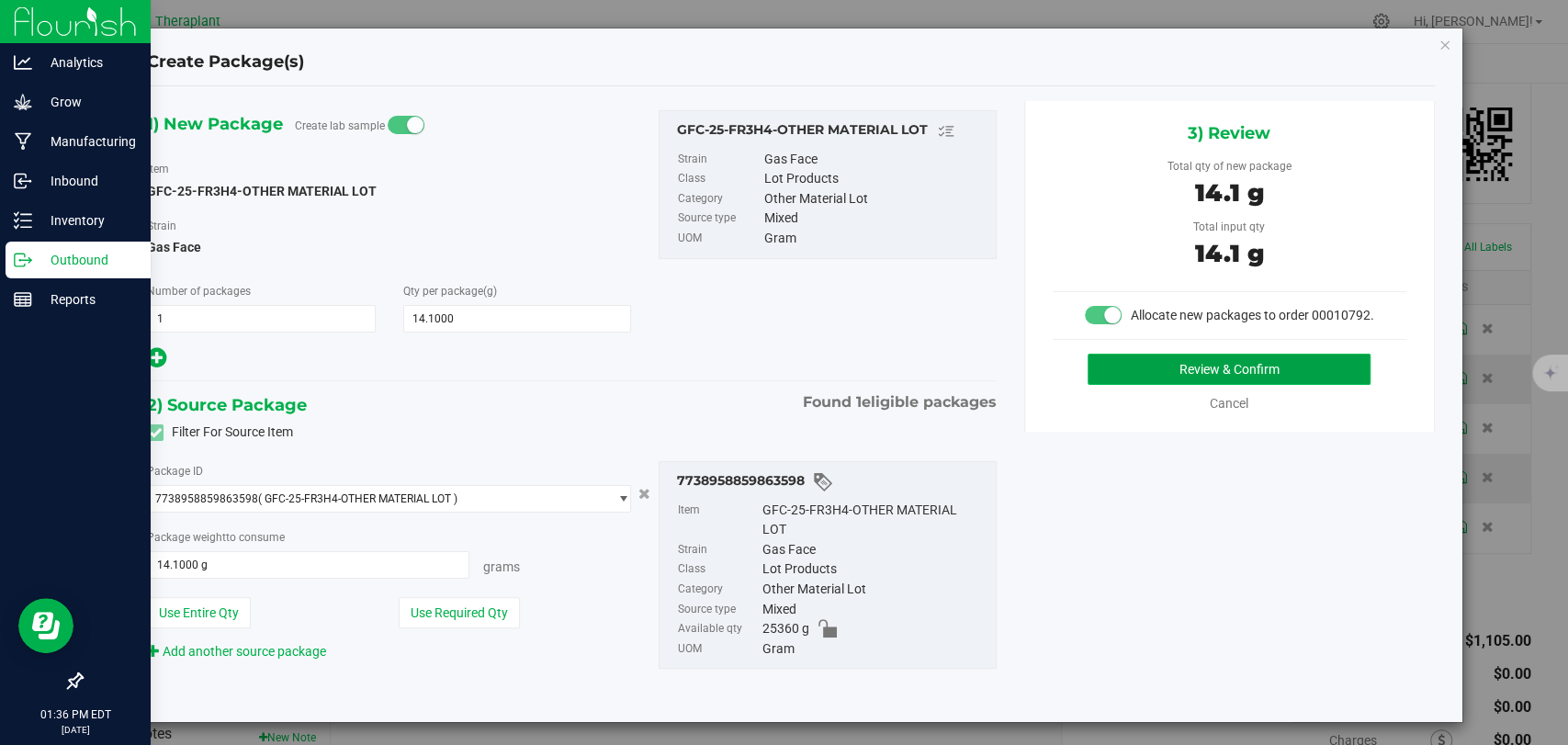
click at [1132, 384] on button "Review & Confirm" at bounding box center [1229, 369] width 283 height 31
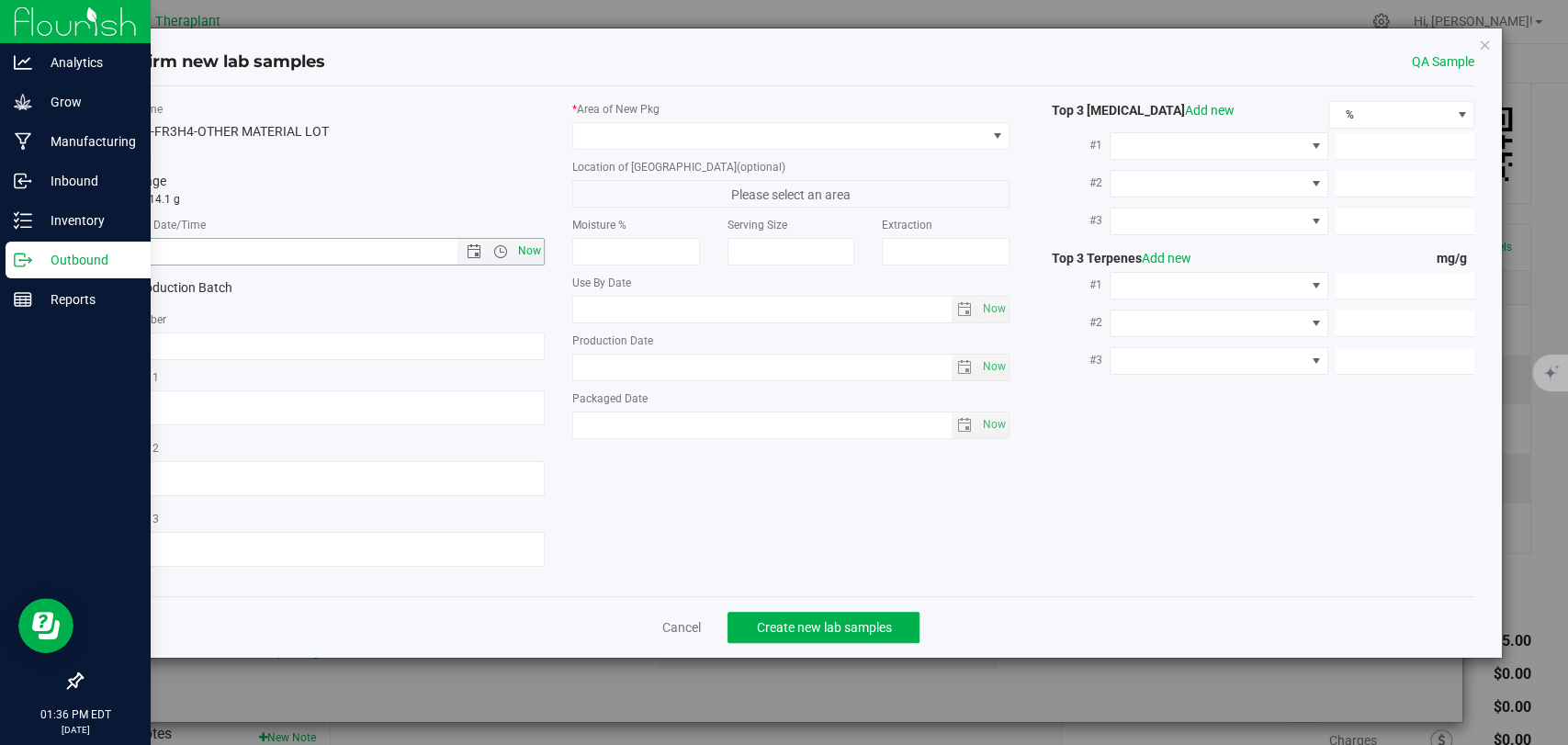
click at [527, 251] on span "Now" at bounding box center [530, 251] width 31 height 27
type input "[DATE] 1:36 PM"
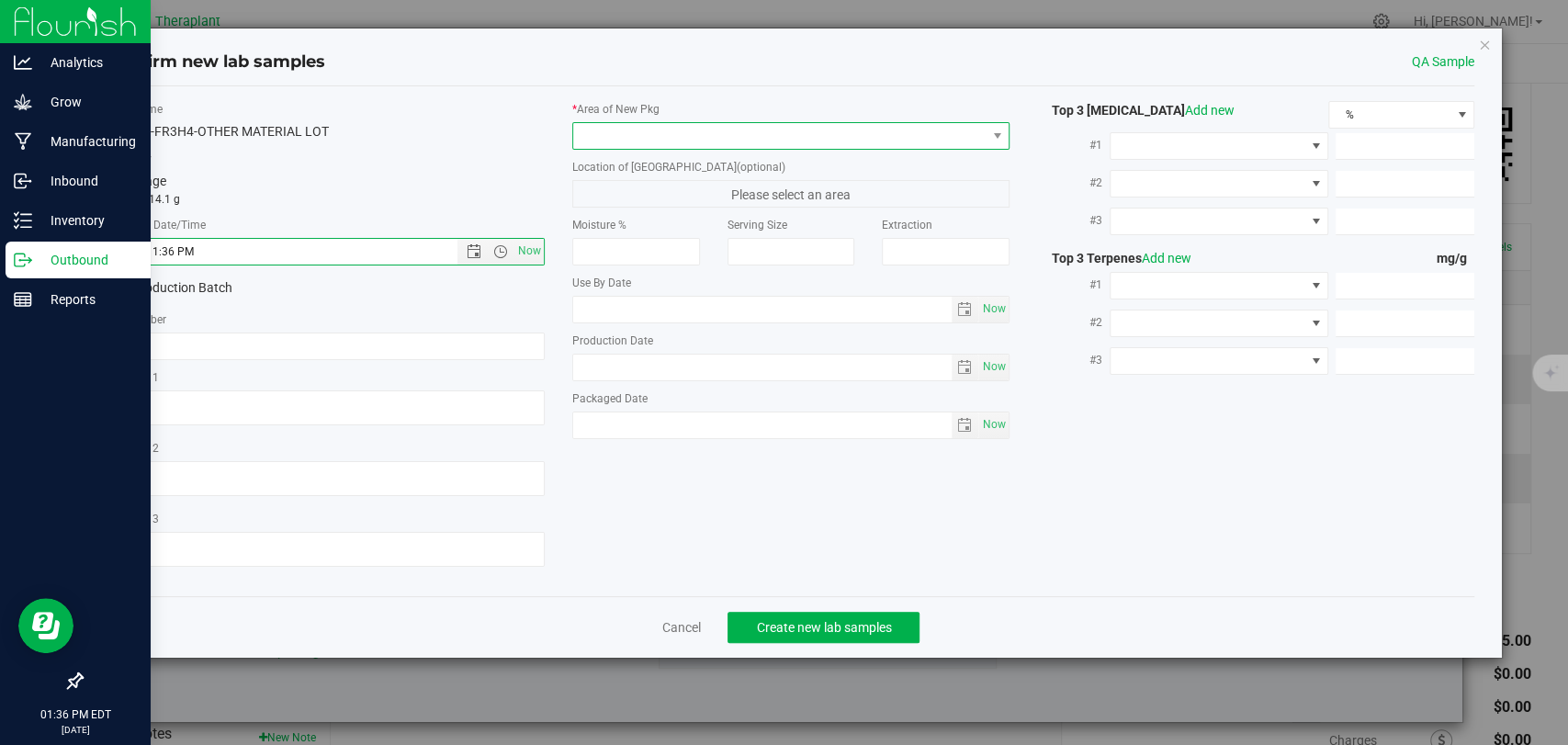
click at [640, 129] on span at bounding box center [779, 136] width 412 height 26
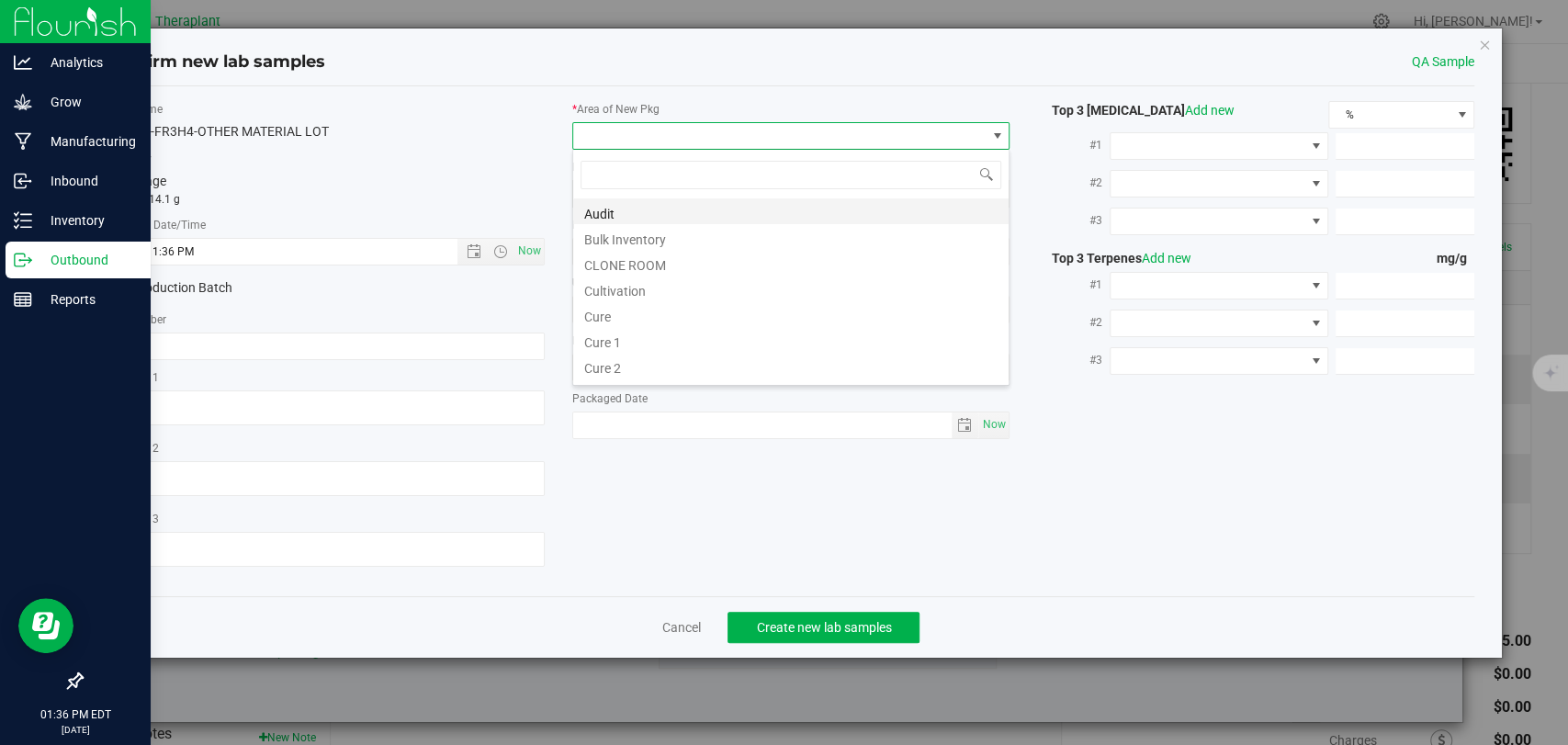
scroll to position [27, 437]
click at [635, 236] on li "Bulk Inventory" at bounding box center [790, 237] width 435 height 26
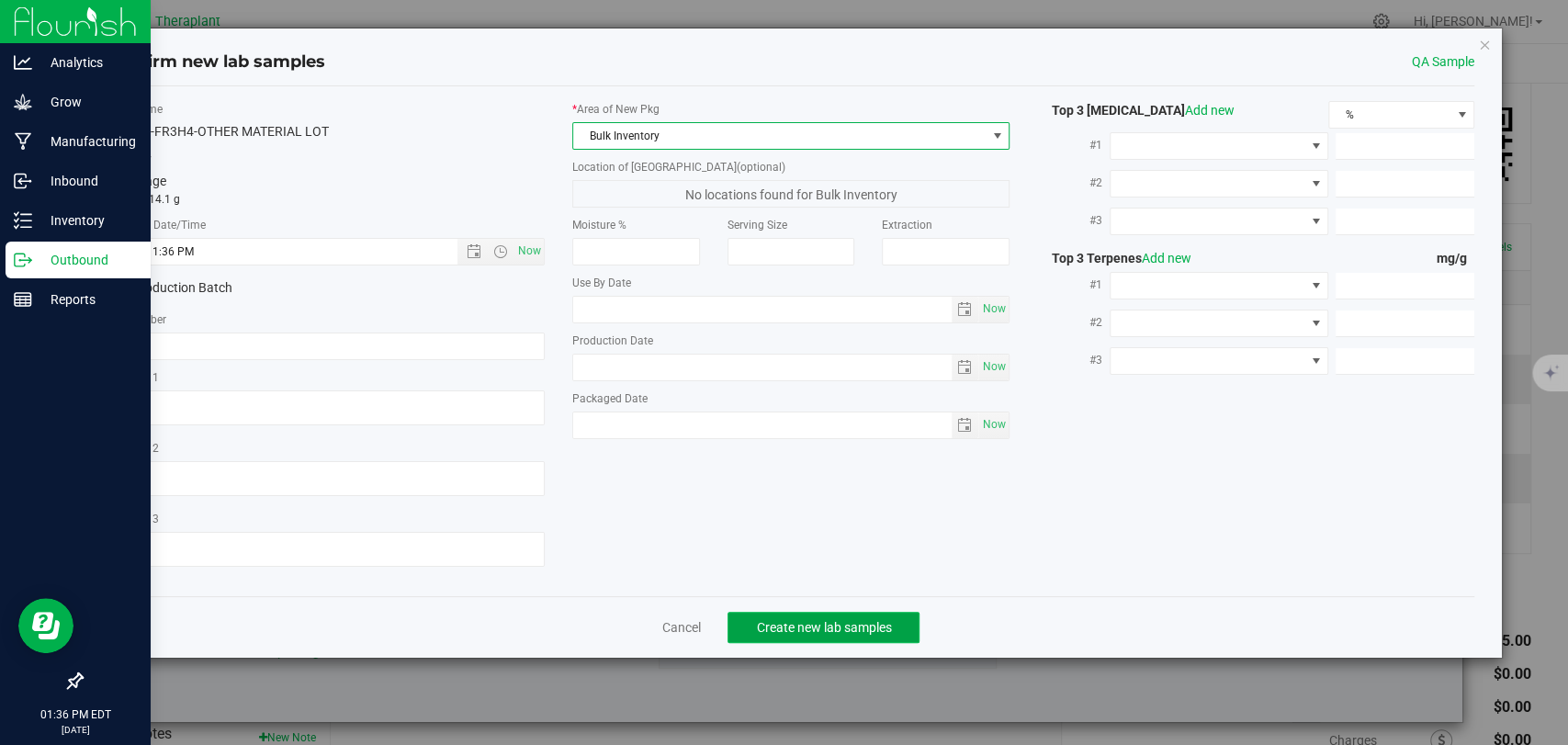
click at [825, 622] on span "Create new lab samples" at bounding box center [824, 627] width 135 height 15
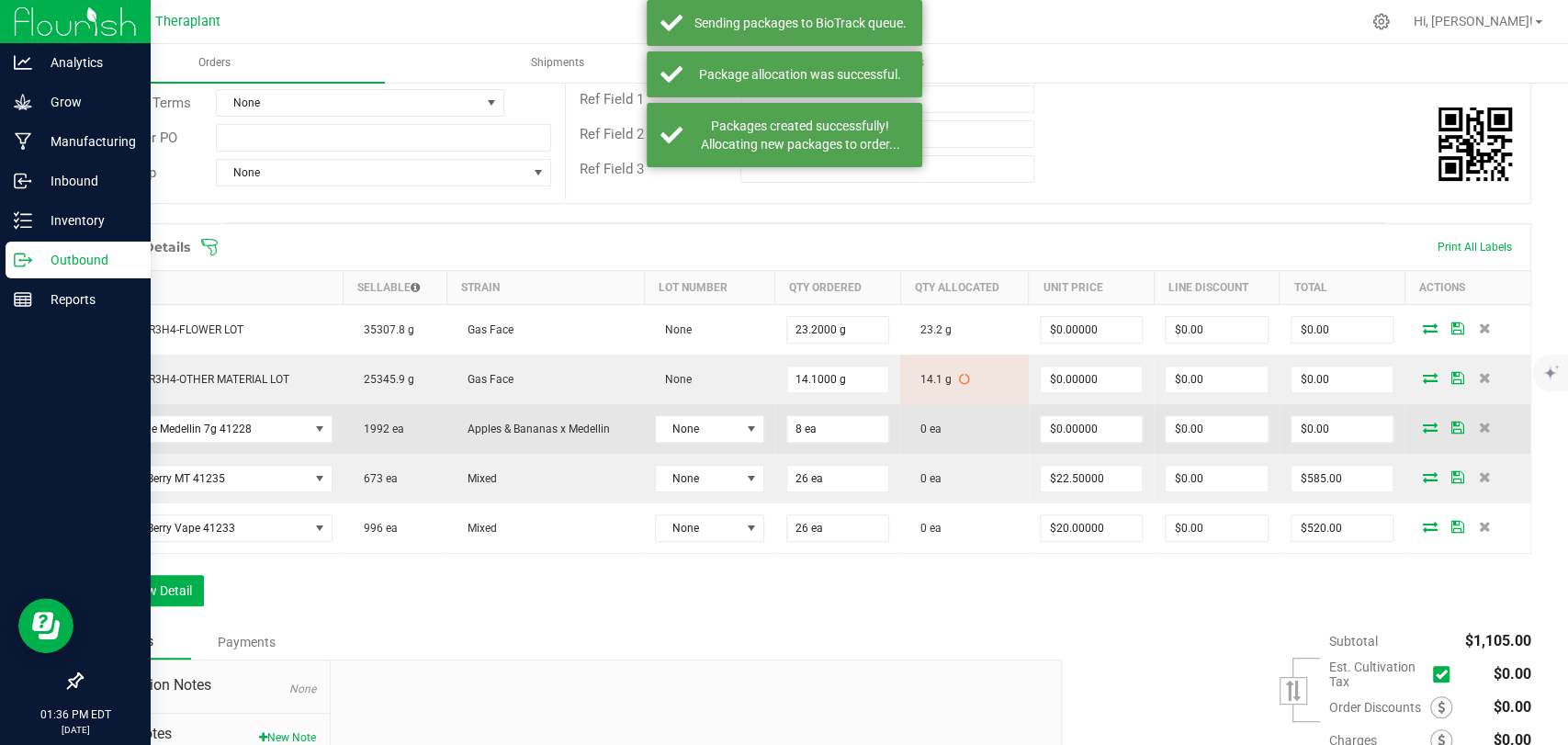
click at [1423, 428] on icon at bounding box center [1430, 427] width 15 height 11
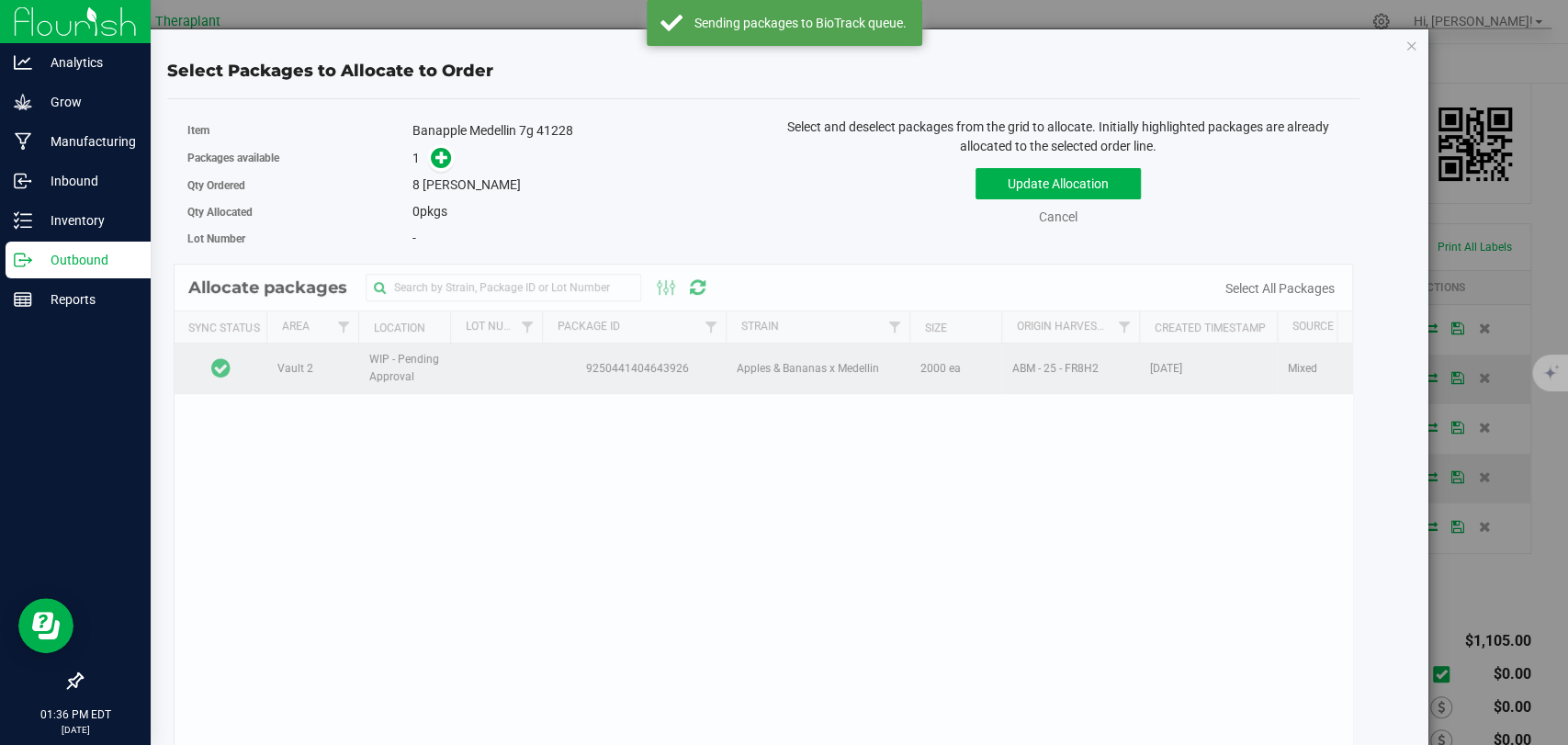
click at [255, 361] on td at bounding box center [221, 368] width 92 height 50
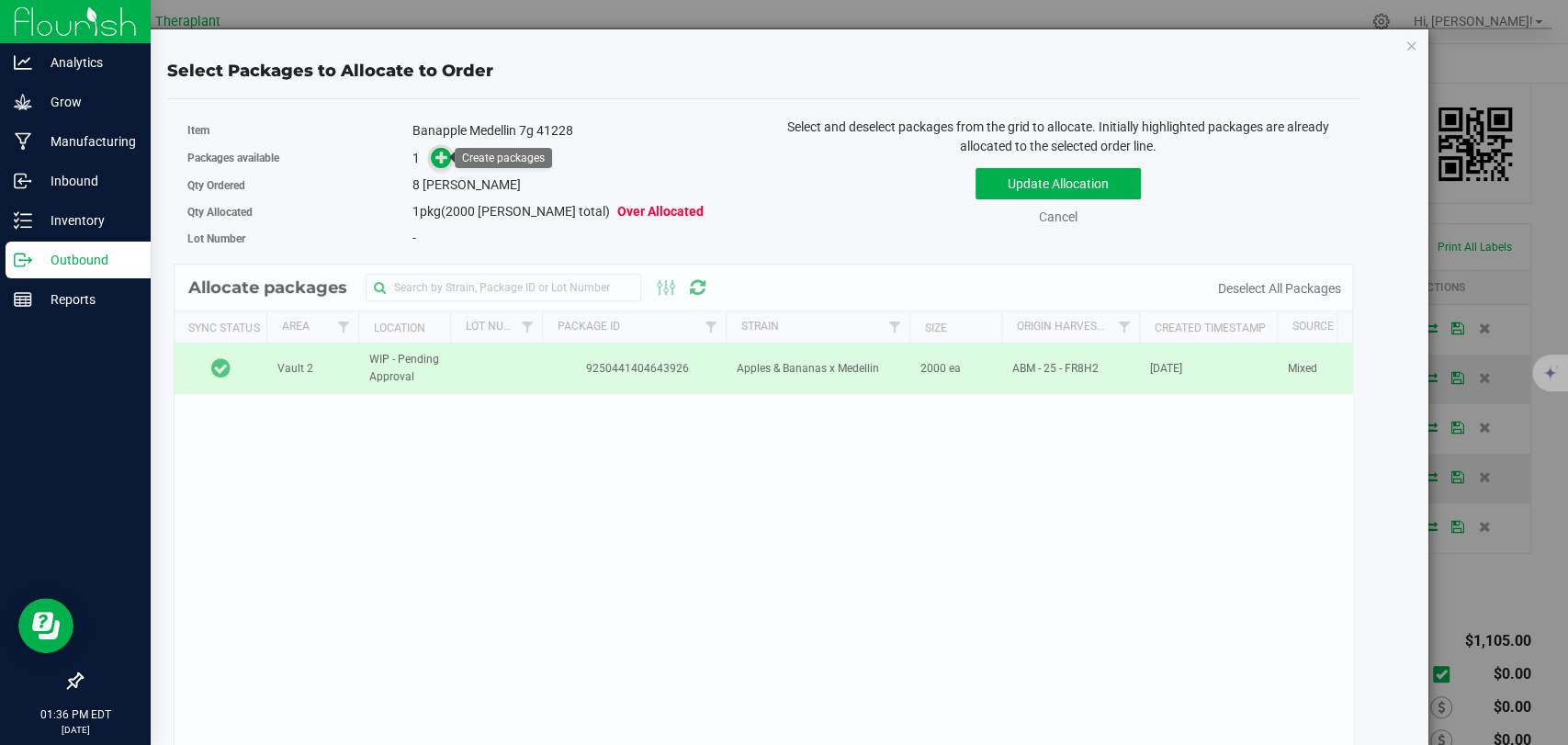
click at [435, 159] on icon at bounding box center [442, 157] width 13 height 13
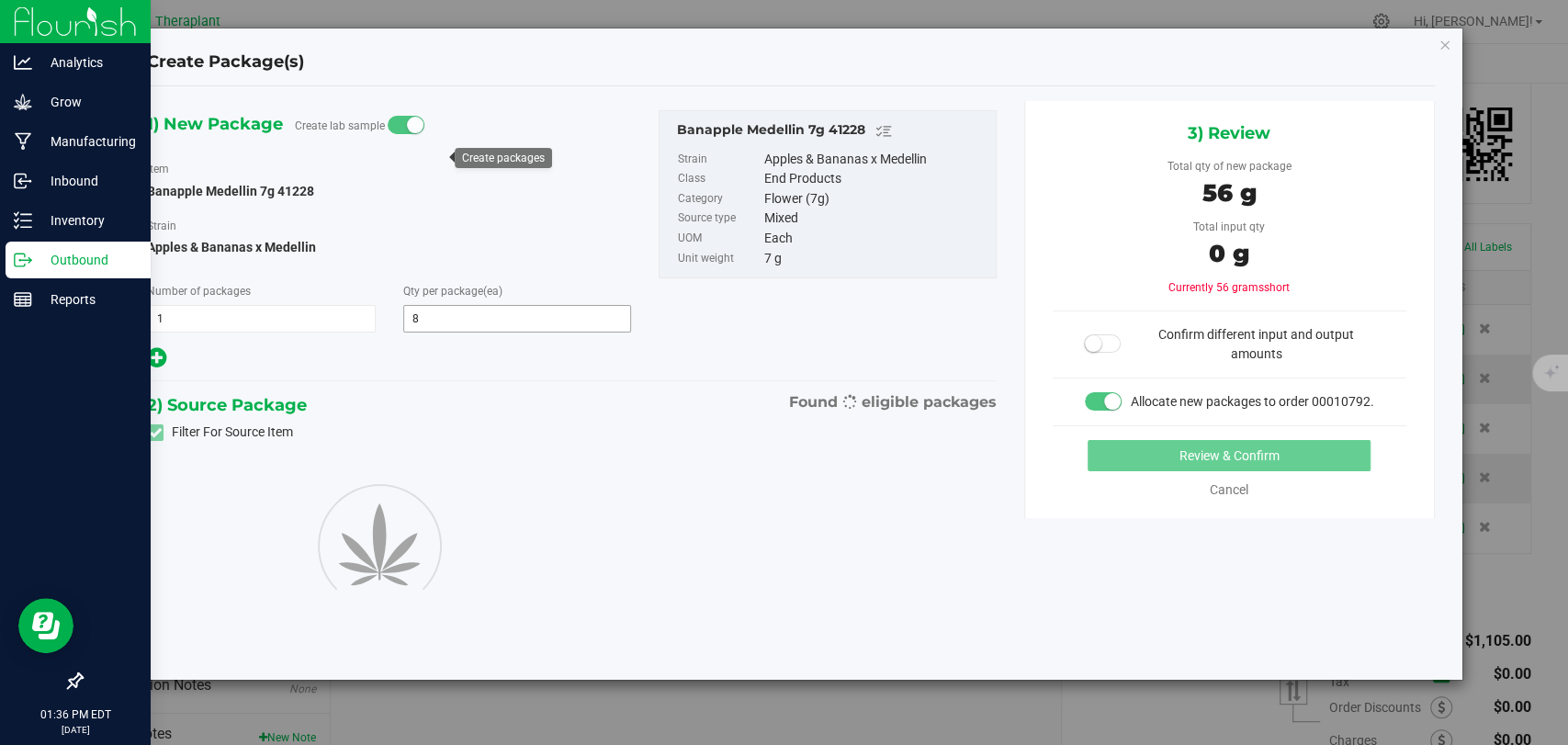
type input "8"
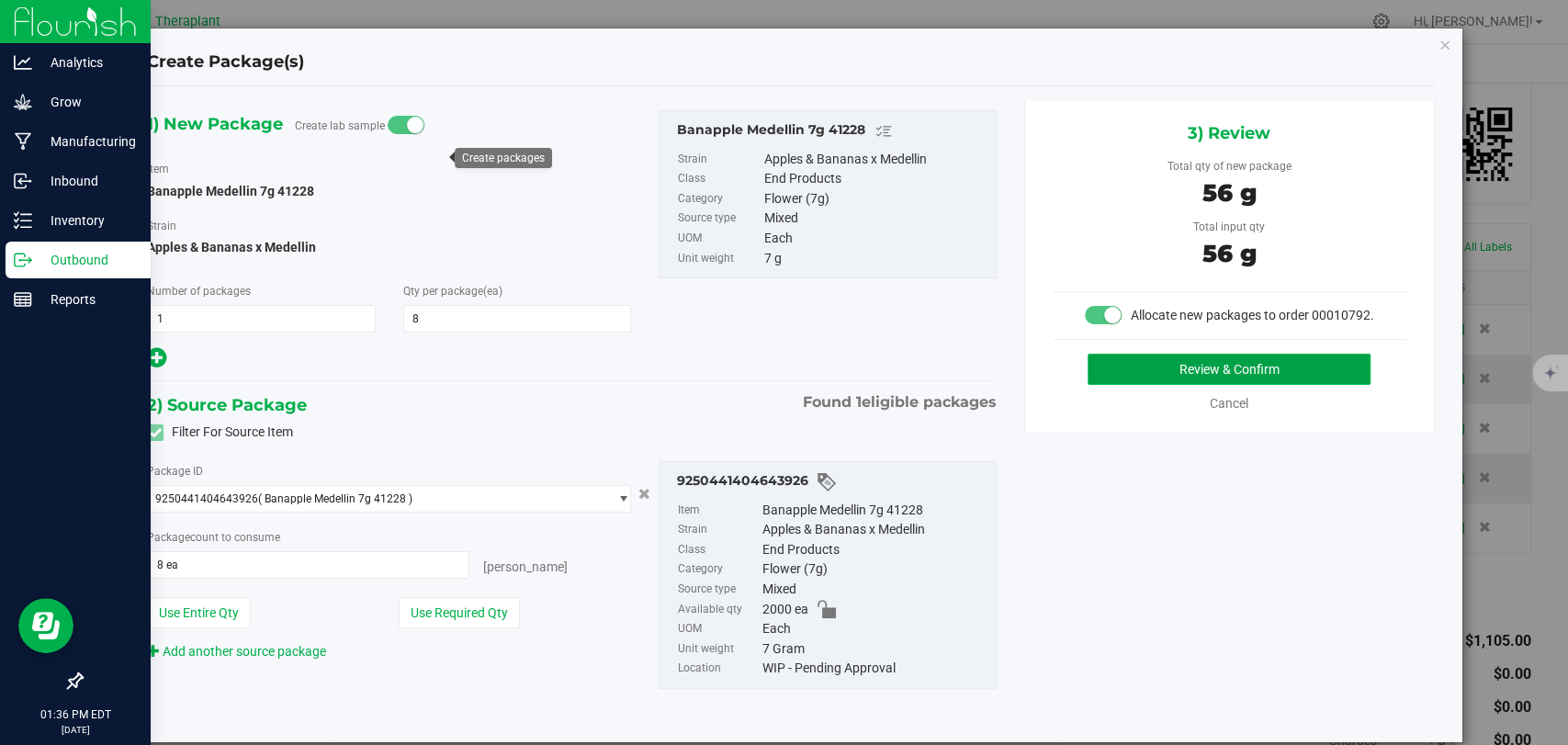
click at [1121, 378] on button "Review & Confirm" at bounding box center [1229, 369] width 283 height 31
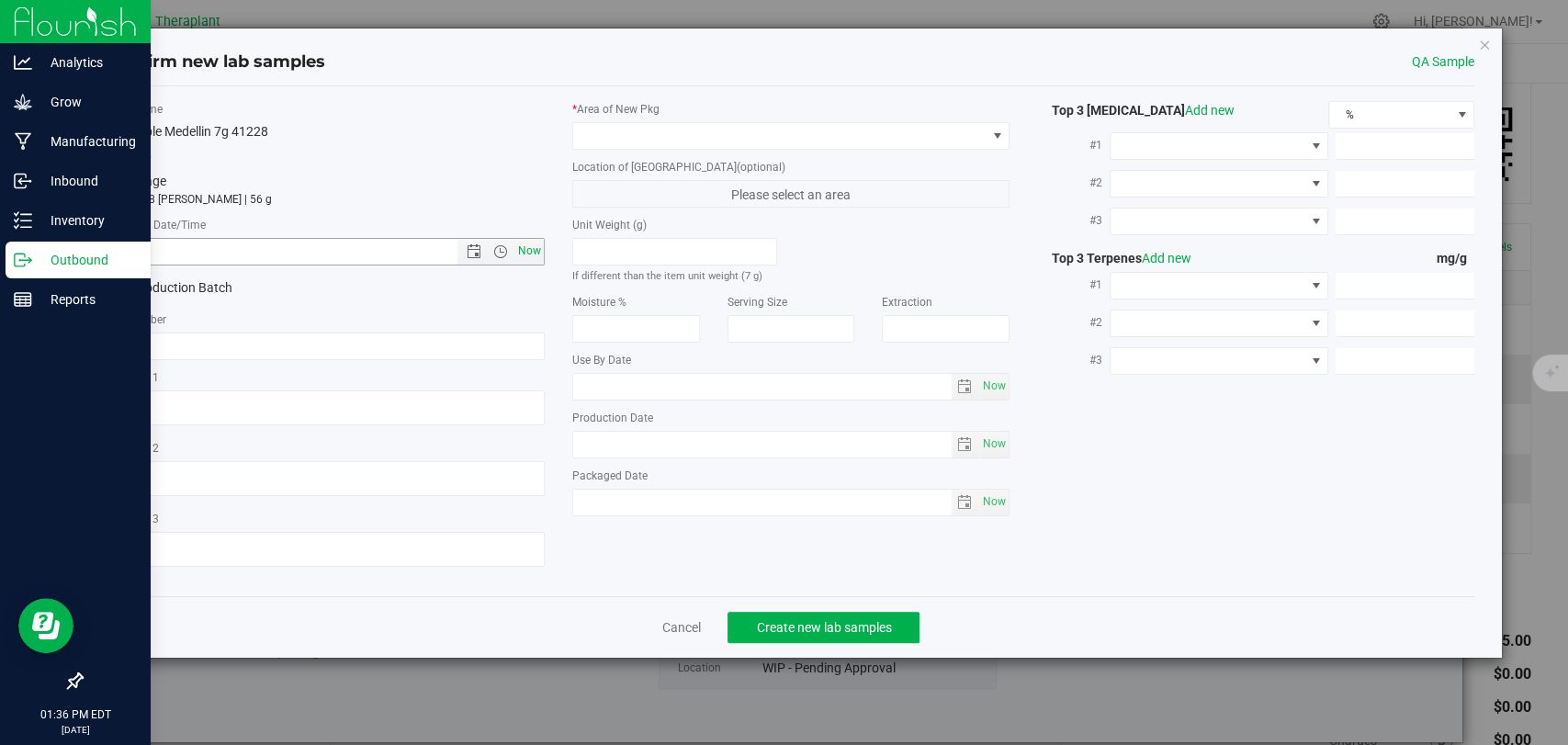
click at [532, 251] on span "Now" at bounding box center [530, 251] width 31 height 27
type input "[DATE] 1:36 PM"
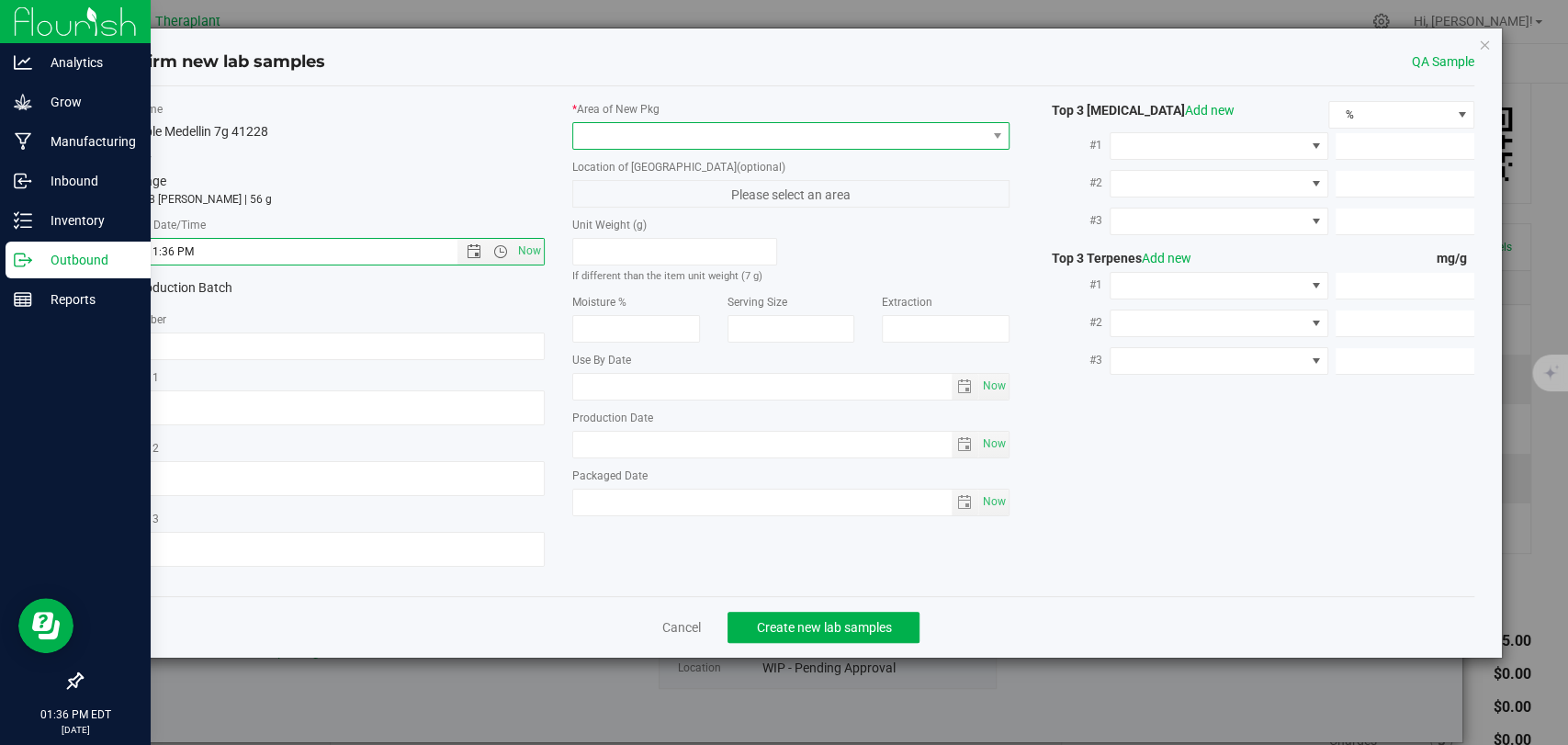
click at [662, 134] on span at bounding box center [779, 136] width 412 height 26
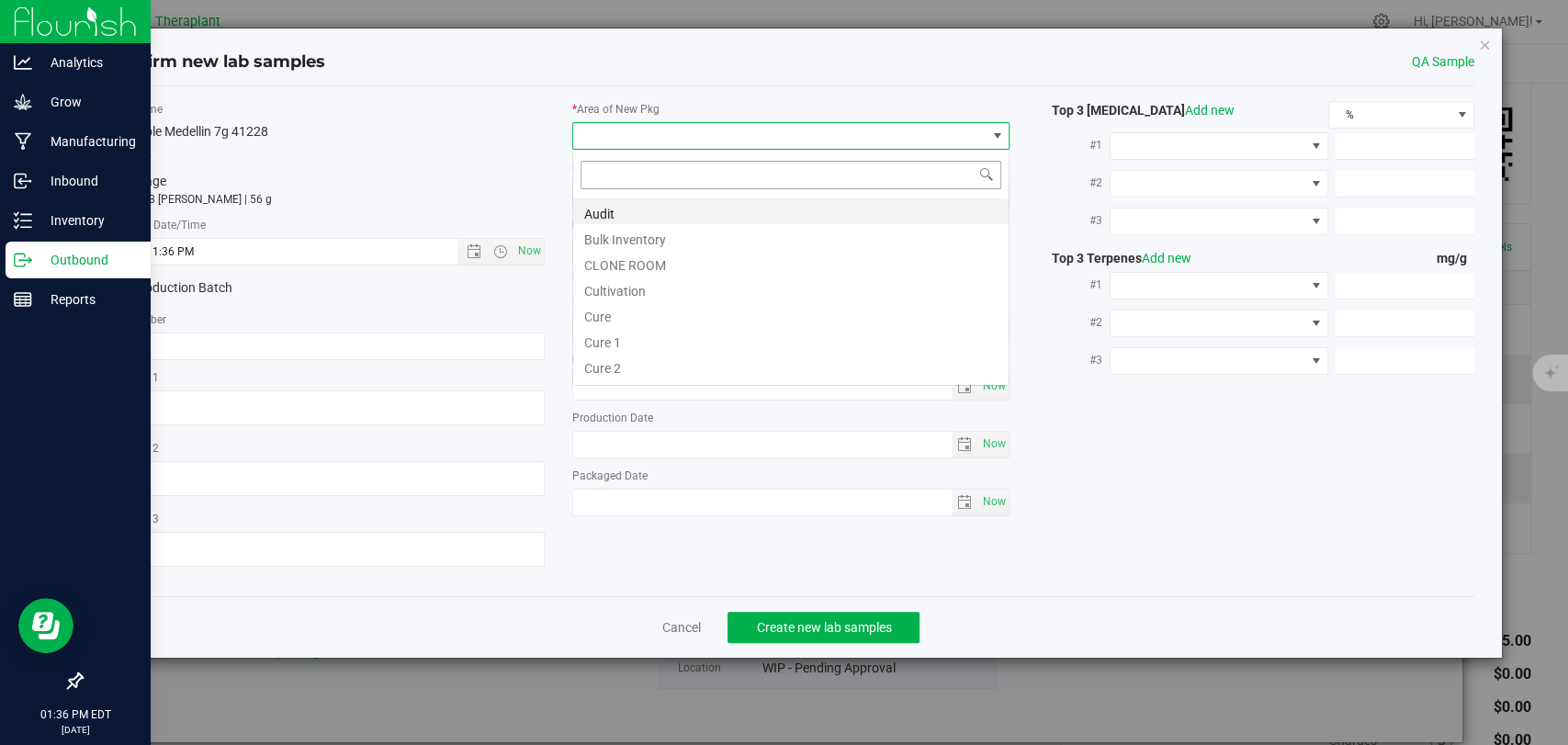
scroll to position [27, 437]
click at [639, 240] on li "Bulk Inventory" at bounding box center [790, 237] width 435 height 26
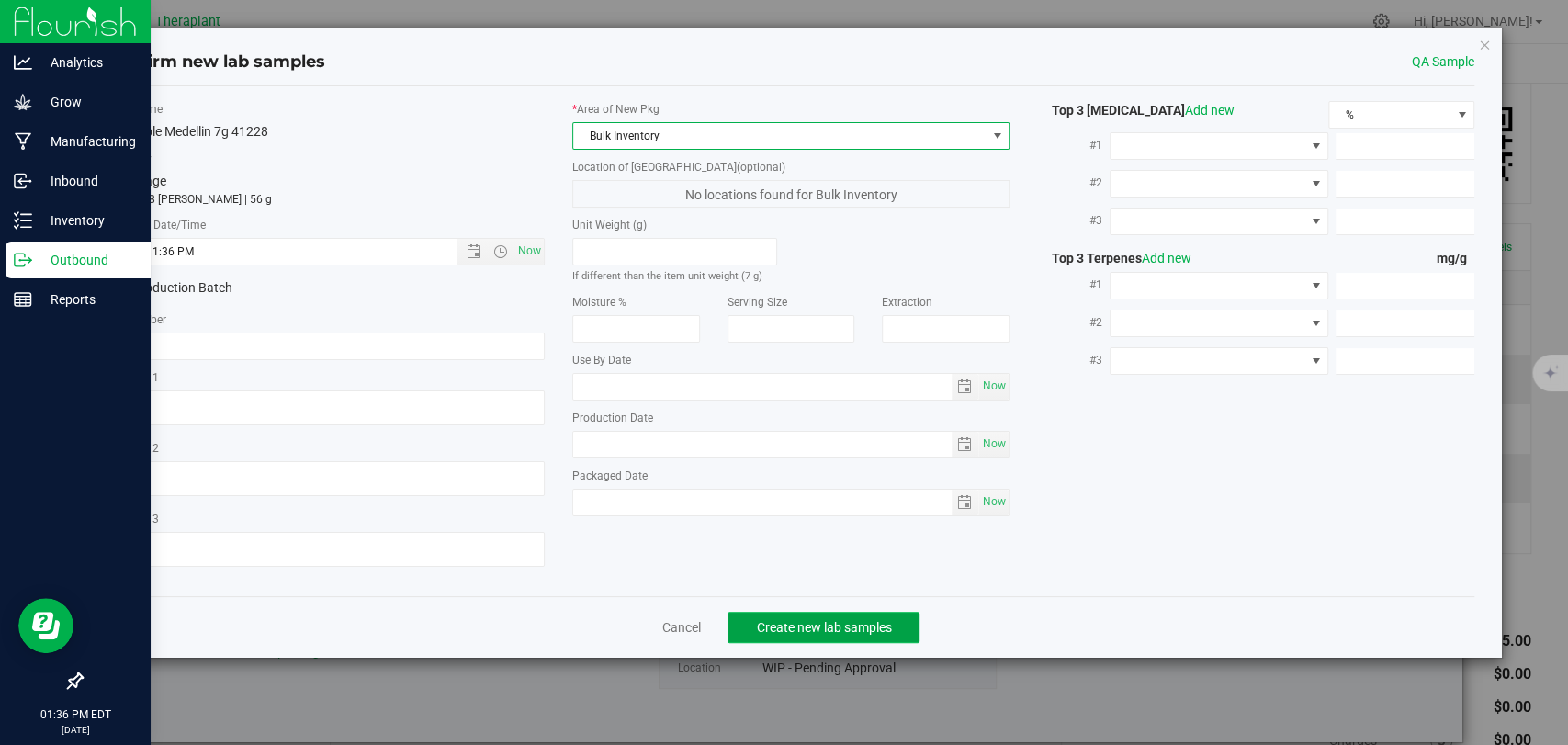
click at [839, 625] on span "Create new lab samples" at bounding box center [824, 627] width 135 height 15
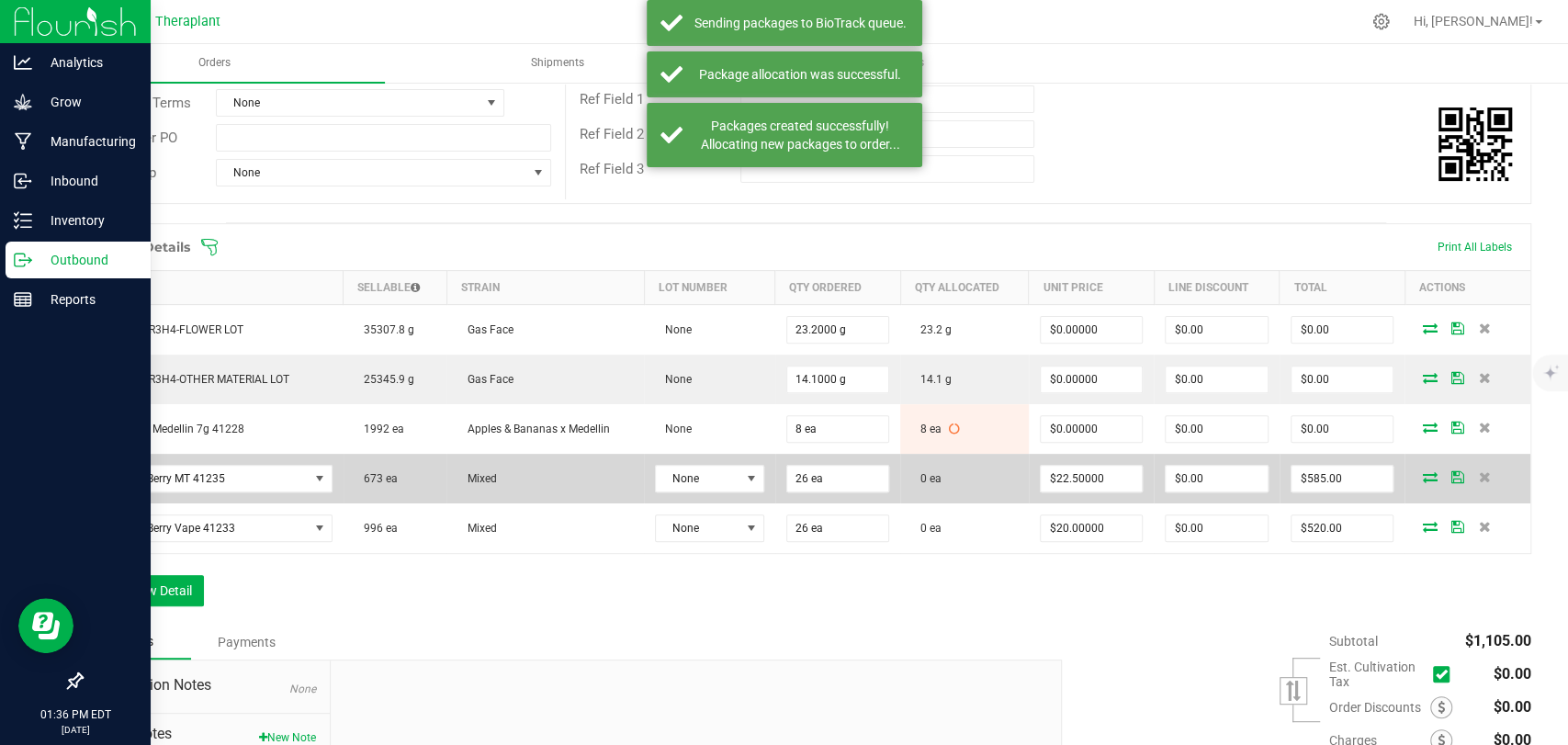
click at [1423, 480] on icon at bounding box center [1430, 476] width 15 height 11
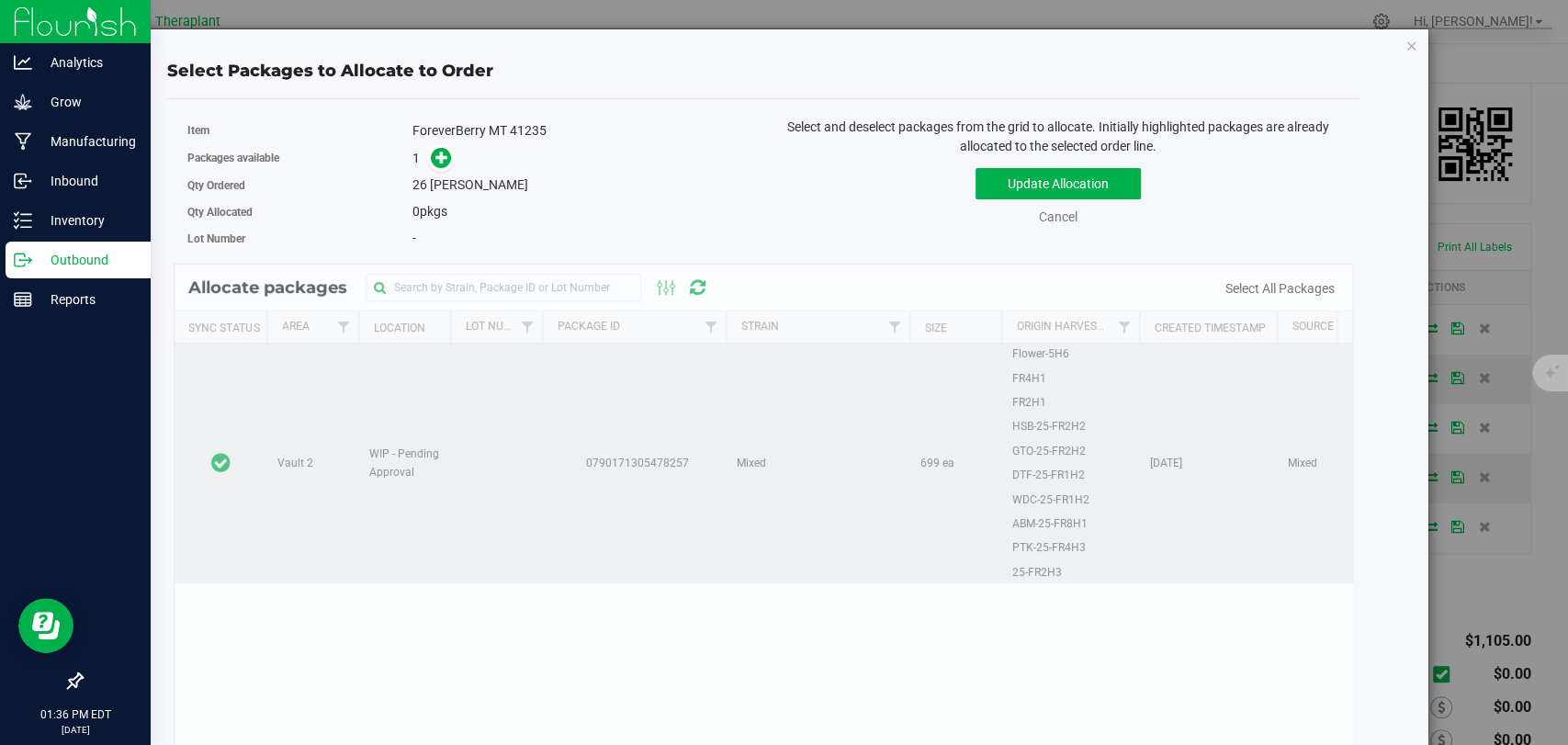
click at [228, 386] on td at bounding box center [221, 463] width 92 height 240
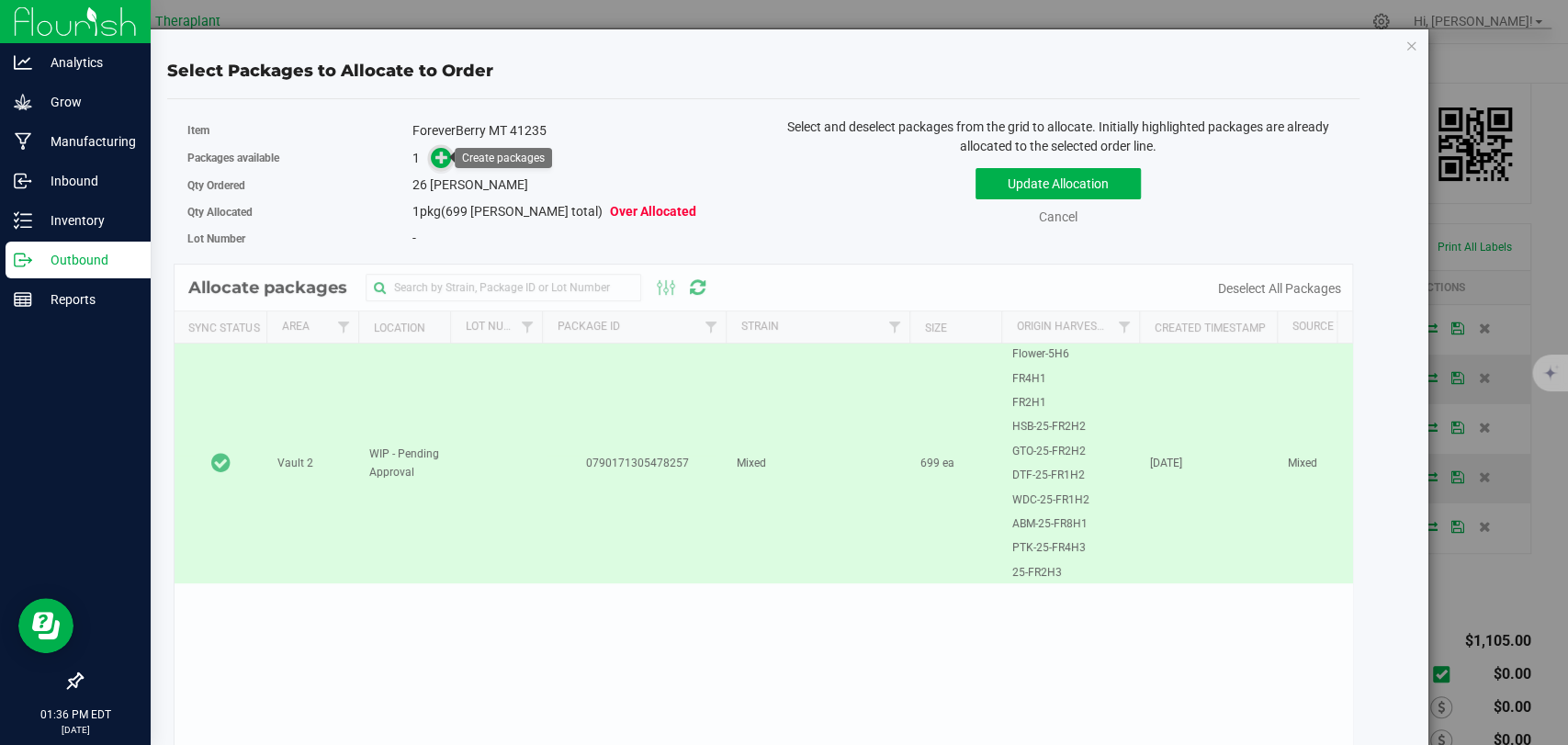
click at [435, 154] on icon at bounding box center [443, 156] width 15 height 15
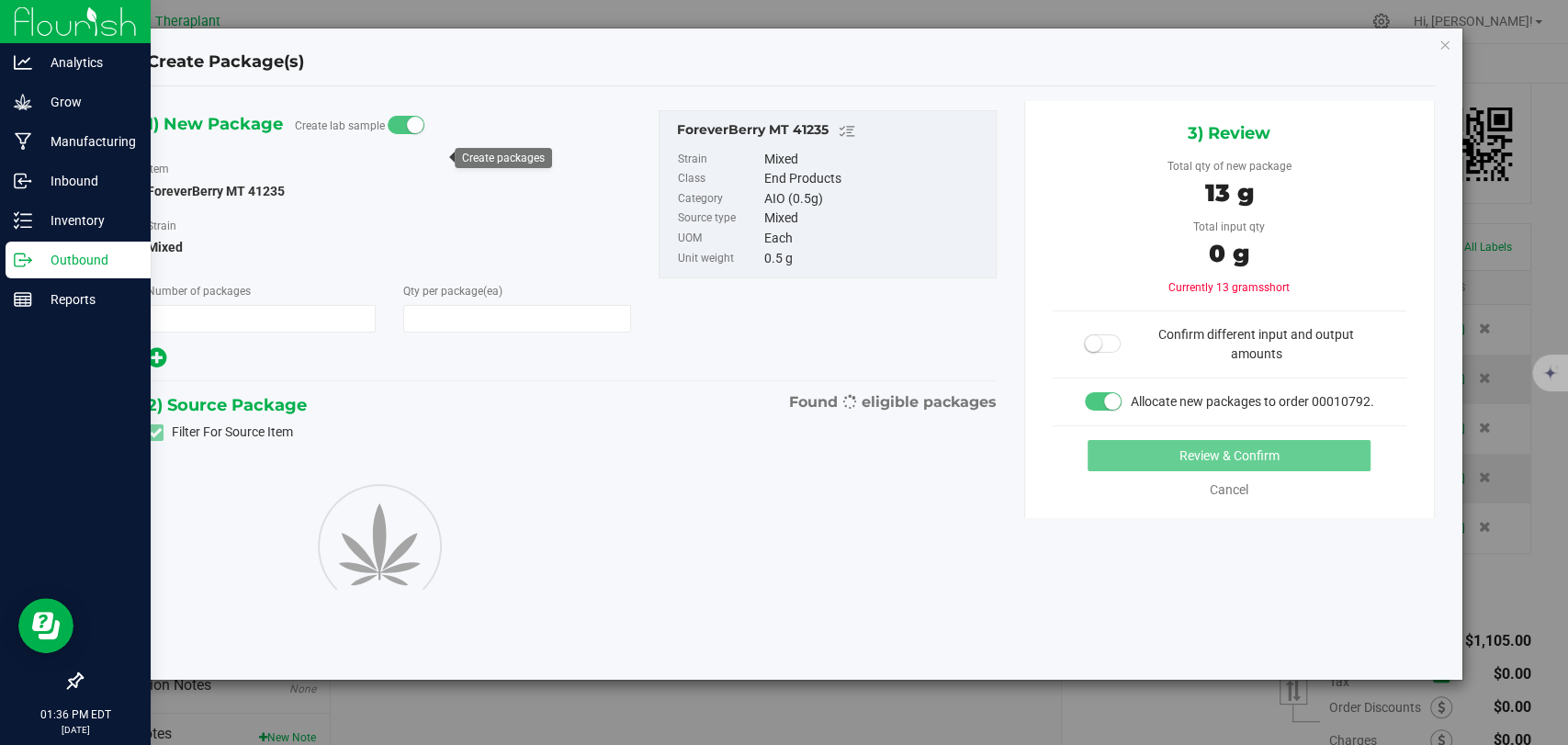
type input "1"
type input "26"
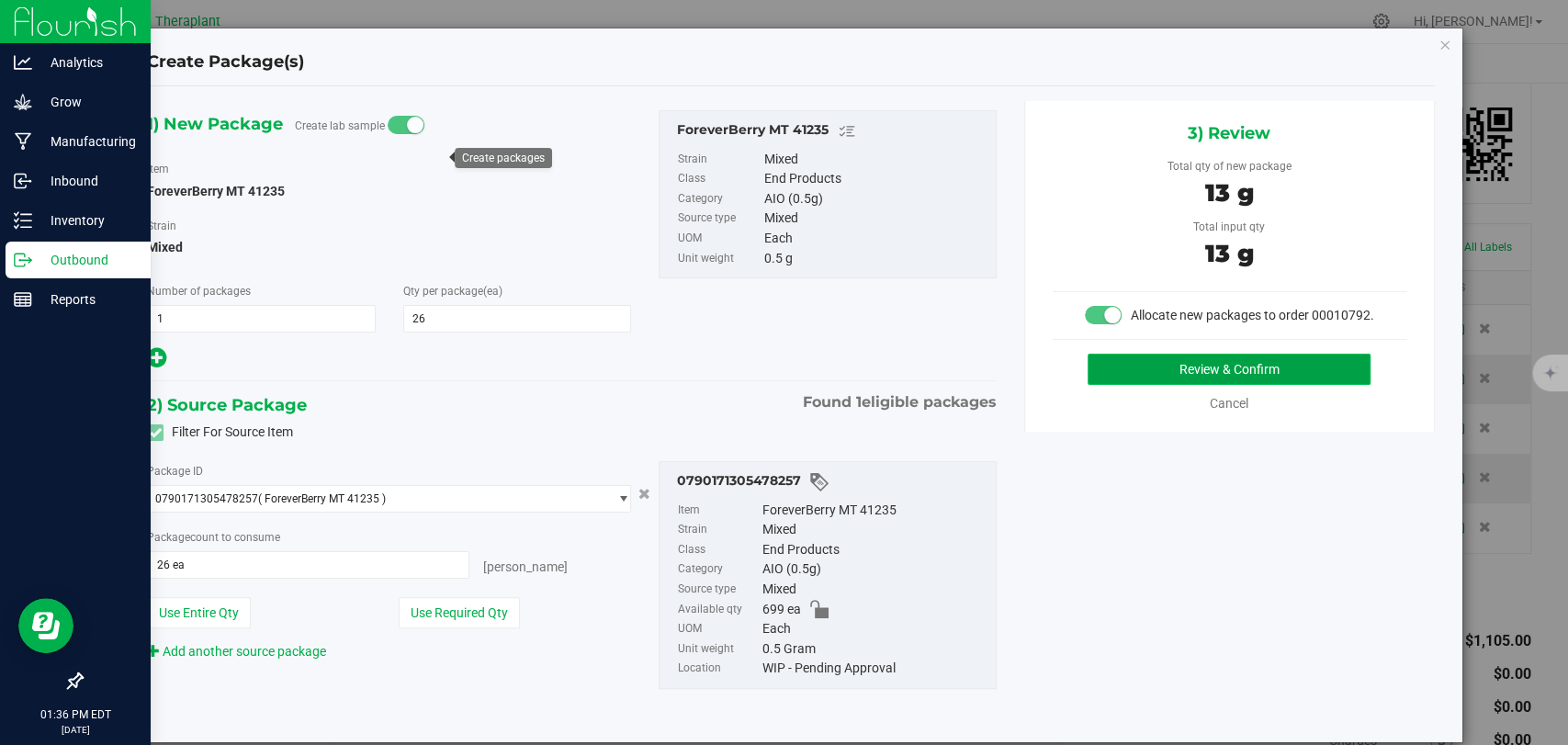
click at [1127, 384] on button "Review & Confirm" at bounding box center [1229, 369] width 283 height 31
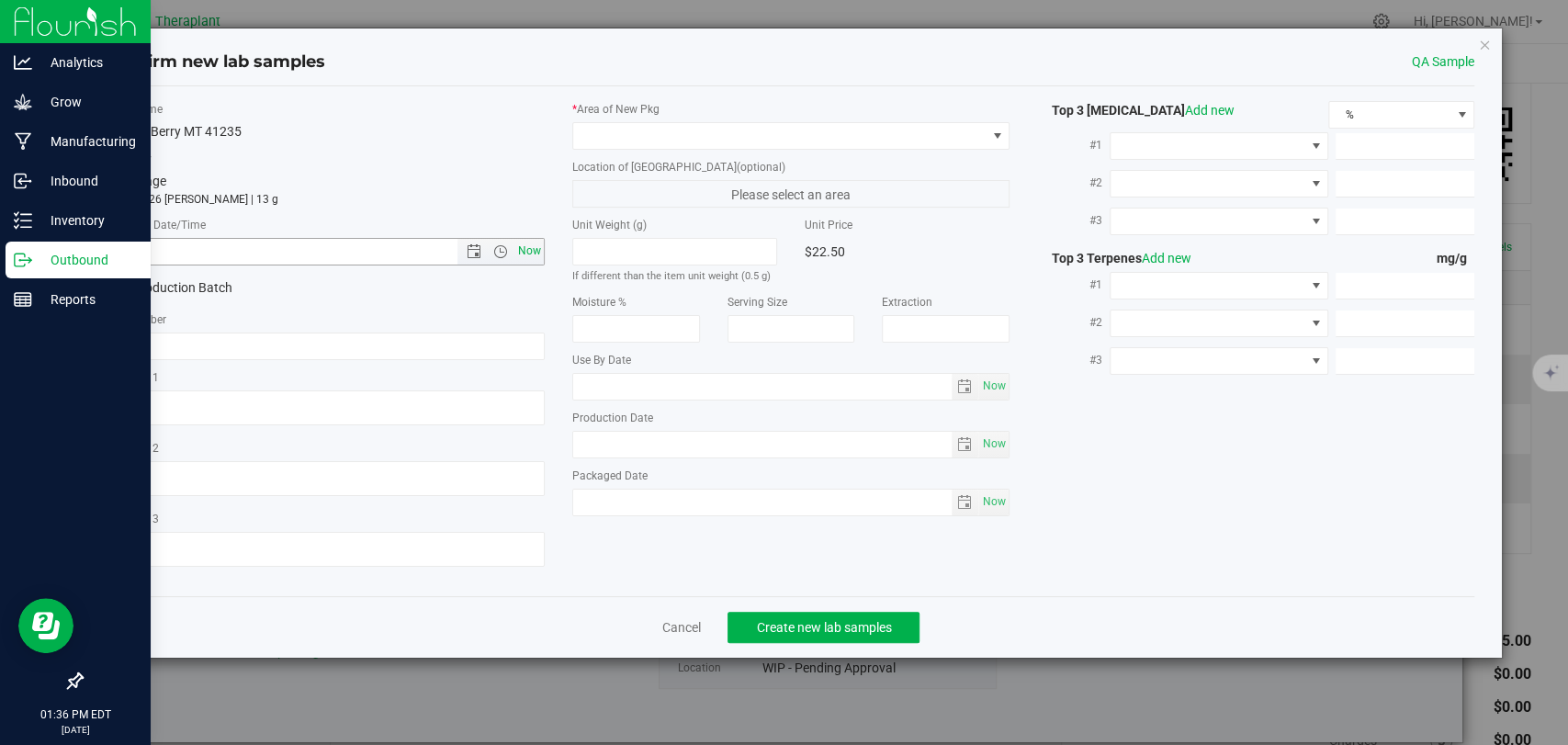
click at [527, 258] on span "Now" at bounding box center [530, 251] width 31 height 27
type input "[DATE] 1:36 PM"
click at [628, 136] on span at bounding box center [779, 136] width 412 height 26
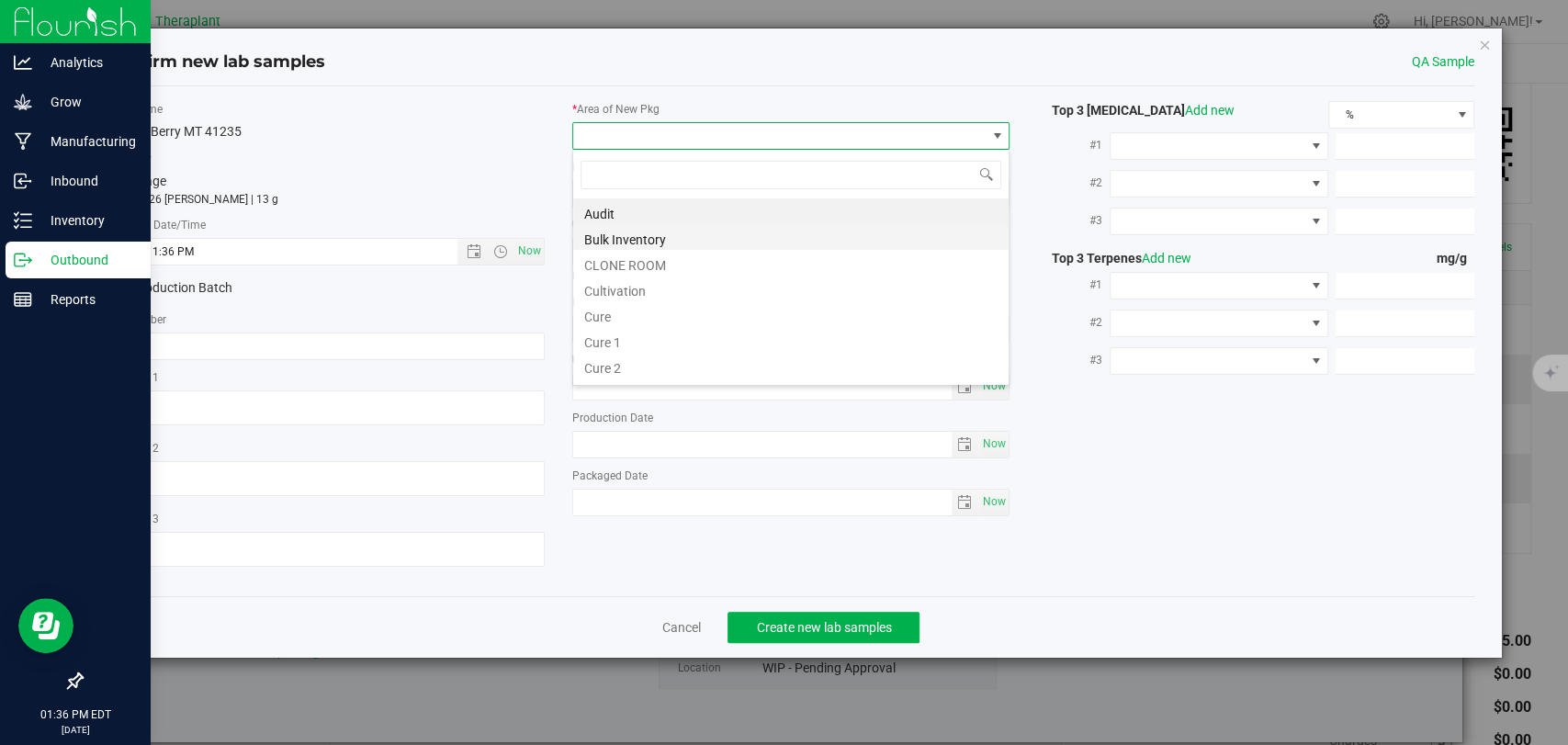
scroll to position [27, 437]
click at [632, 238] on li "Bulk Inventory" at bounding box center [790, 237] width 435 height 26
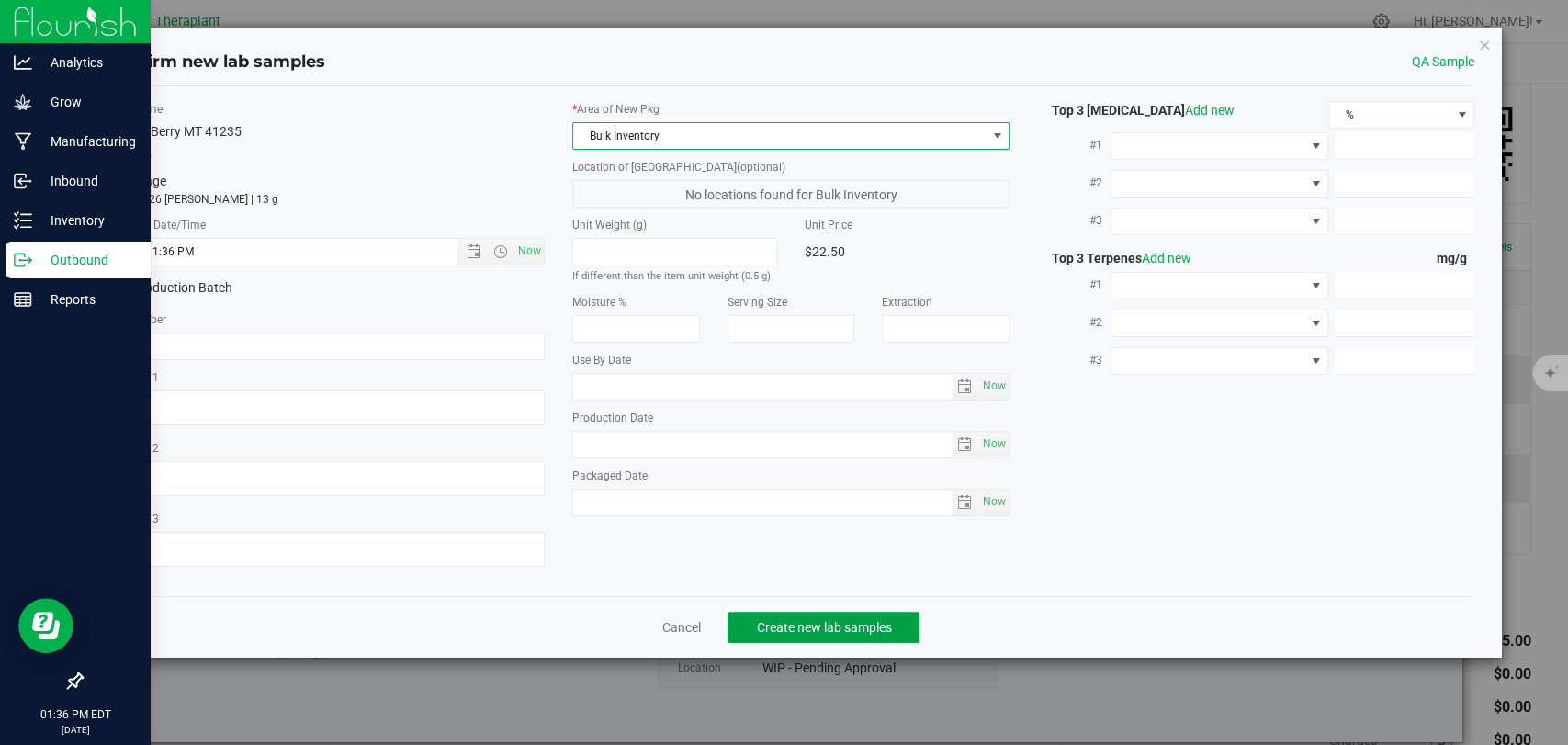
click at [823, 621] on span "Create new lab samples" at bounding box center [824, 627] width 135 height 15
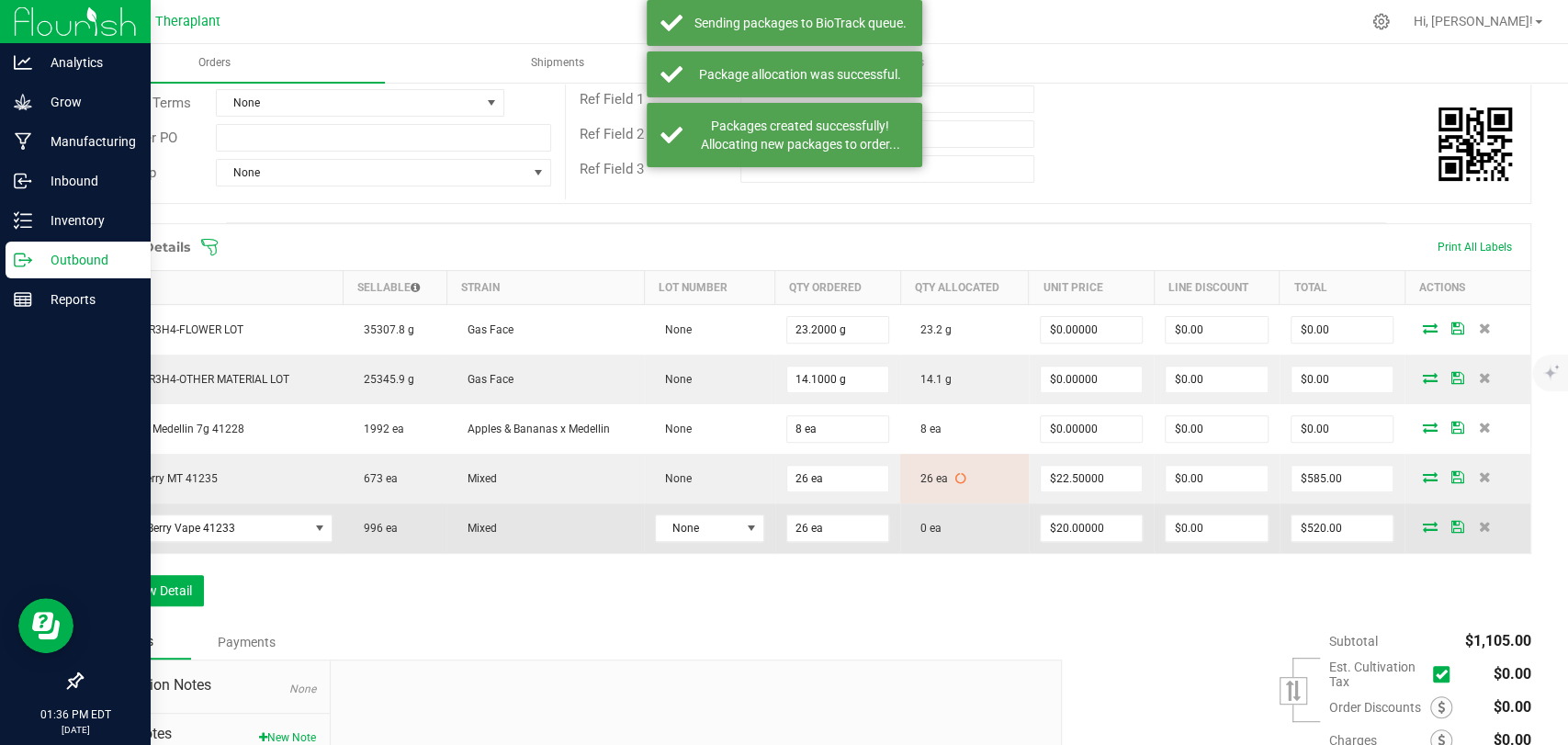
click at [1423, 521] on icon at bounding box center [1430, 526] width 15 height 11
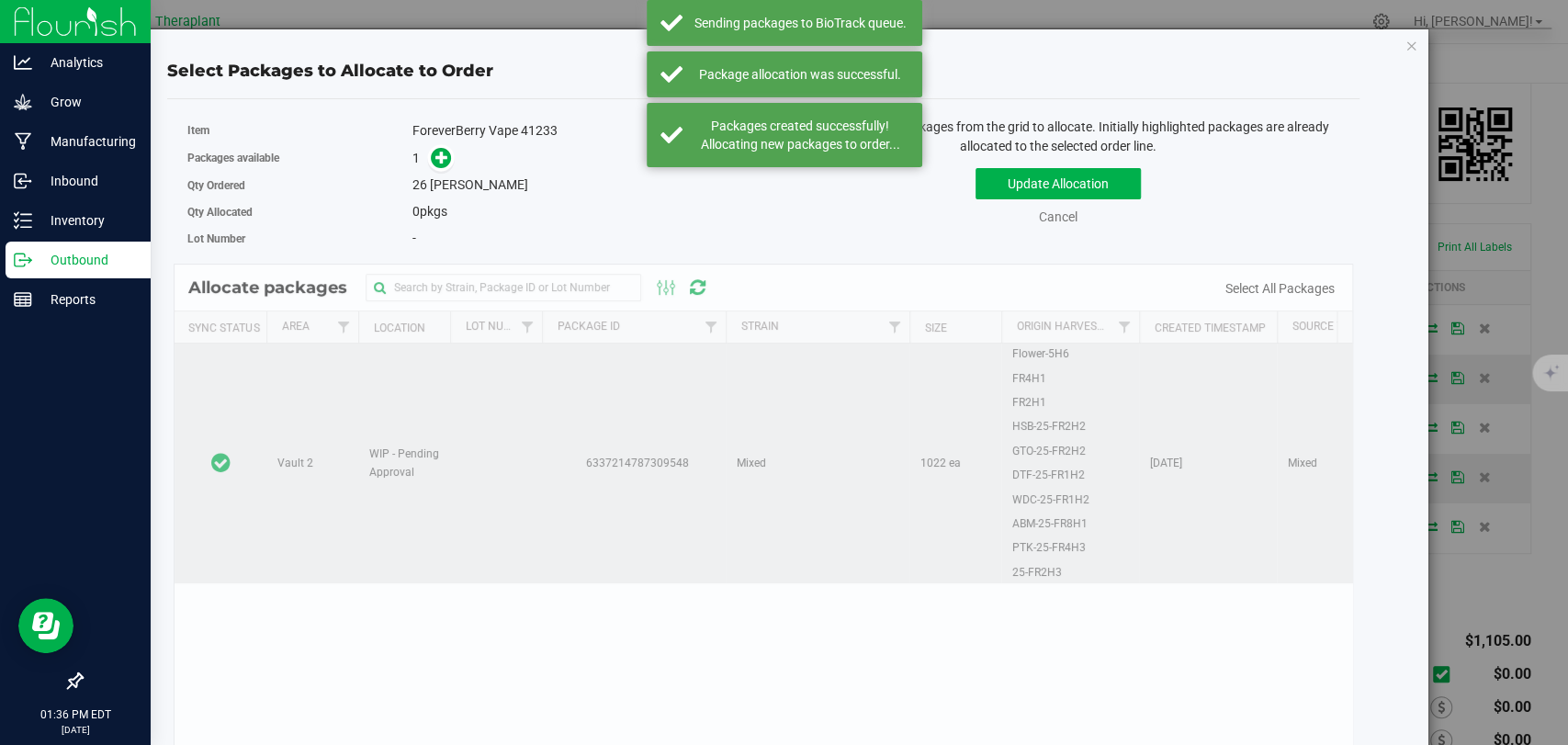
click at [238, 365] on td at bounding box center [221, 463] width 92 height 240
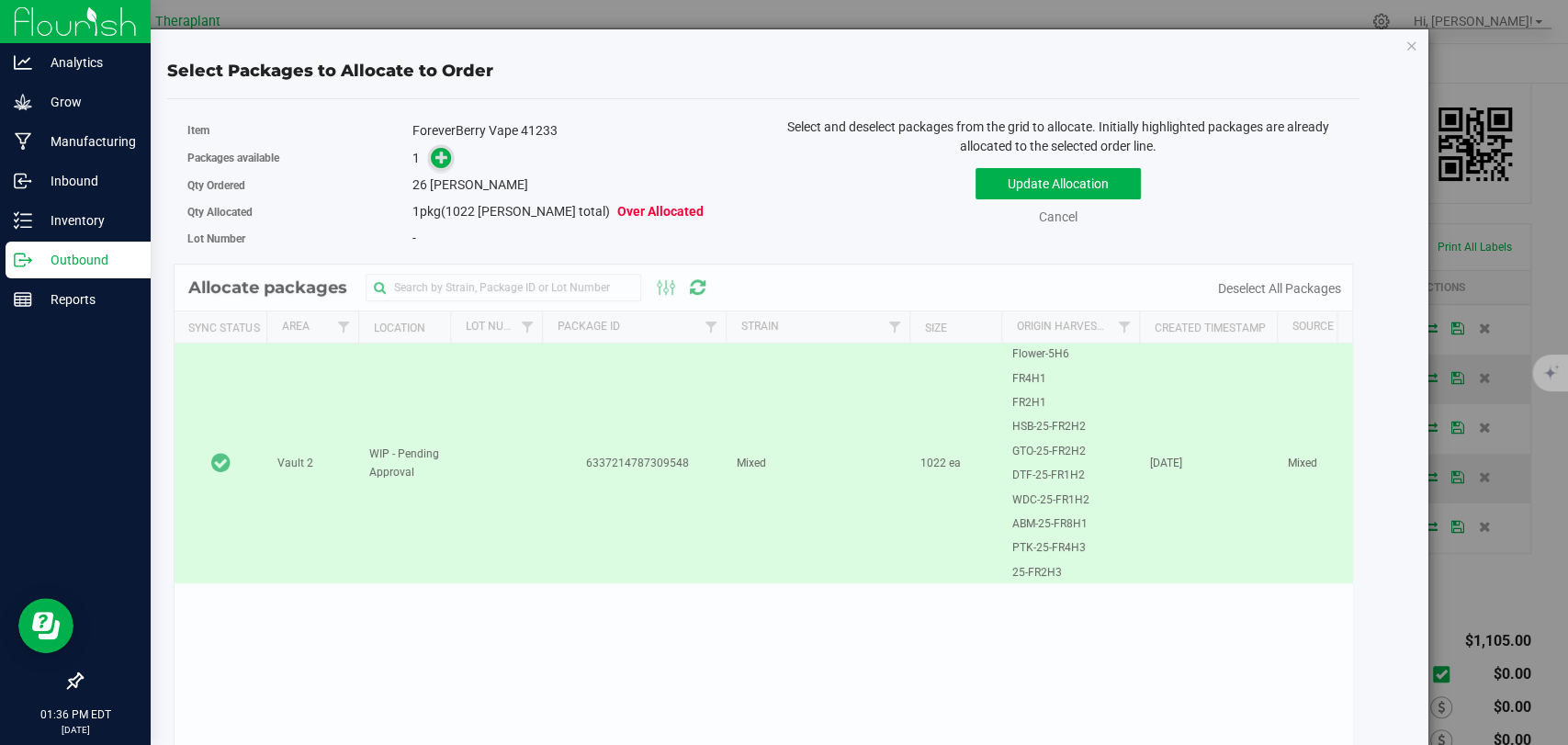
click at [440, 160] on icon at bounding box center [442, 156] width 14 height 14
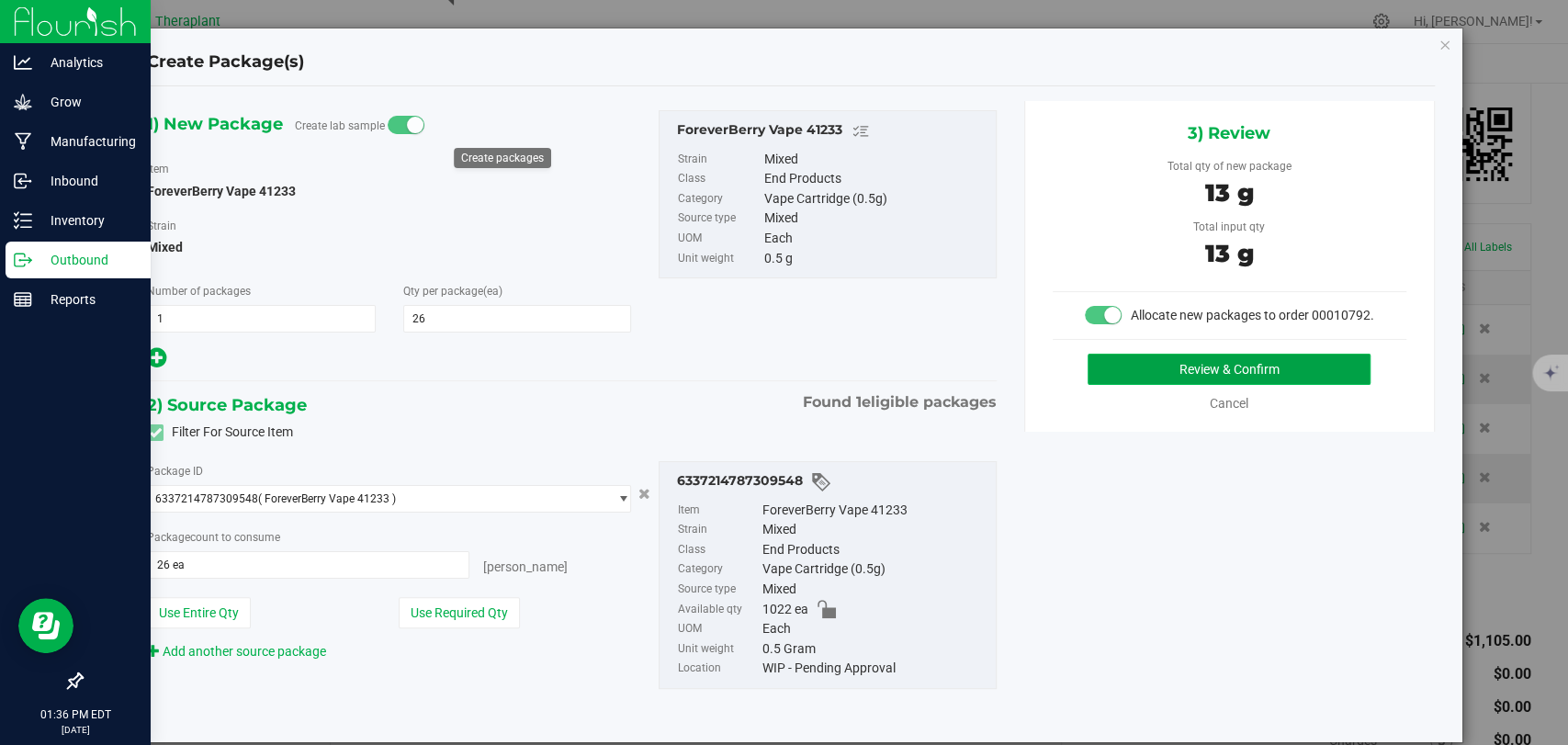
click at [1112, 384] on button "Review & Confirm" at bounding box center [1229, 369] width 283 height 31
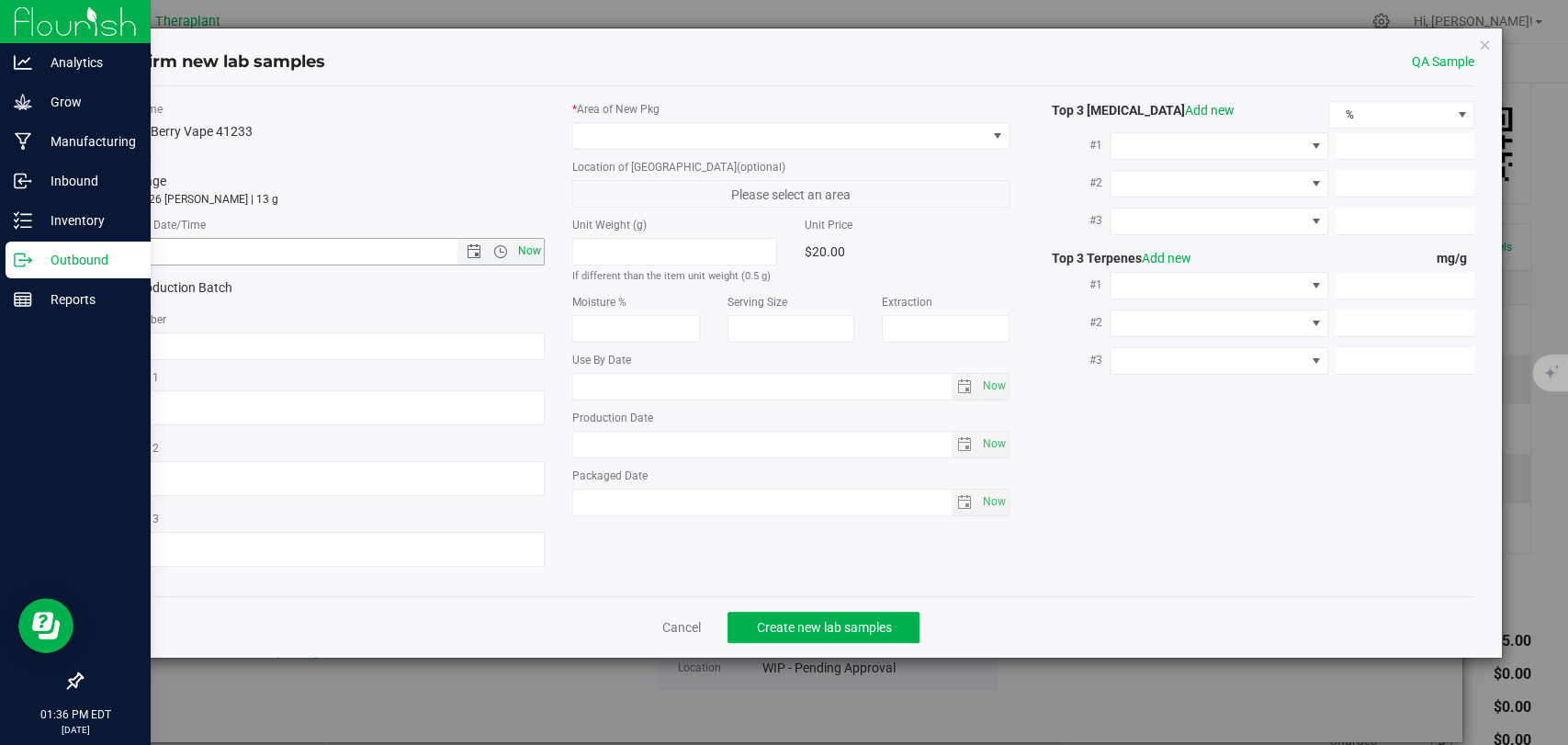
click at [536, 248] on span "Now" at bounding box center [530, 251] width 31 height 27
type input "[DATE] 1:36 PM"
click at [626, 141] on span at bounding box center [779, 136] width 412 height 26
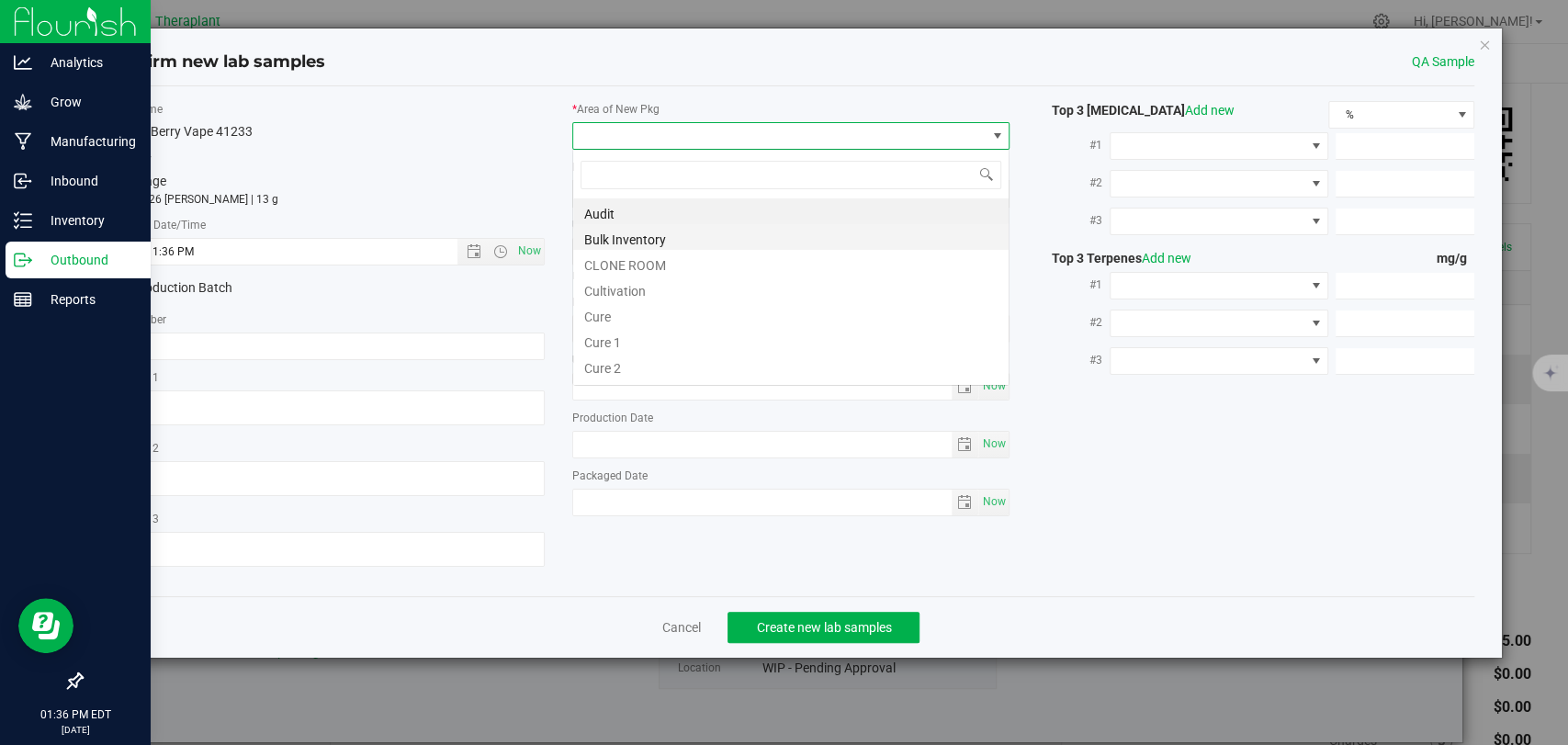
scroll to position [27, 437]
click at [625, 243] on li "Bulk Inventory" at bounding box center [790, 237] width 435 height 26
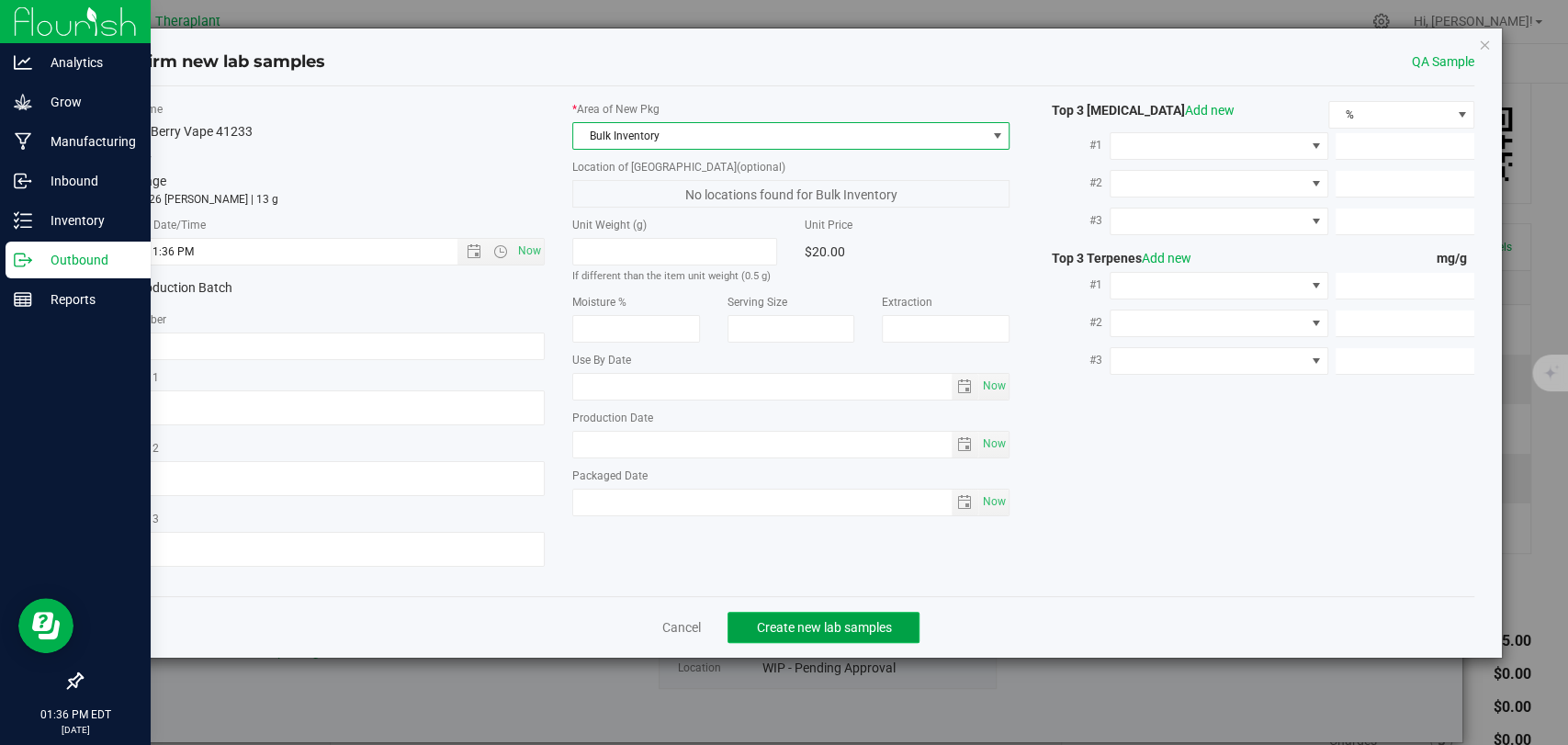
click at [835, 629] on span "Create new lab samples" at bounding box center [824, 627] width 135 height 15
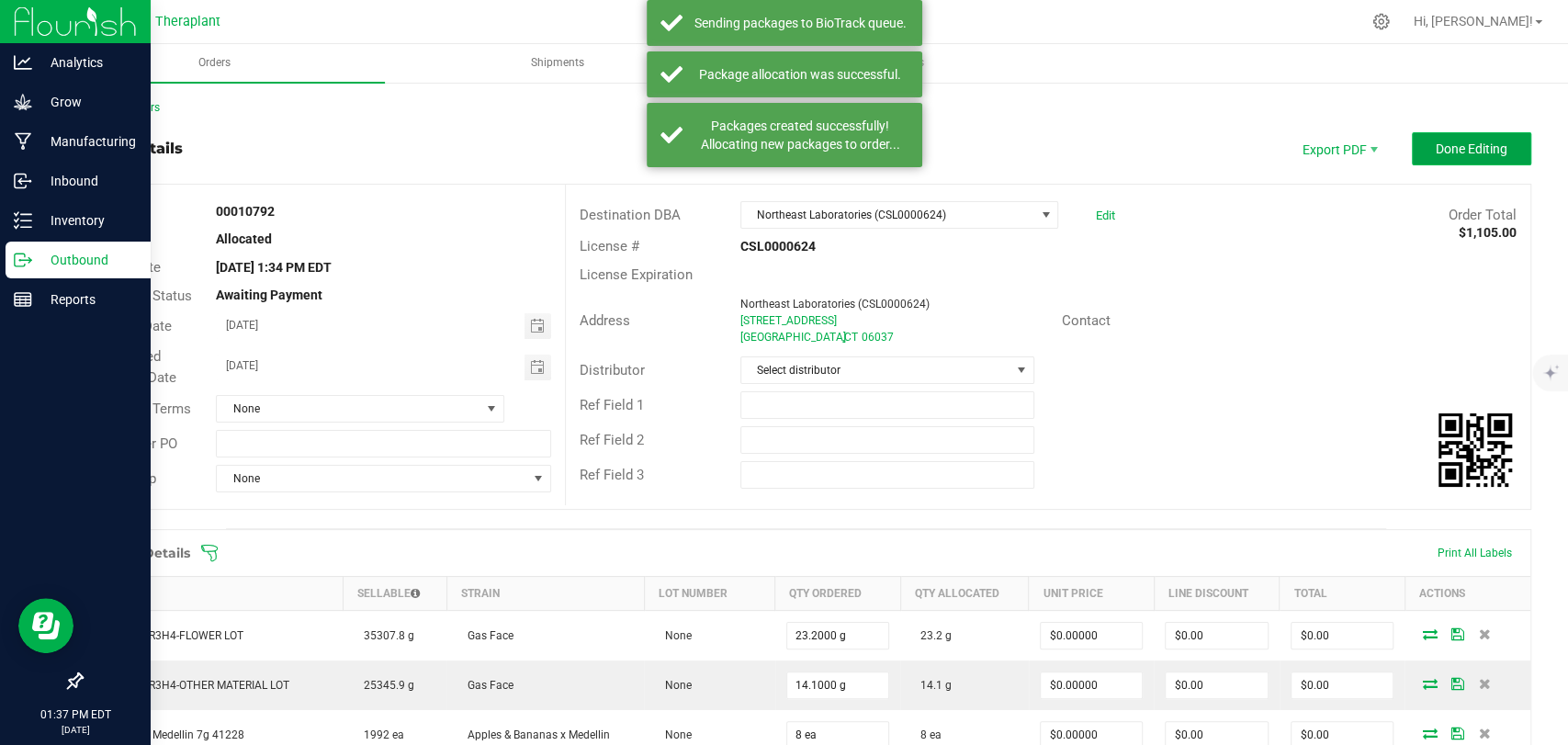
click at [1436, 142] on span "Done Editing" at bounding box center [1472, 149] width 72 height 15
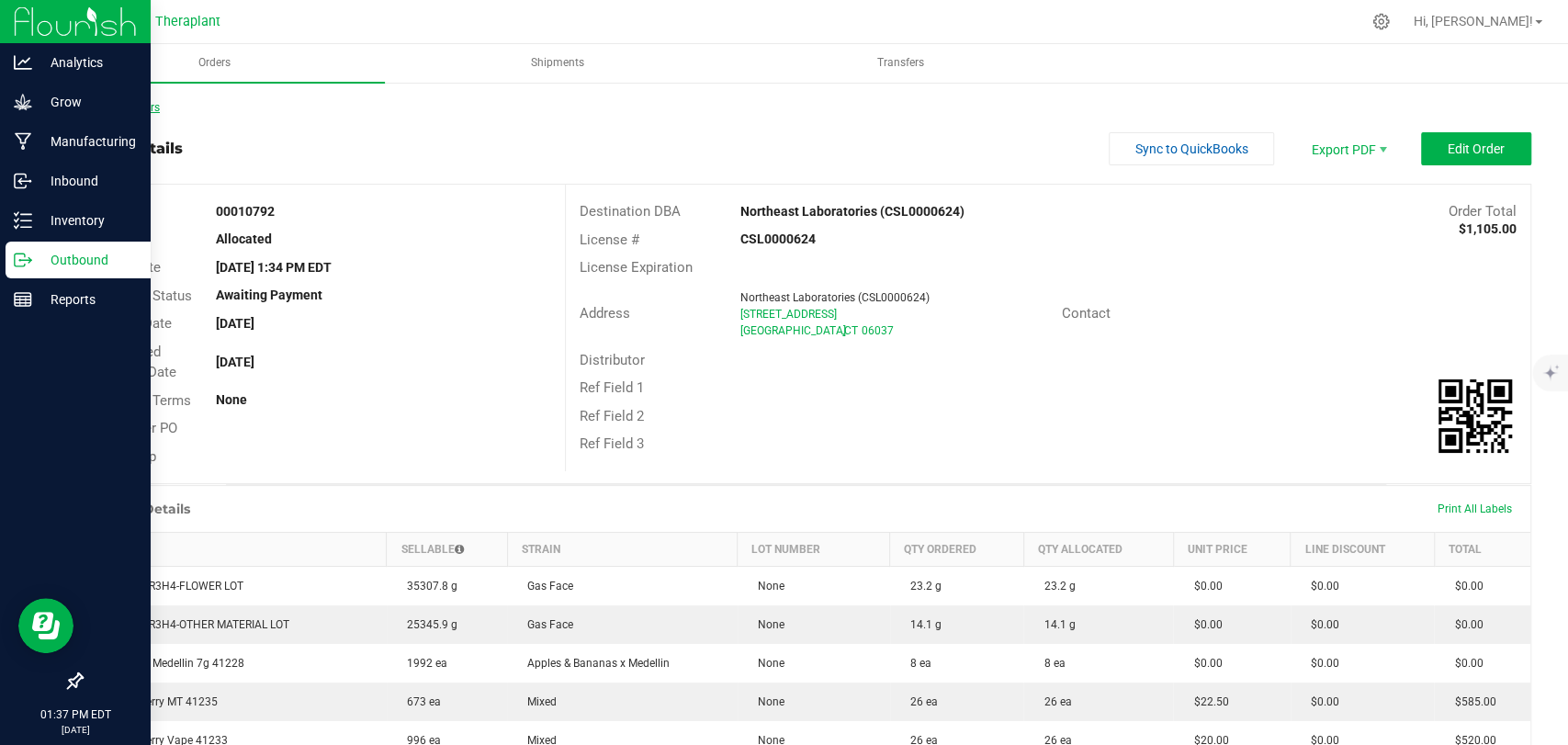
click at [146, 110] on link "Back to Orders" at bounding box center [121, 108] width 79 height 13
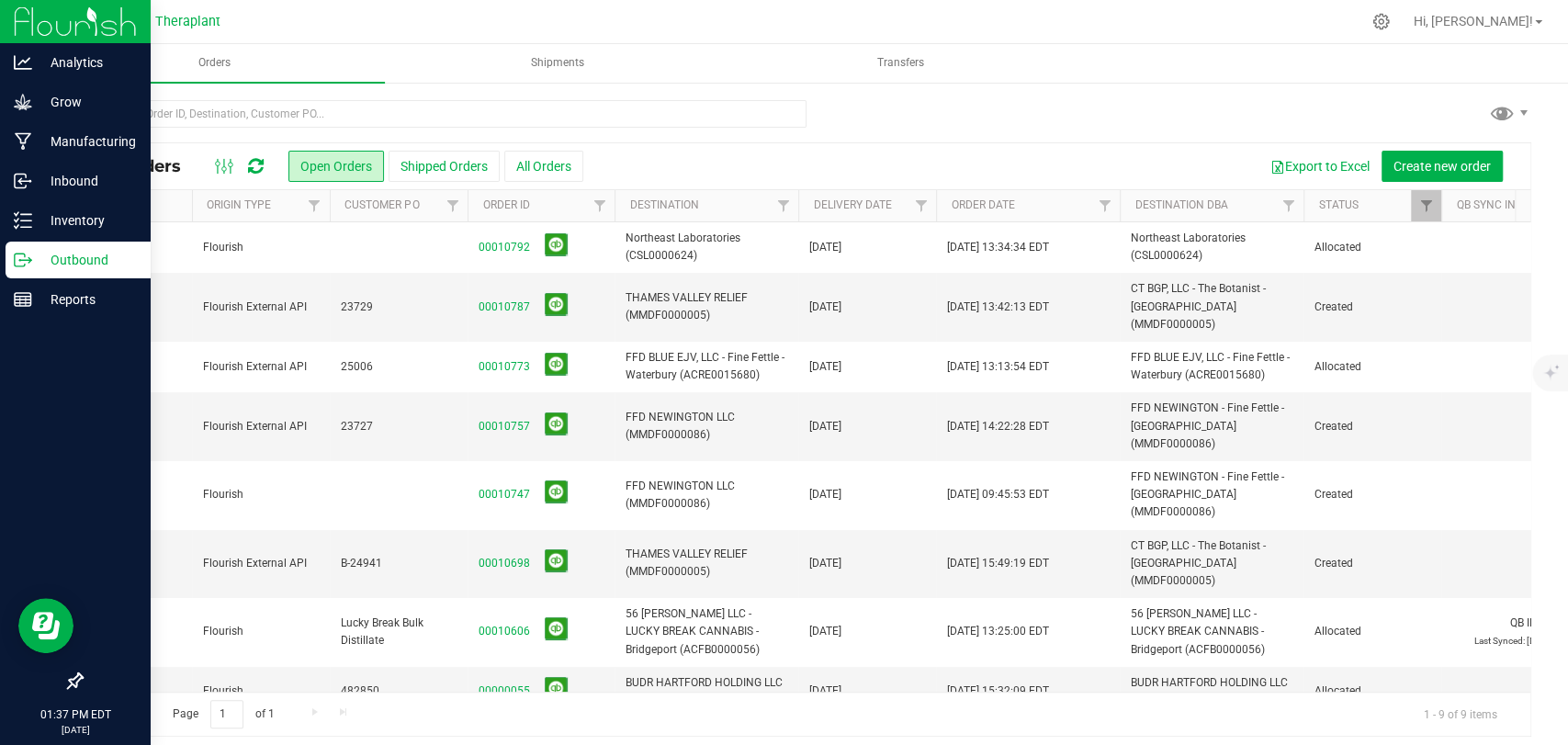
click at [286, 245] on span "Flourish" at bounding box center [261, 247] width 116 height 17
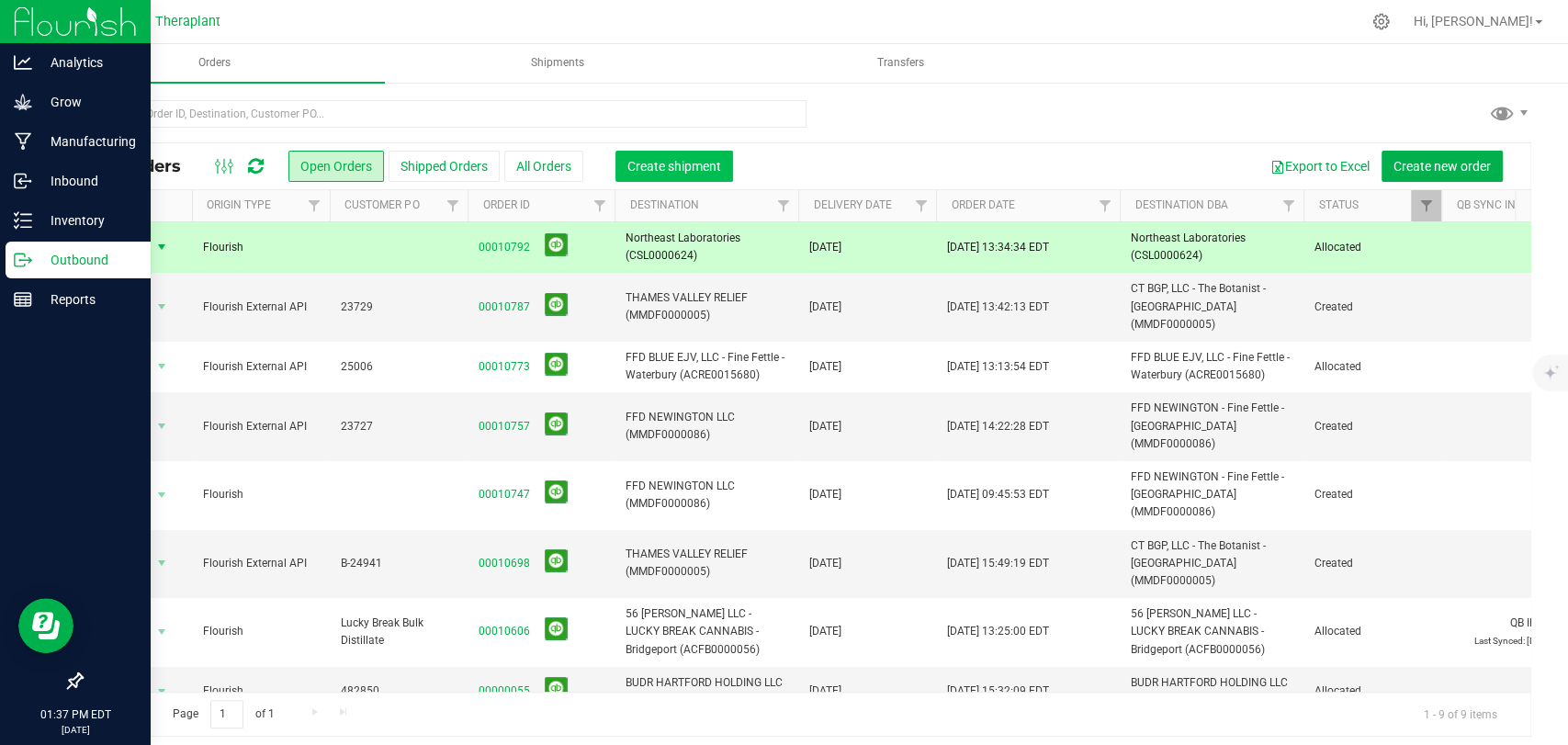
click at [681, 171] on span "Create shipment" at bounding box center [674, 166] width 94 height 15
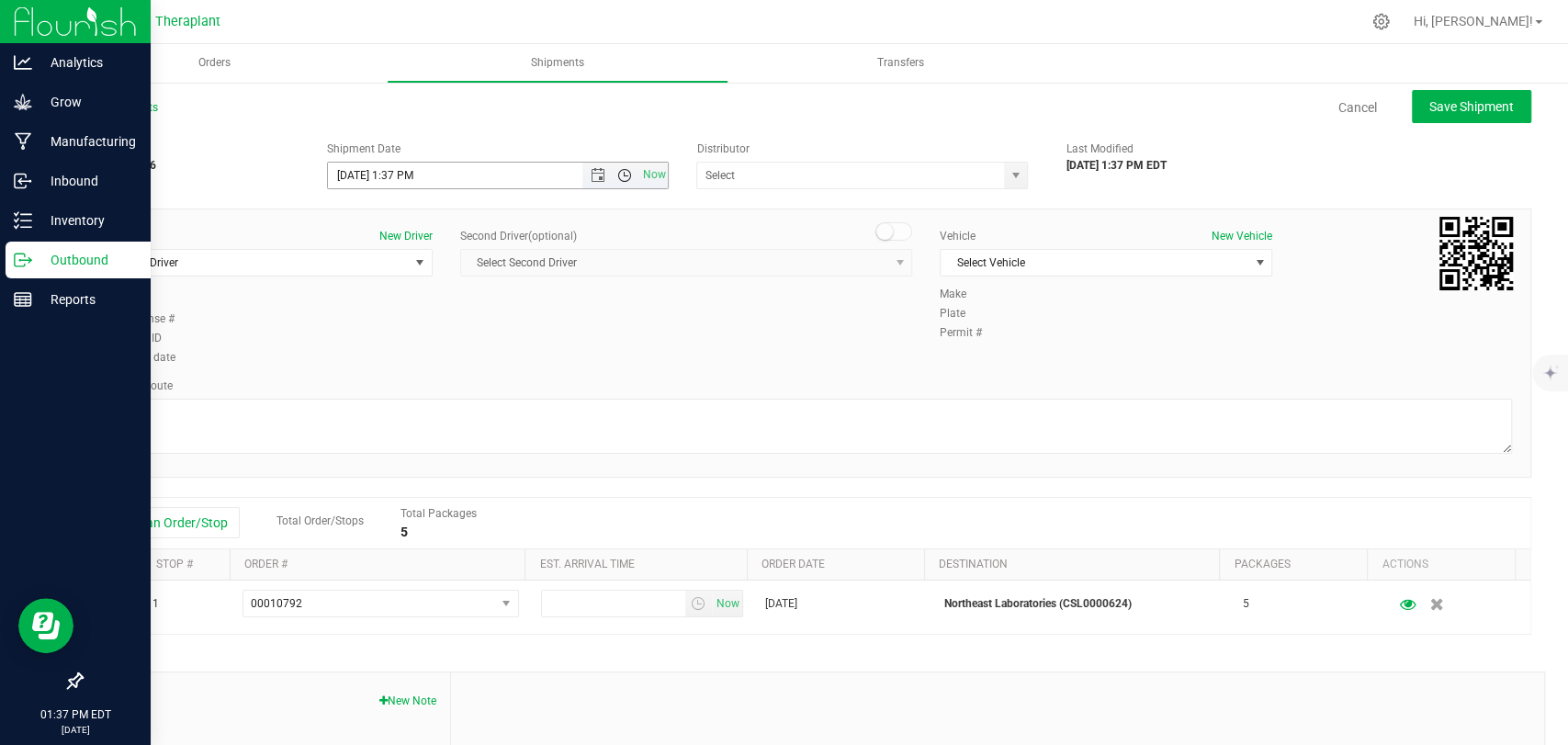
click at [617, 175] on span "Open the time view" at bounding box center [625, 176] width 15 height 15
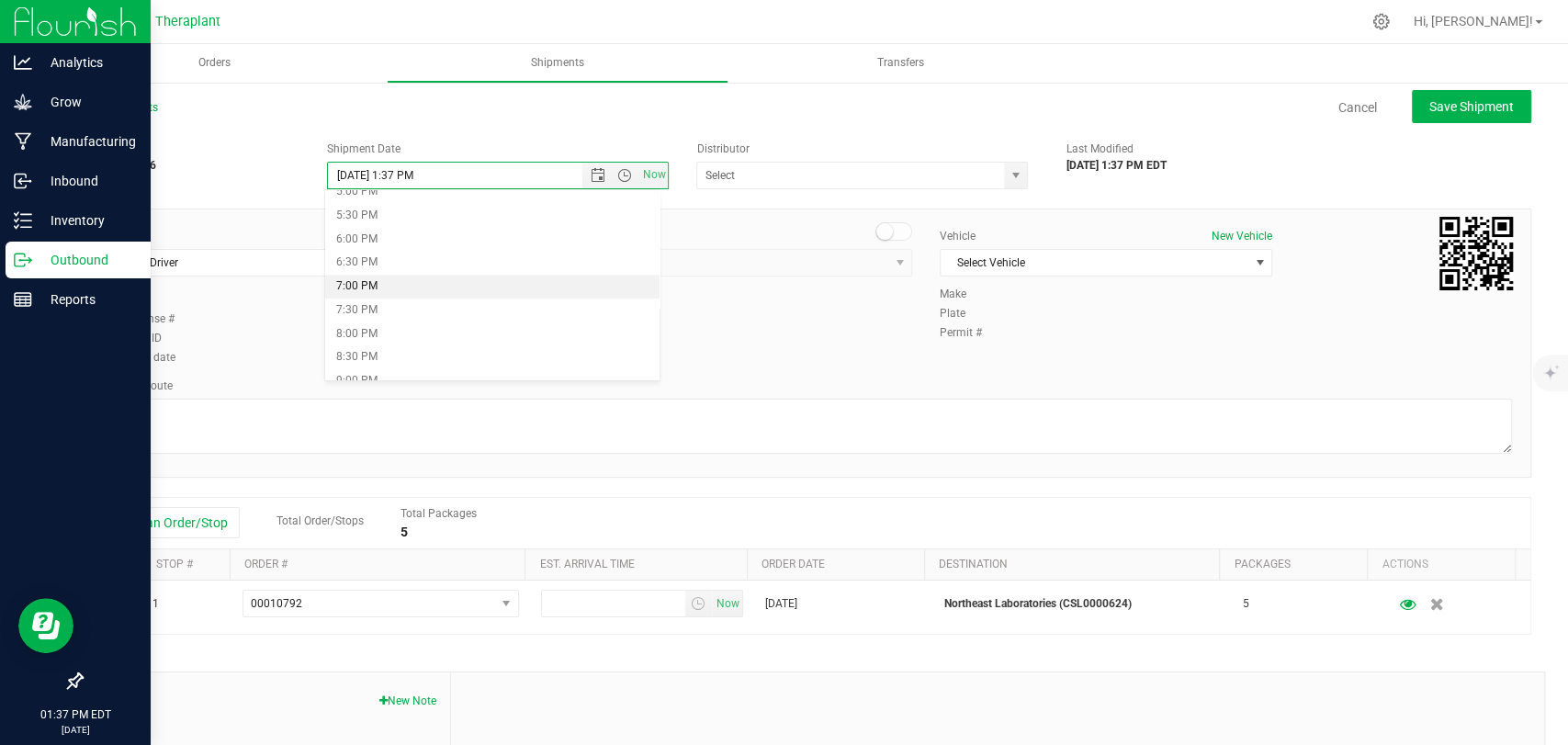
click at [379, 289] on li "7:00 PM" at bounding box center [491, 287] width 334 height 24
type input "[DATE] 7:00 PM"
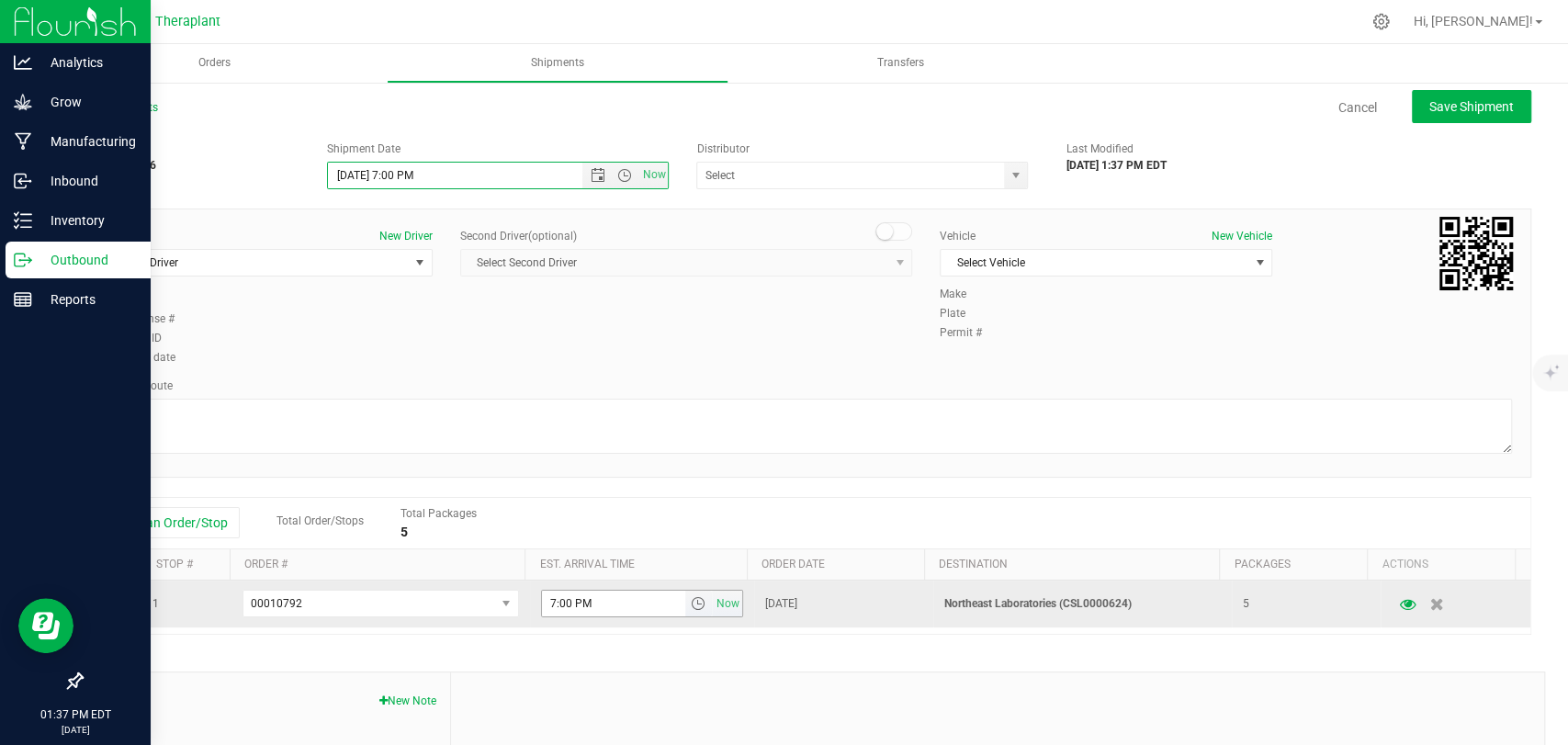
click at [690, 602] on span "select" at bounding box center [698, 603] width 15 height 15
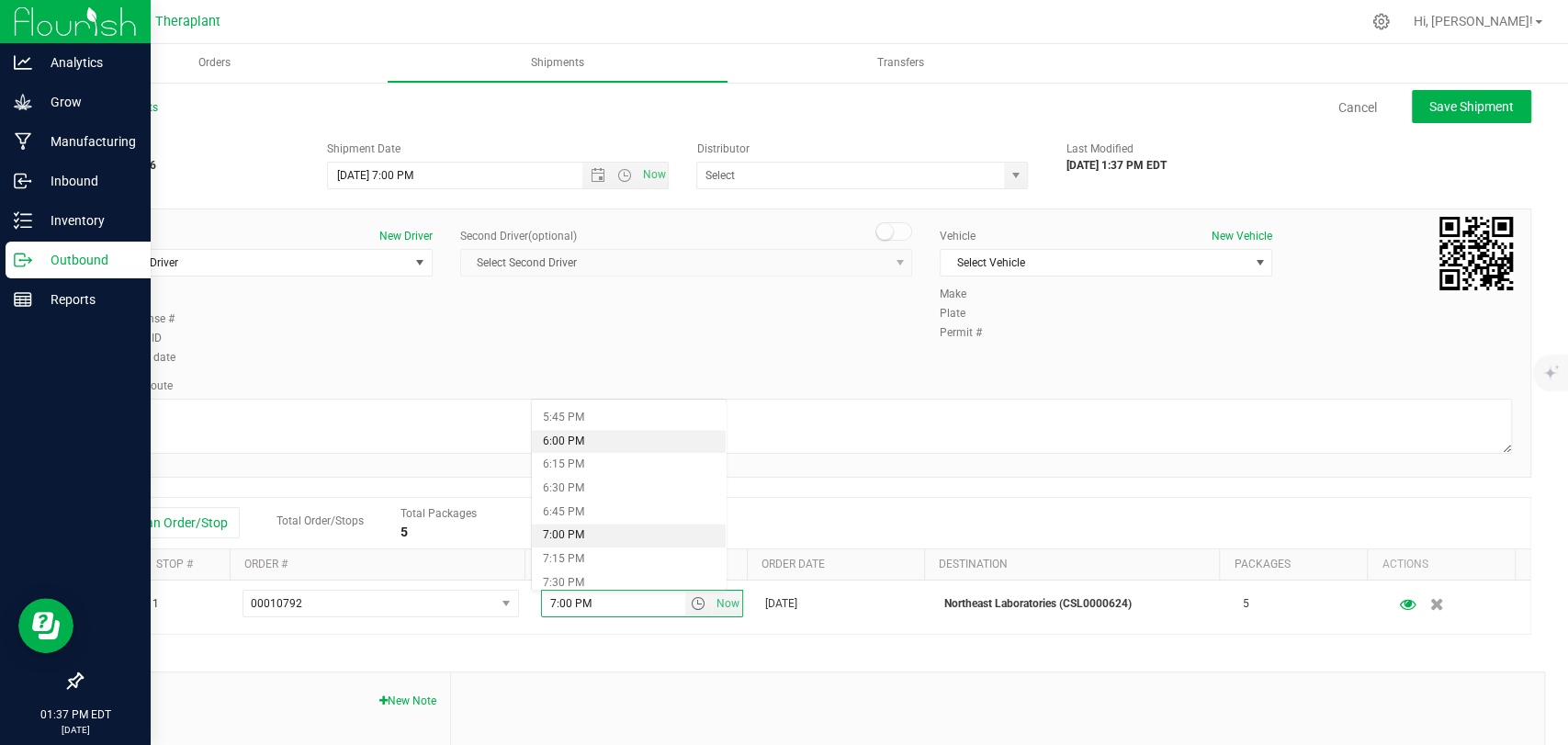
scroll to position [1734, 0]
click at [594, 514] on li "7:30 PM" at bounding box center [628, 522] width 194 height 24
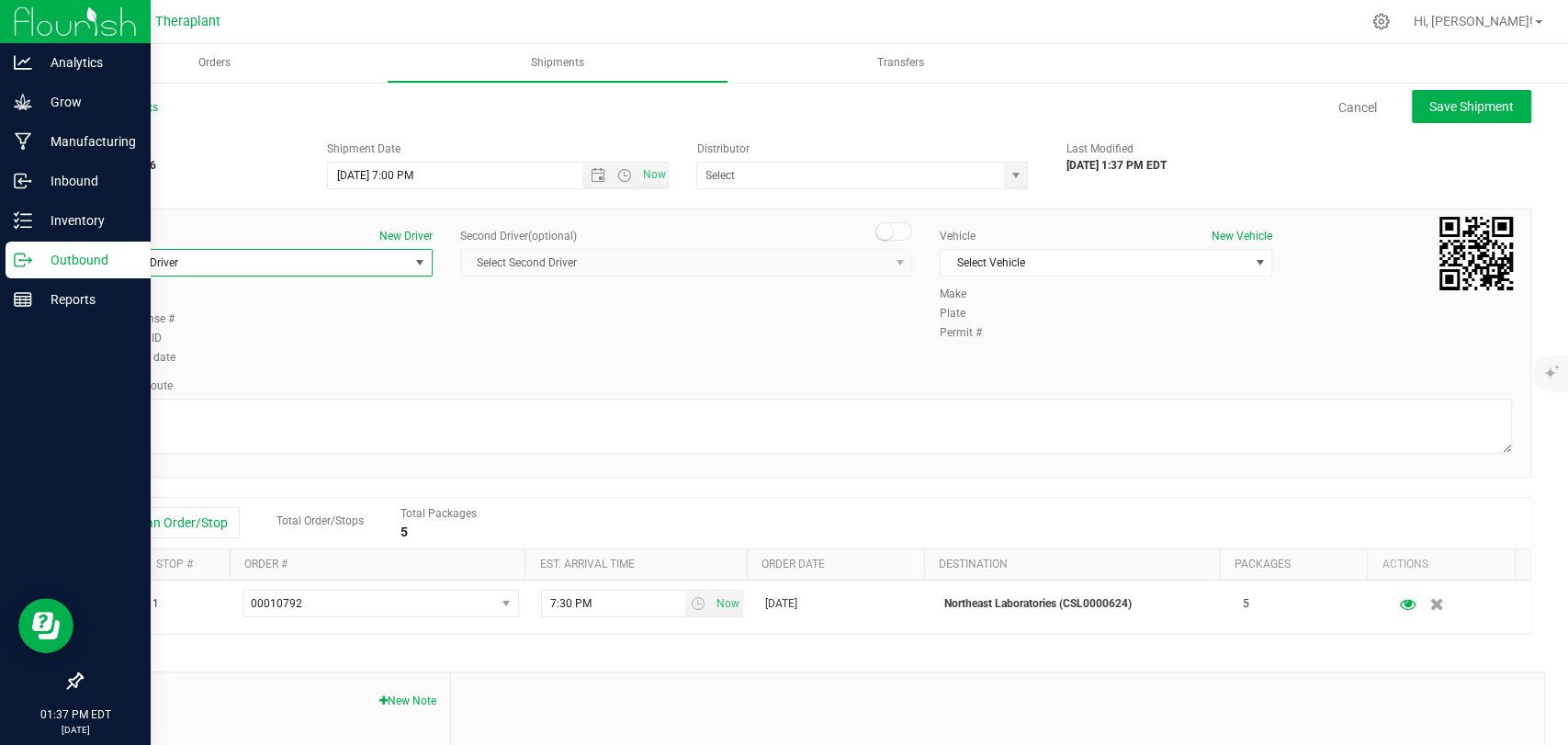
click at [376, 263] on span "Select Driver" at bounding box center [255, 263] width 307 height 26
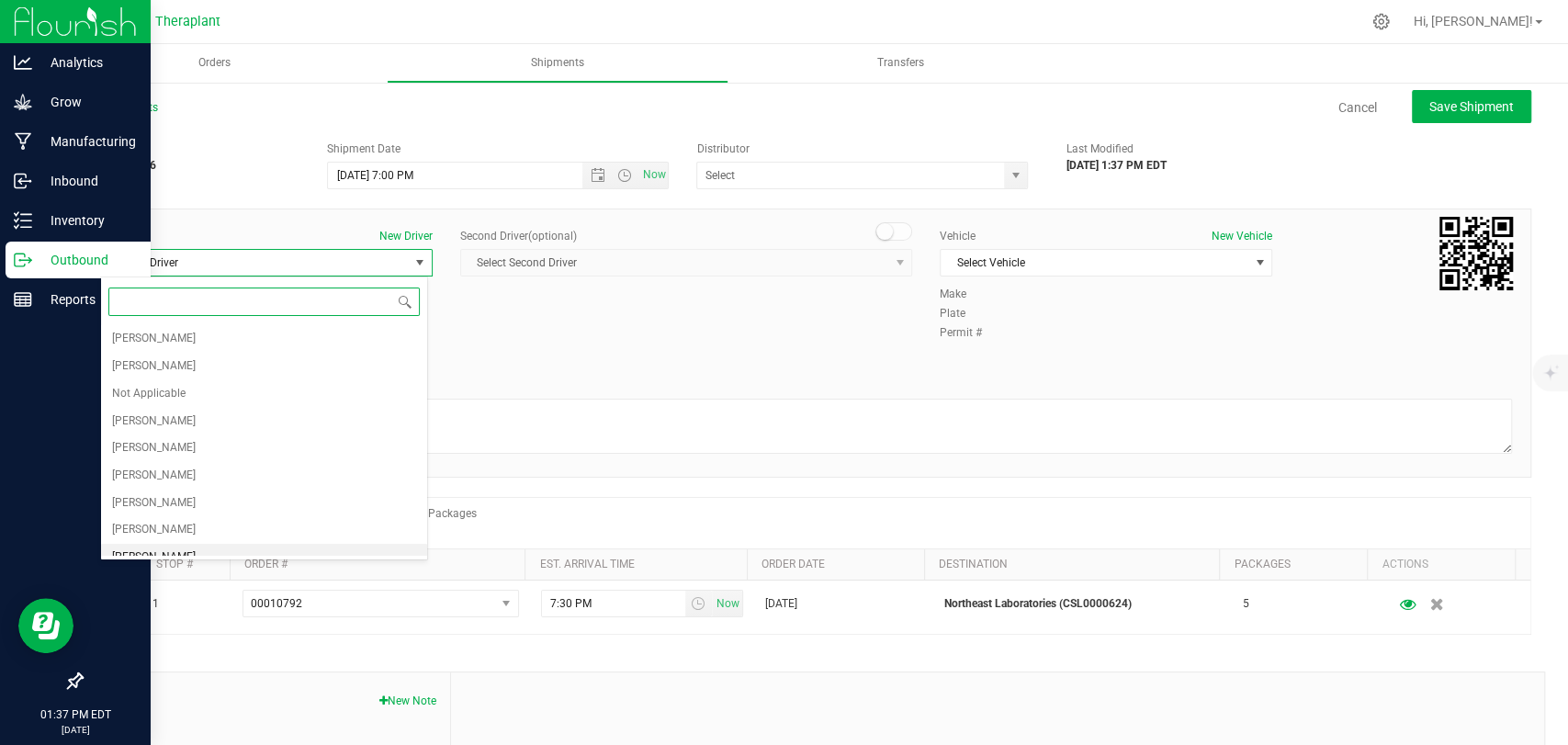
click at [183, 545] on span "[PERSON_NAME]" at bounding box center [154, 557] width 84 height 24
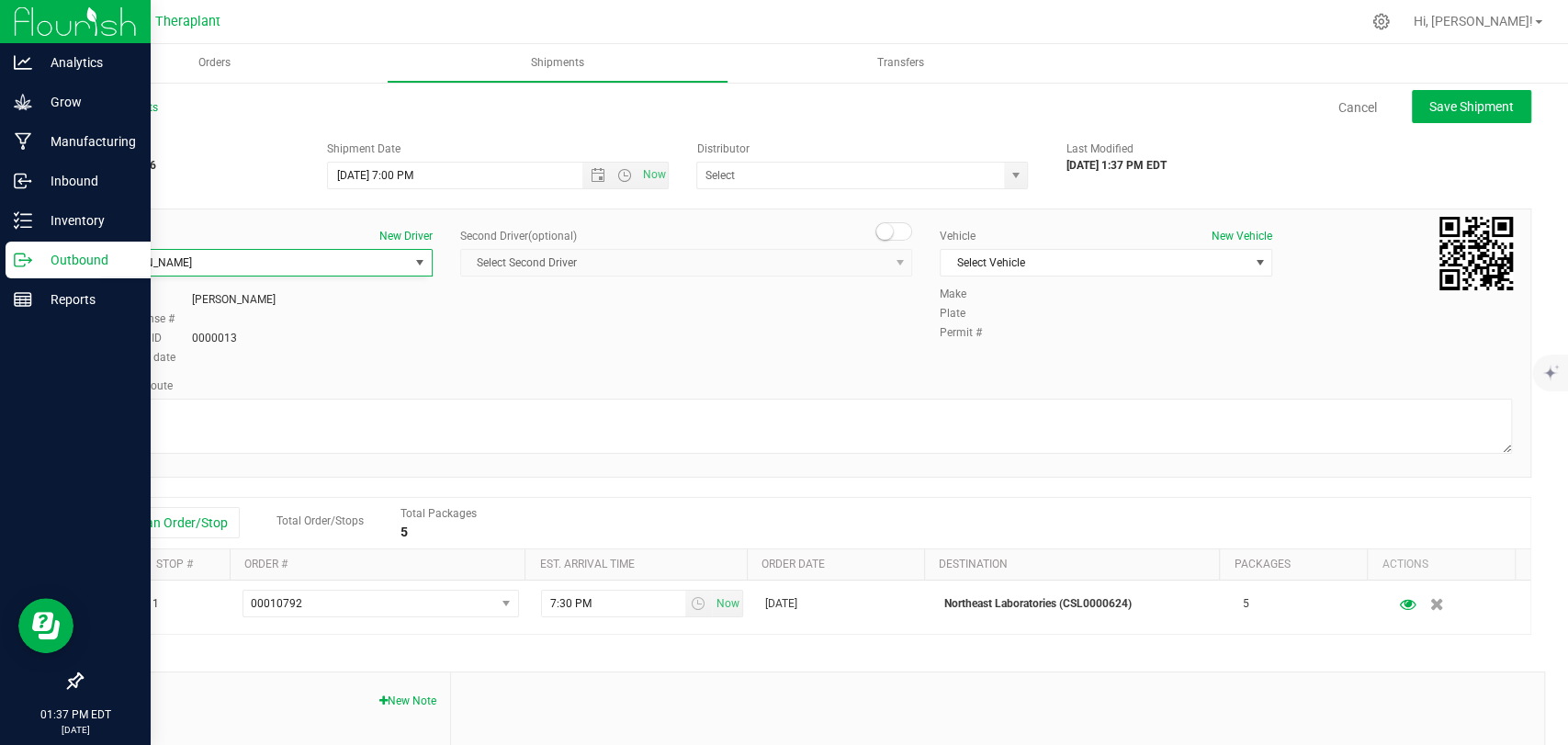
scroll to position [14, 0]
click at [884, 230] on span at bounding box center [894, 232] width 37 height 18
click at [876, 267] on span "Select Second Driver" at bounding box center [674, 263] width 427 height 26
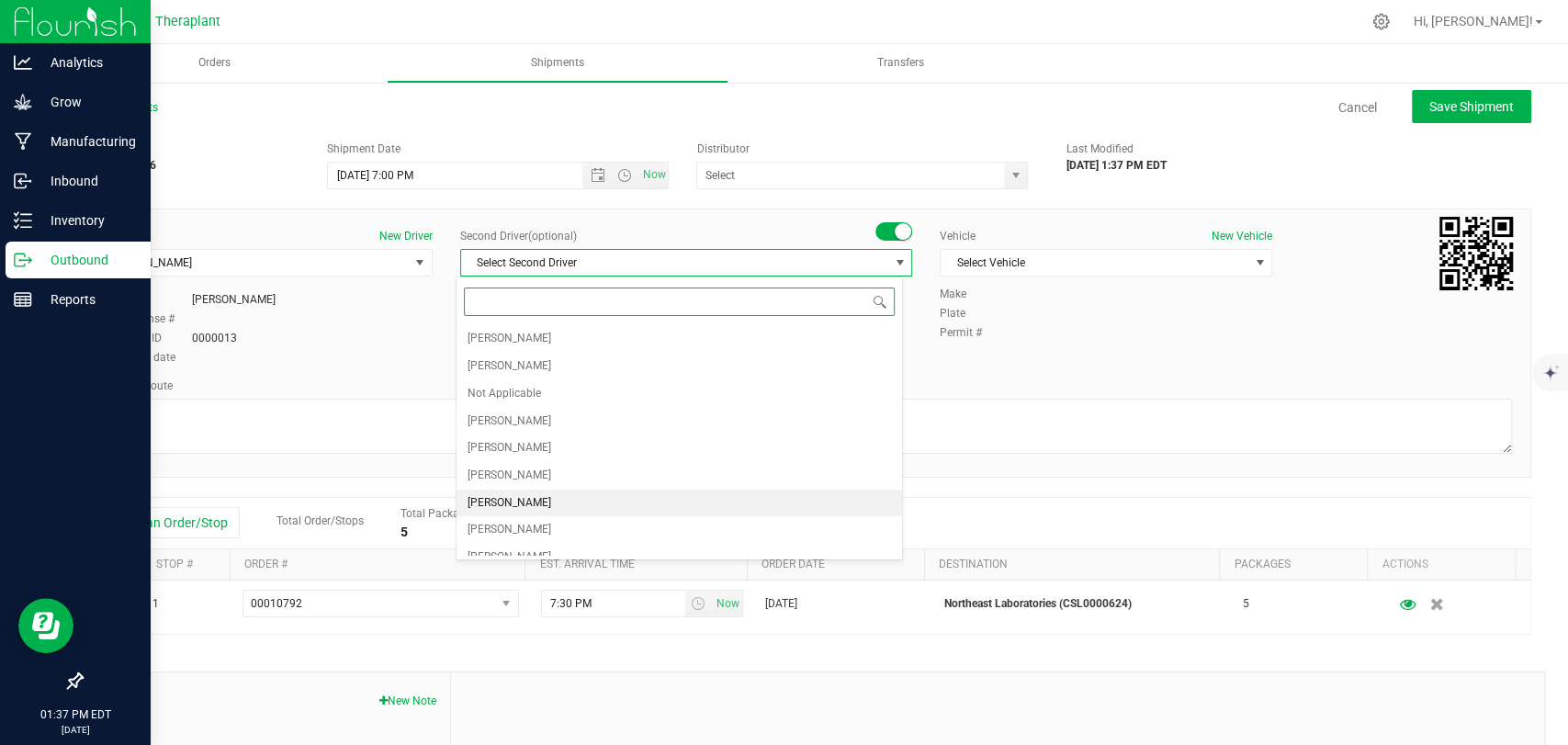
click at [494, 501] on span "[PERSON_NAME]" at bounding box center [509, 503] width 84 height 24
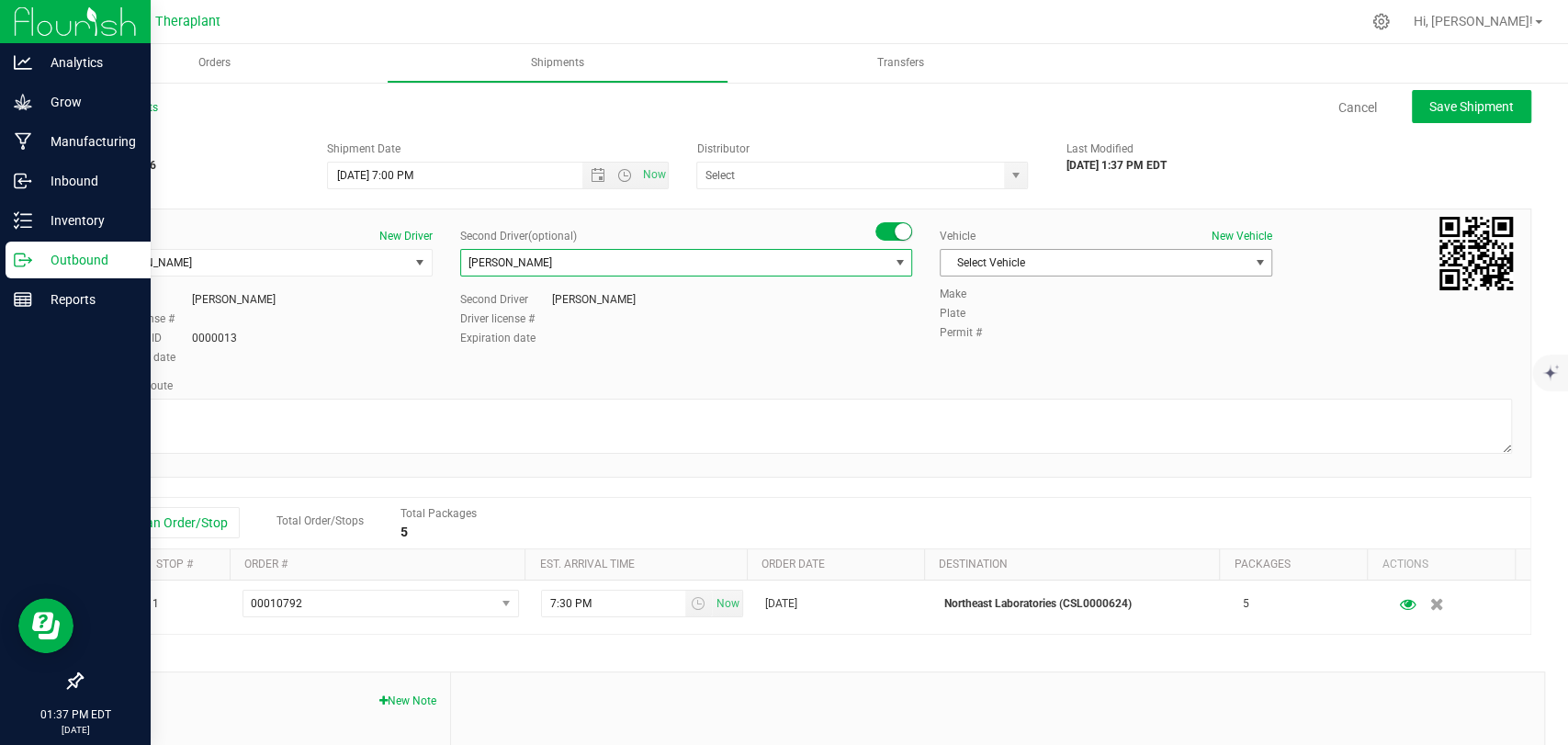
click at [1011, 266] on span "Select Vehicle" at bounding box center [1094, 263] width 307 height 26
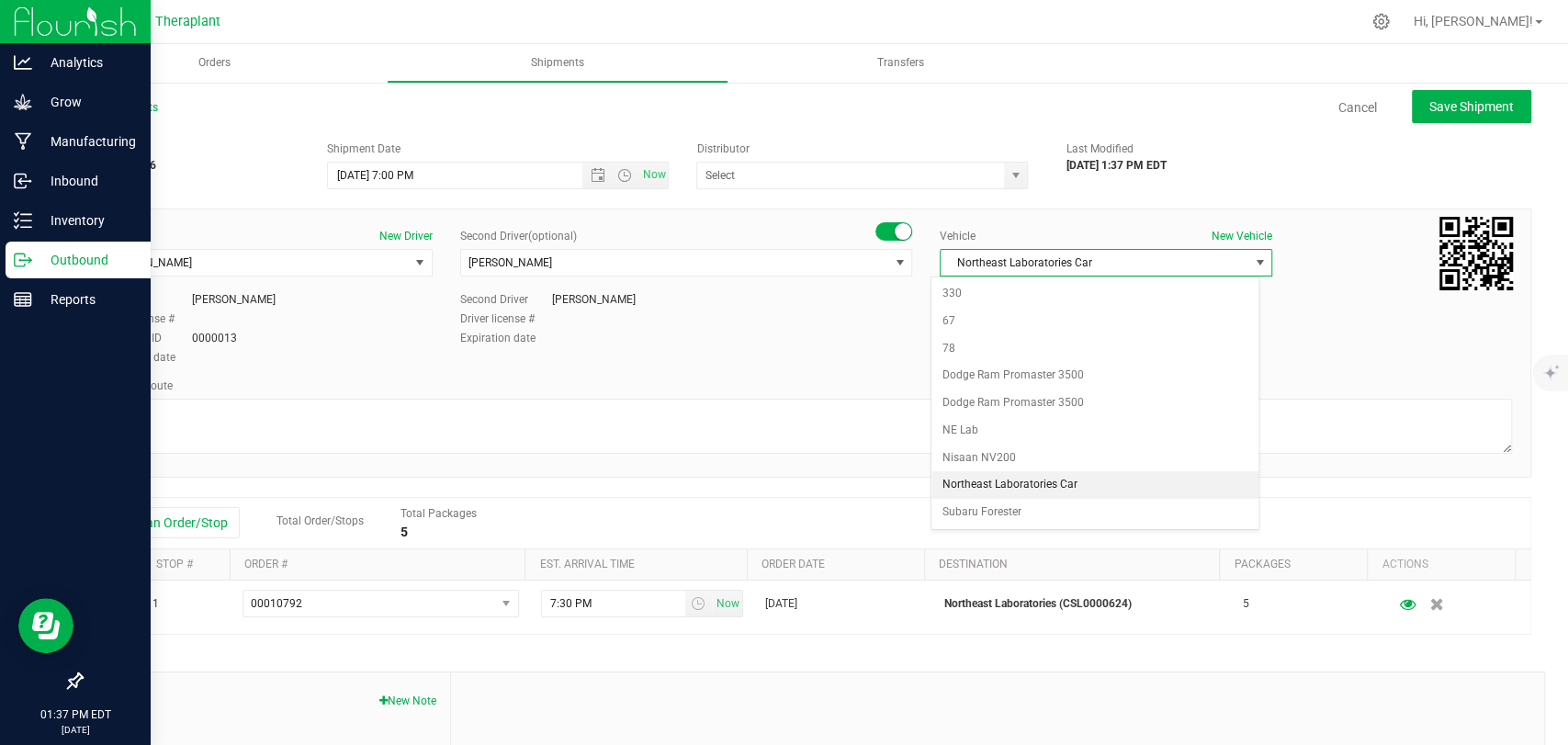
click at [1004, 475] on li "Northeast Laboratories Car" at bounding box center [1094, 485] width 327 height 28
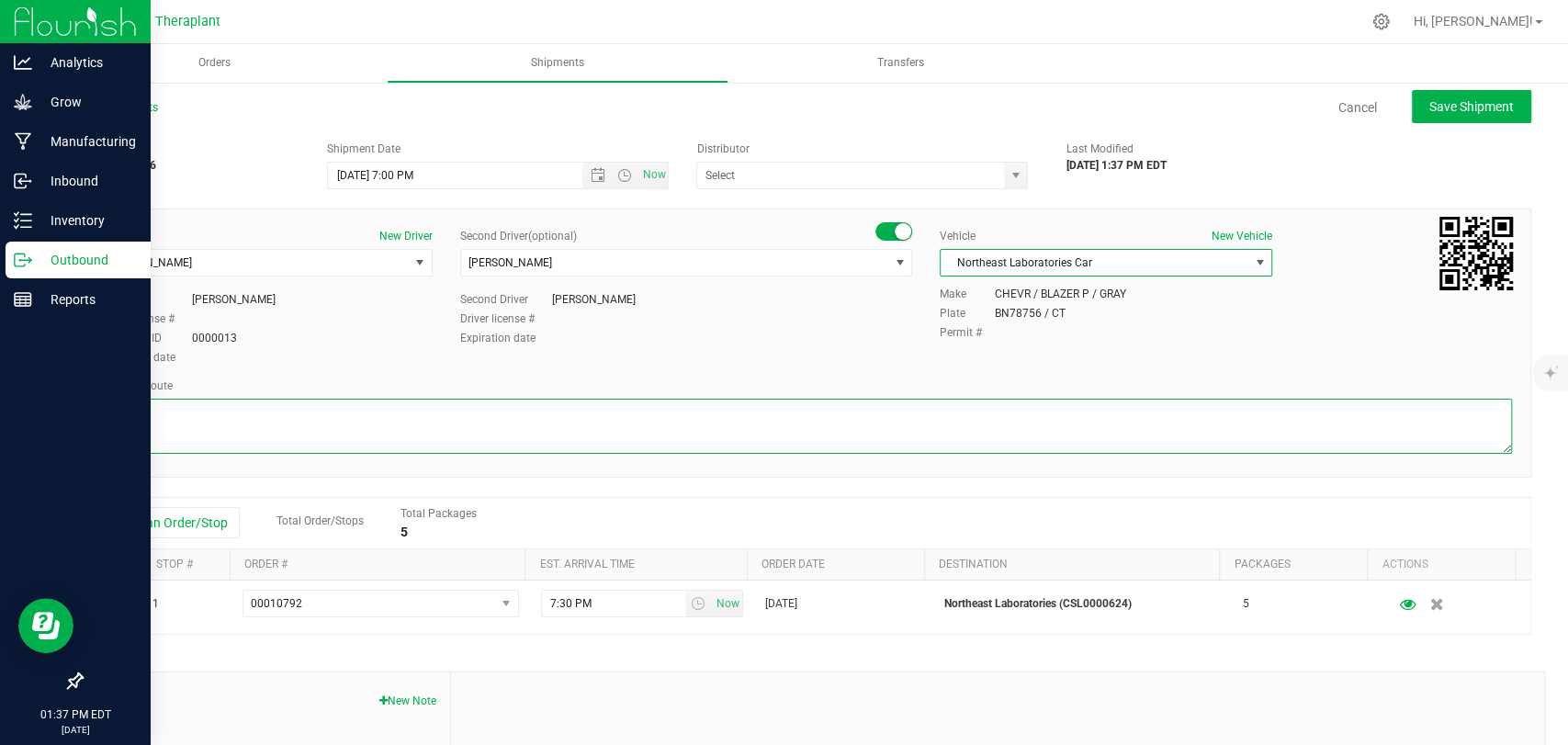
click at [943, 442] on textarea at bounding box center [806, 426] width 1412 height 55
click at [305, 421] on textarea at bounding box center [806, 426] width 1412 height 55
paste textarea "CT-8 S from CT-262, I-84 E, I-691 E, then I-91 N to [GEOGRAPHIC_DATA], Exit 23,…"
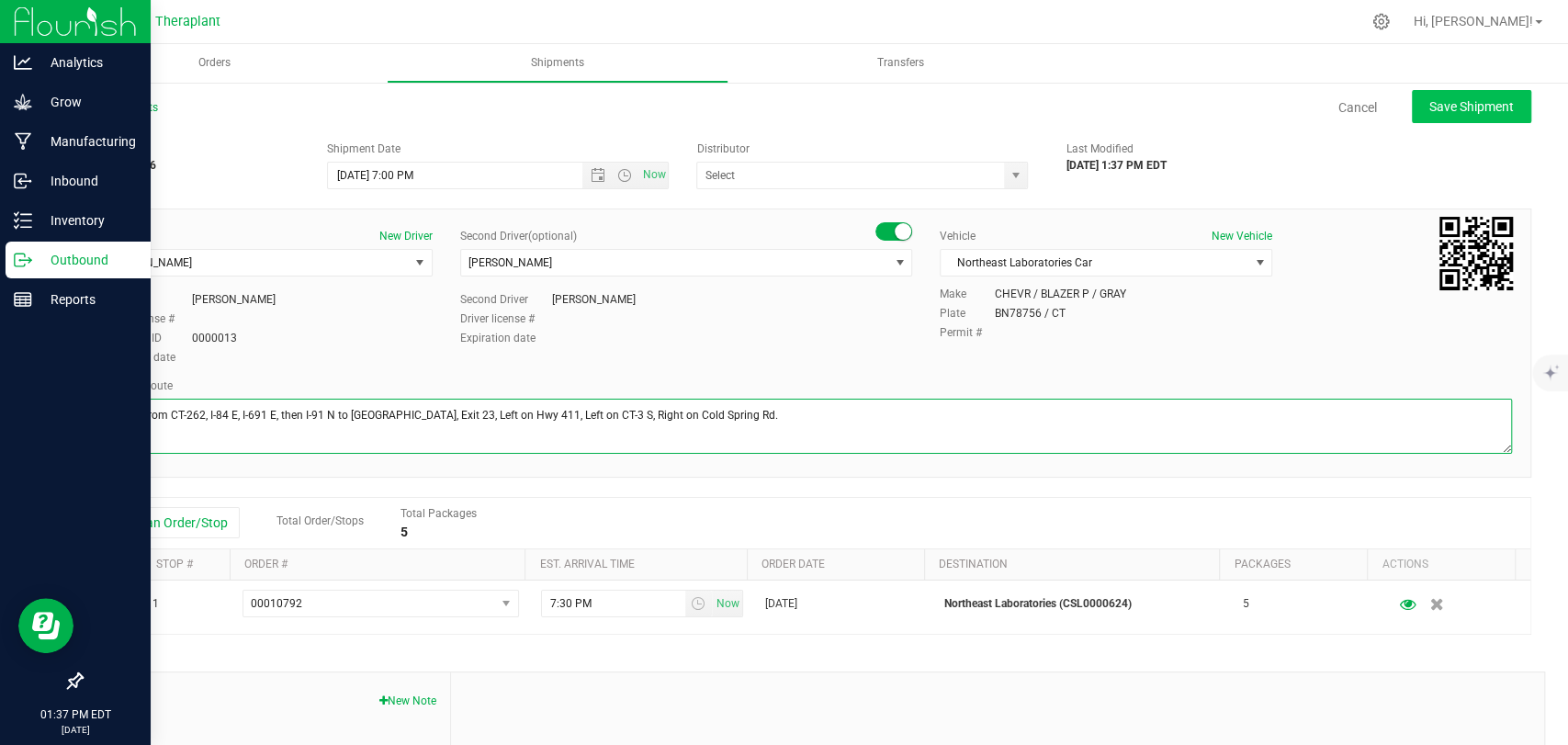
type textarea "CT-8 S from CT-262, I-84 E, I-691 E, then I-91 N to [GEOGRAPHIC_DATA], Exit 23,…"
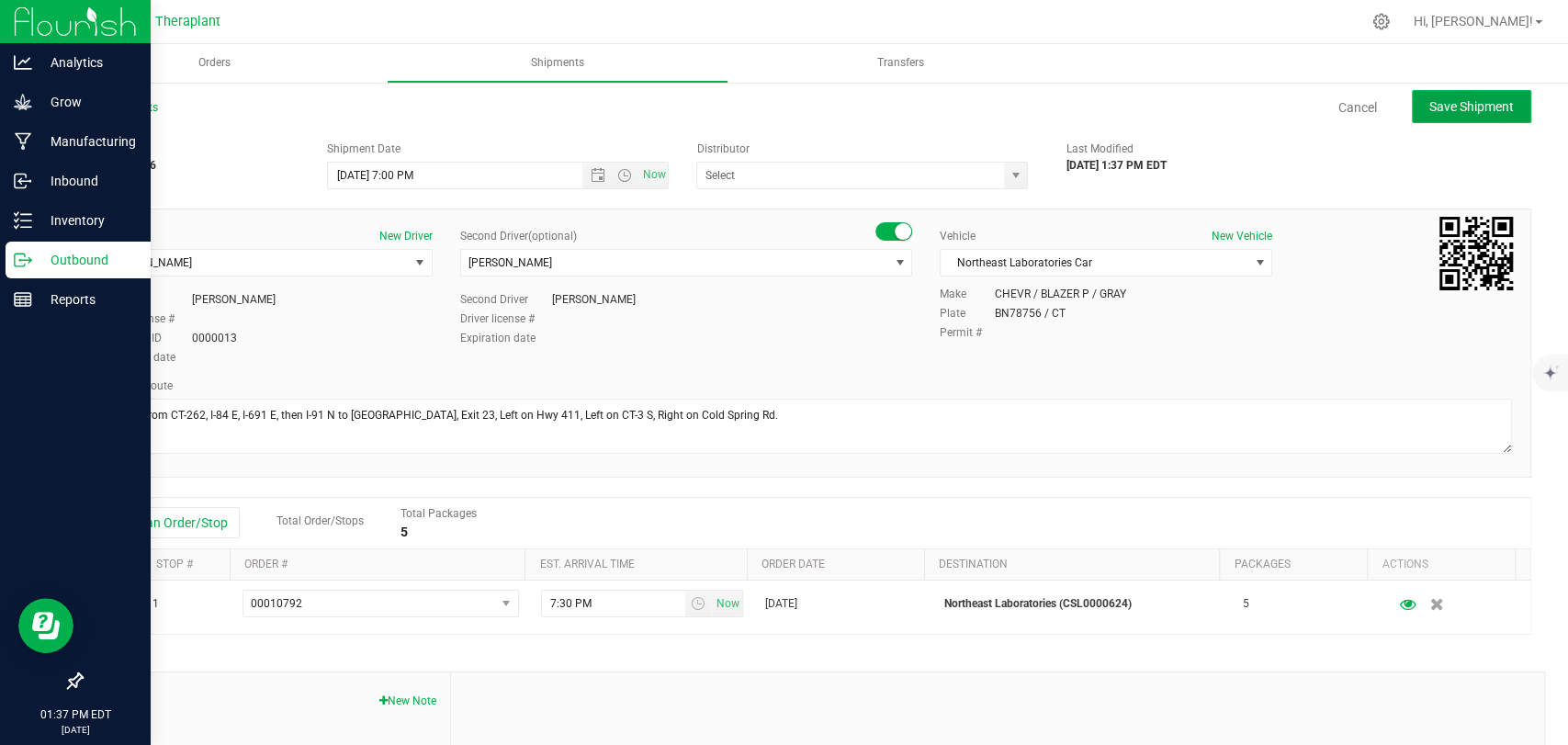
click at [1430, 112] on span "Save Shipment" at bounding box center [1472, 107] width 85 height 15
type input "[DATE] 11:00 PM"
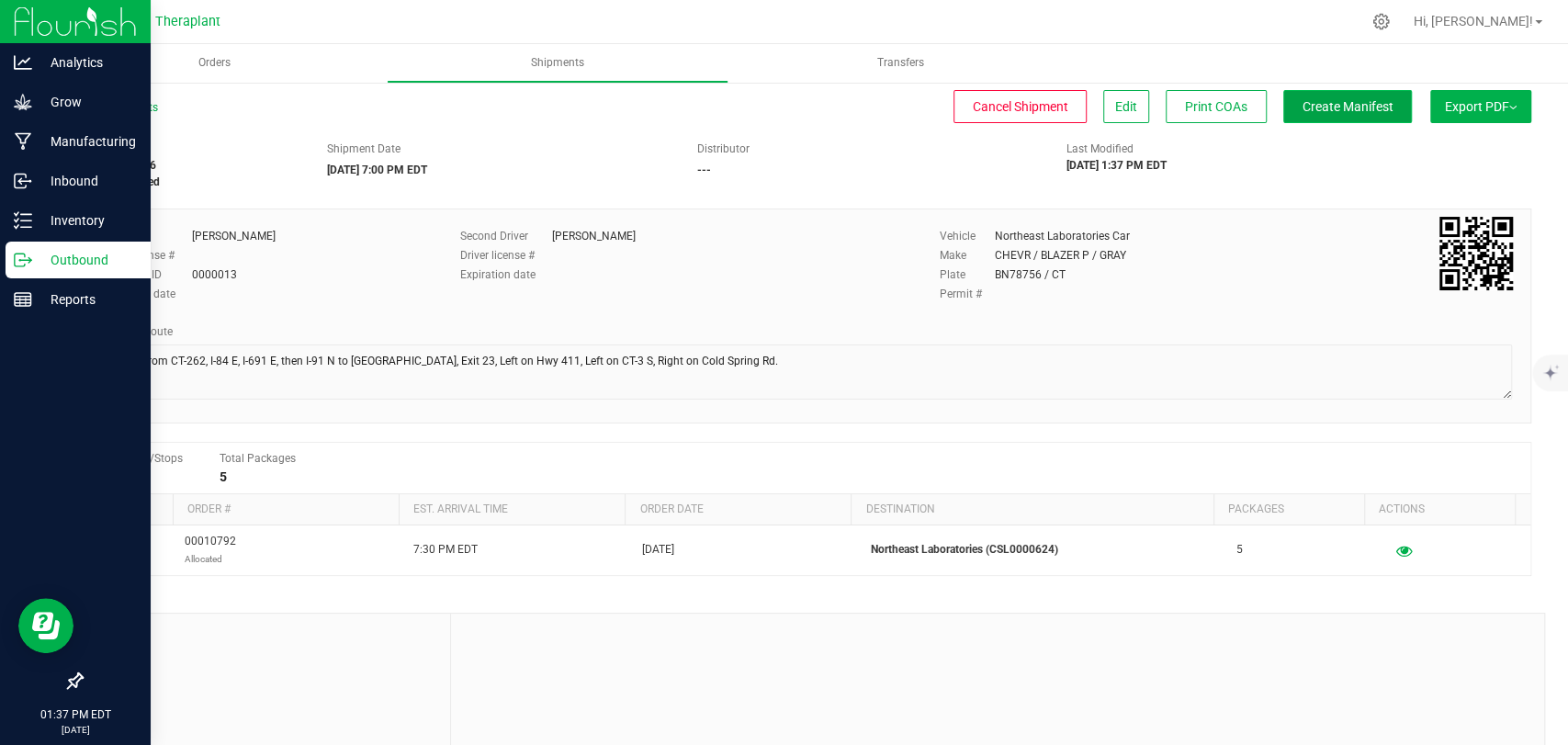
click at [1284, 119] on button "Create Manifest" at bounding box center [1348, 107] width 129 height 33
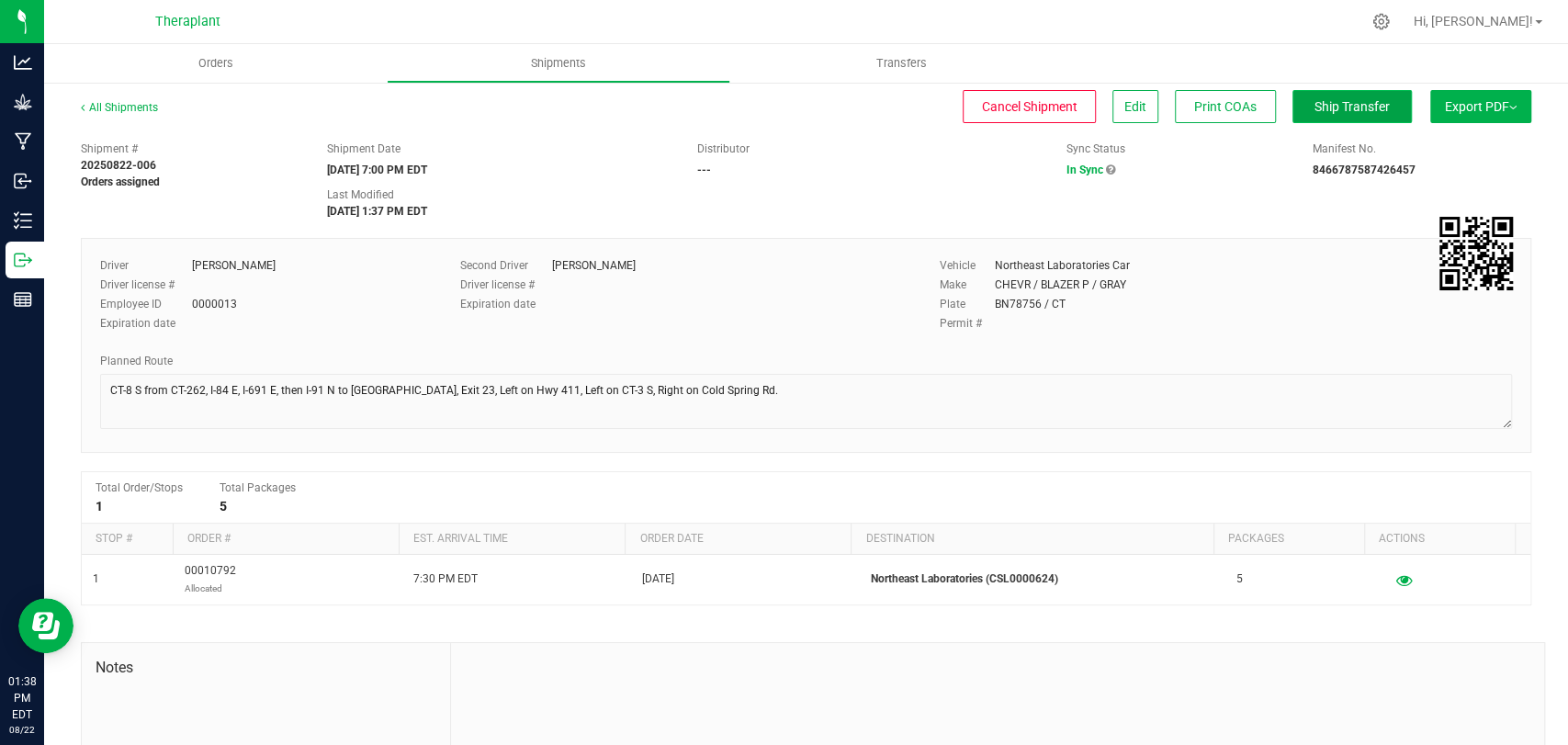
click at [1344, 103] on span "Ship Transfer" at bounding box center [1353, 107] width 75 height 15
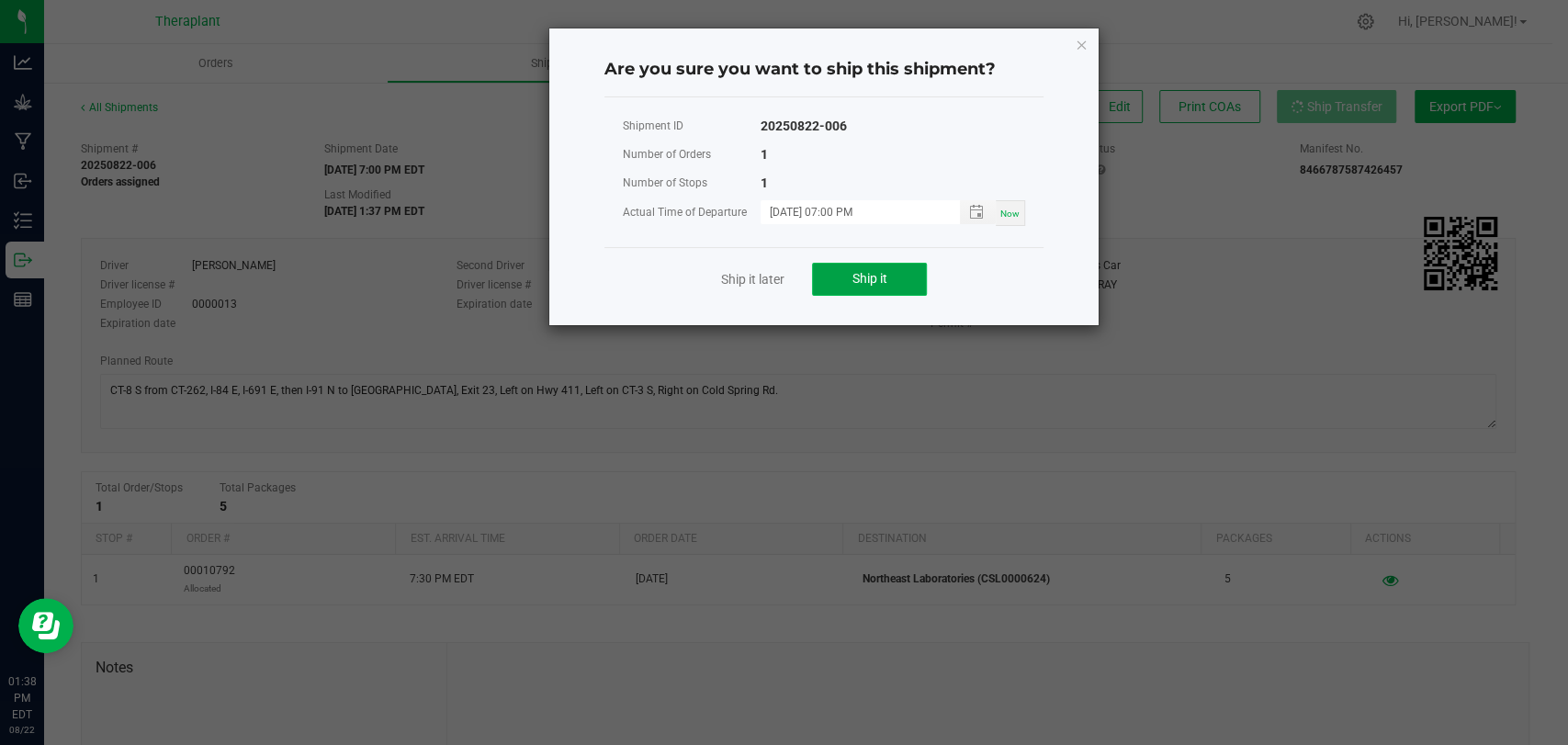
click at [907, 274] on button "Ship it" at bounding box center [870, 280] width 115 height 33
